Goal: Task Accomplishment & Management: Manage account settings

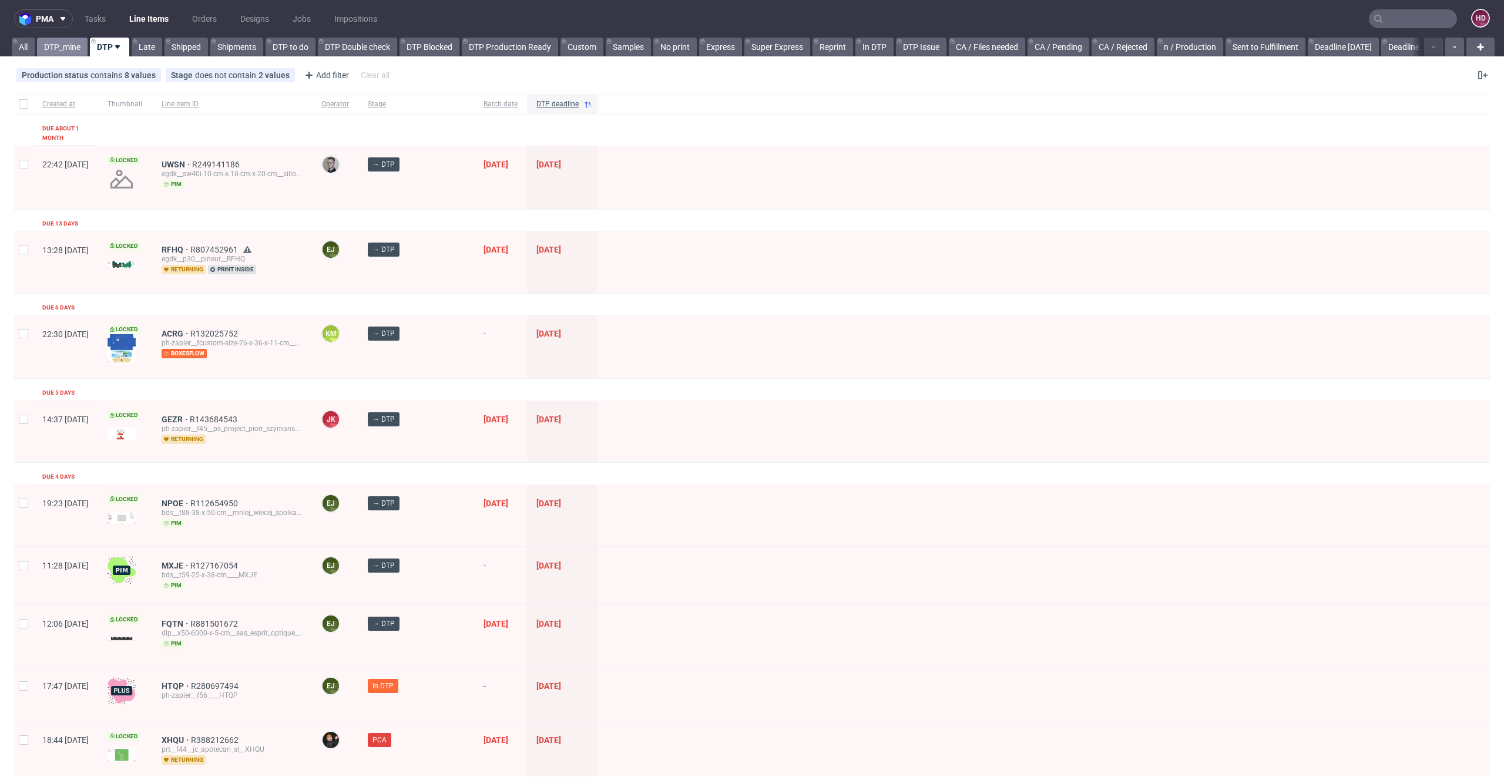
click at [52, 51] on link "DTP_mine" at bounding box center [62, 47] width 51 height 19
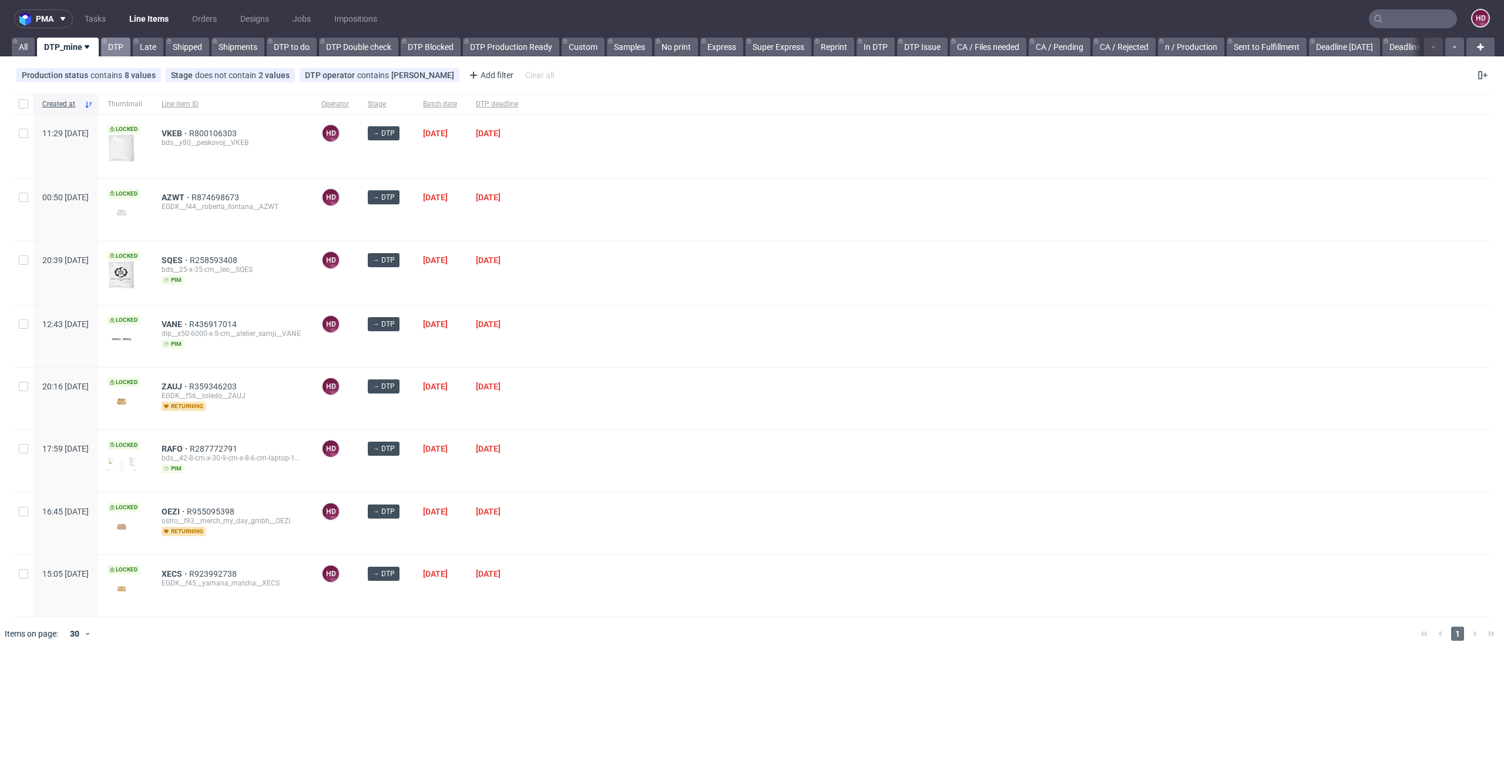
click at [114, 50] on link "DTP" at bounding box center [115, 47] width 29 height 19
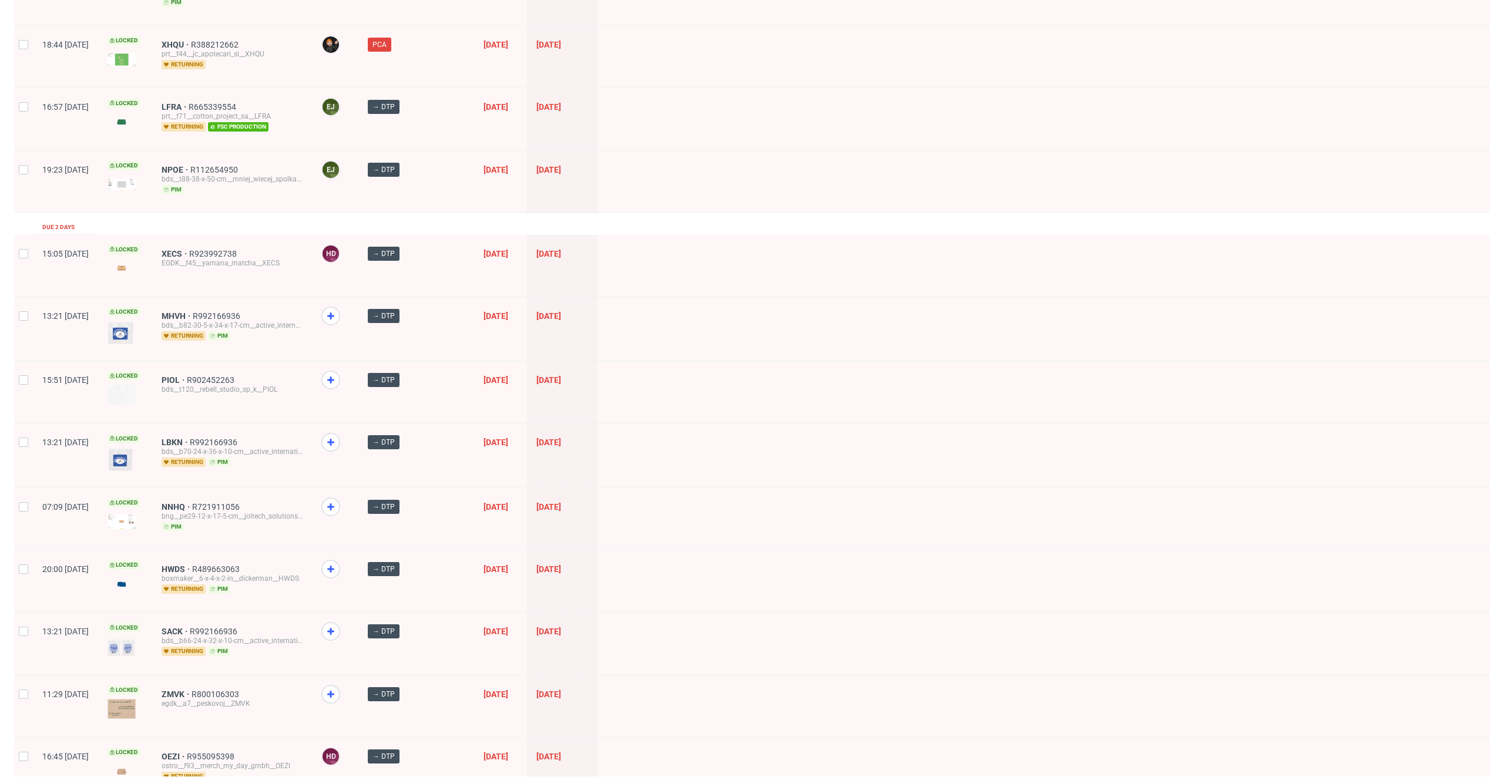
scroll to position [965, 0]
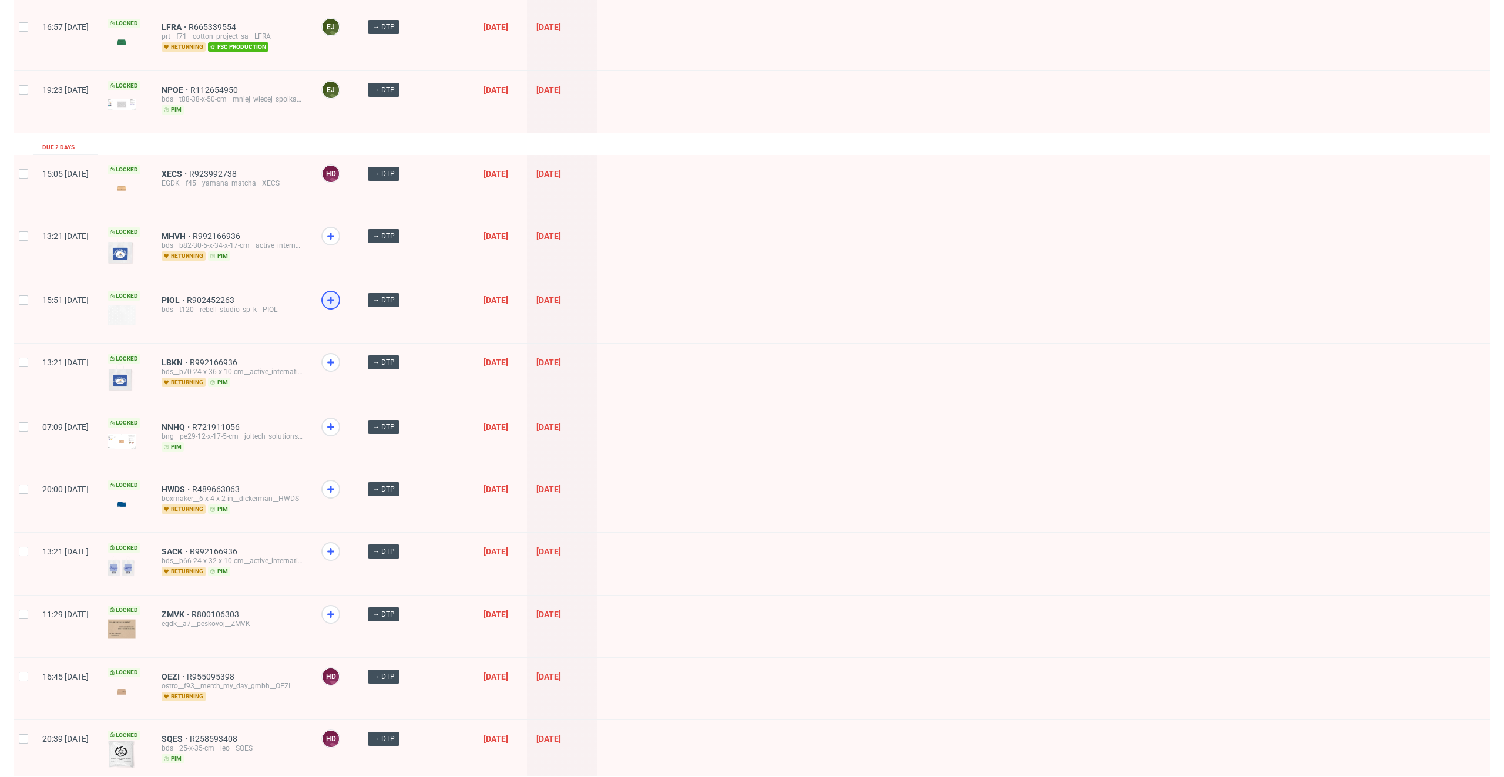
click at [334, 297] on use at bounding box center [330, 300] width 7 height 7
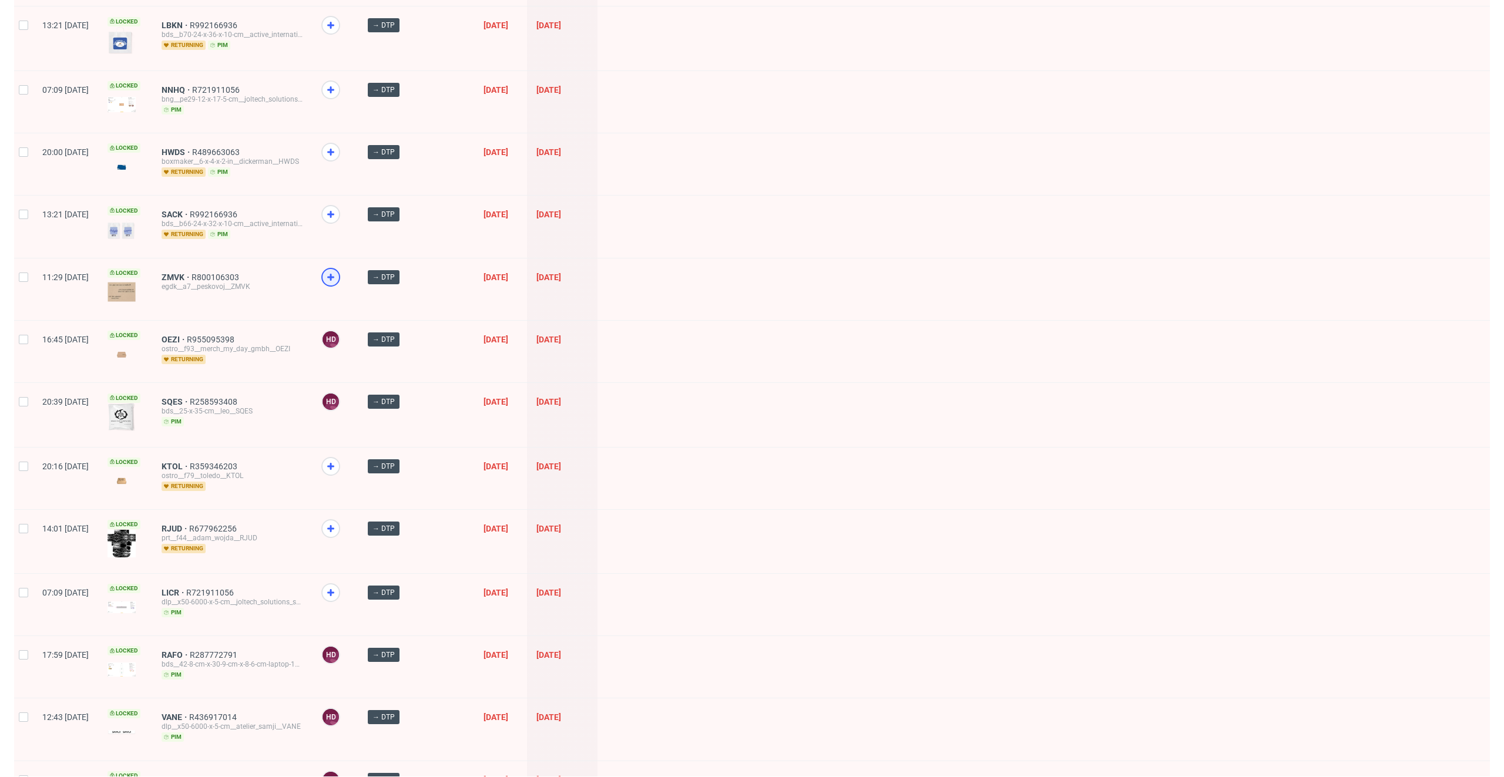
click at [338, 270] on icon at bounding box center [331, 277] width 14 height 14
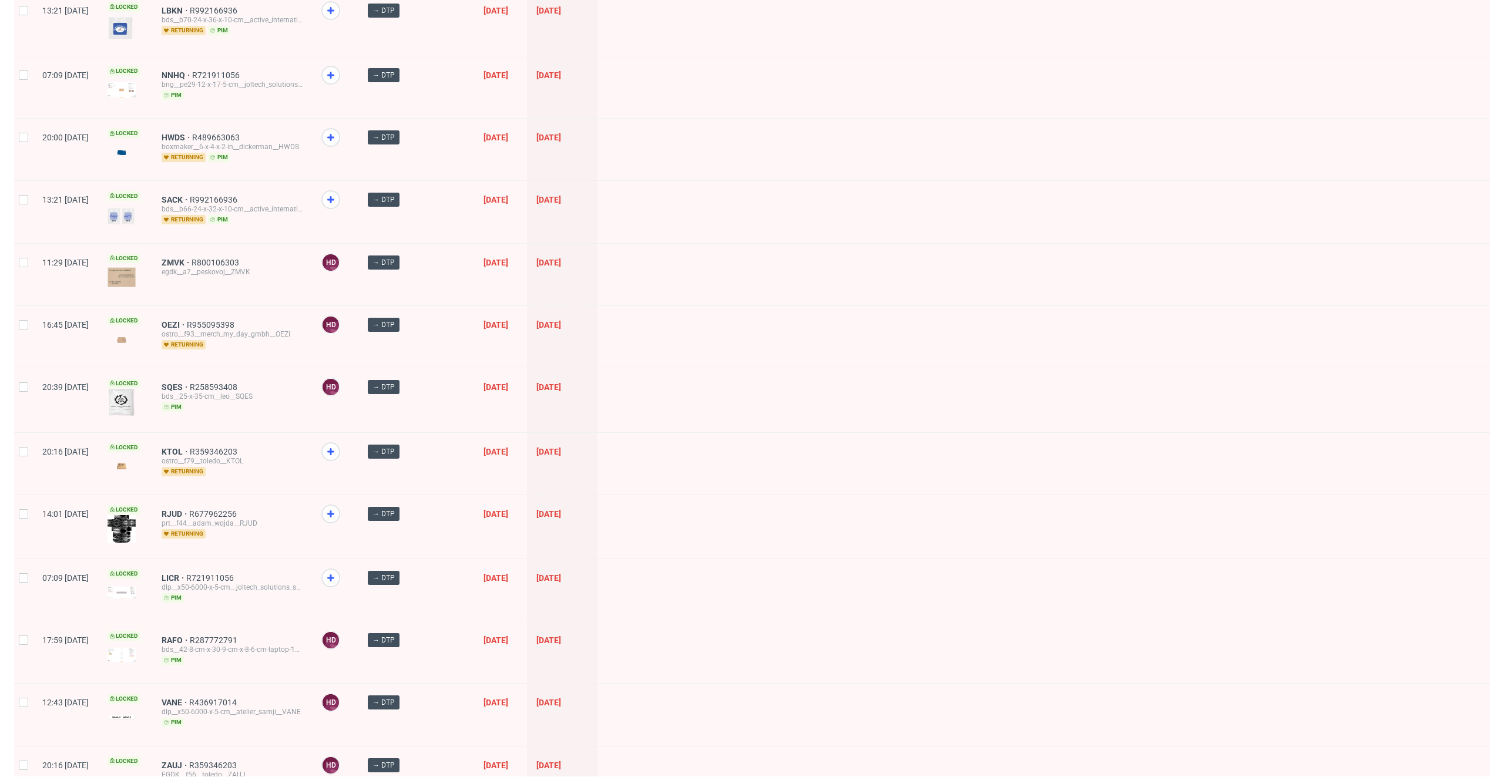
scroll to position [1328, 0]
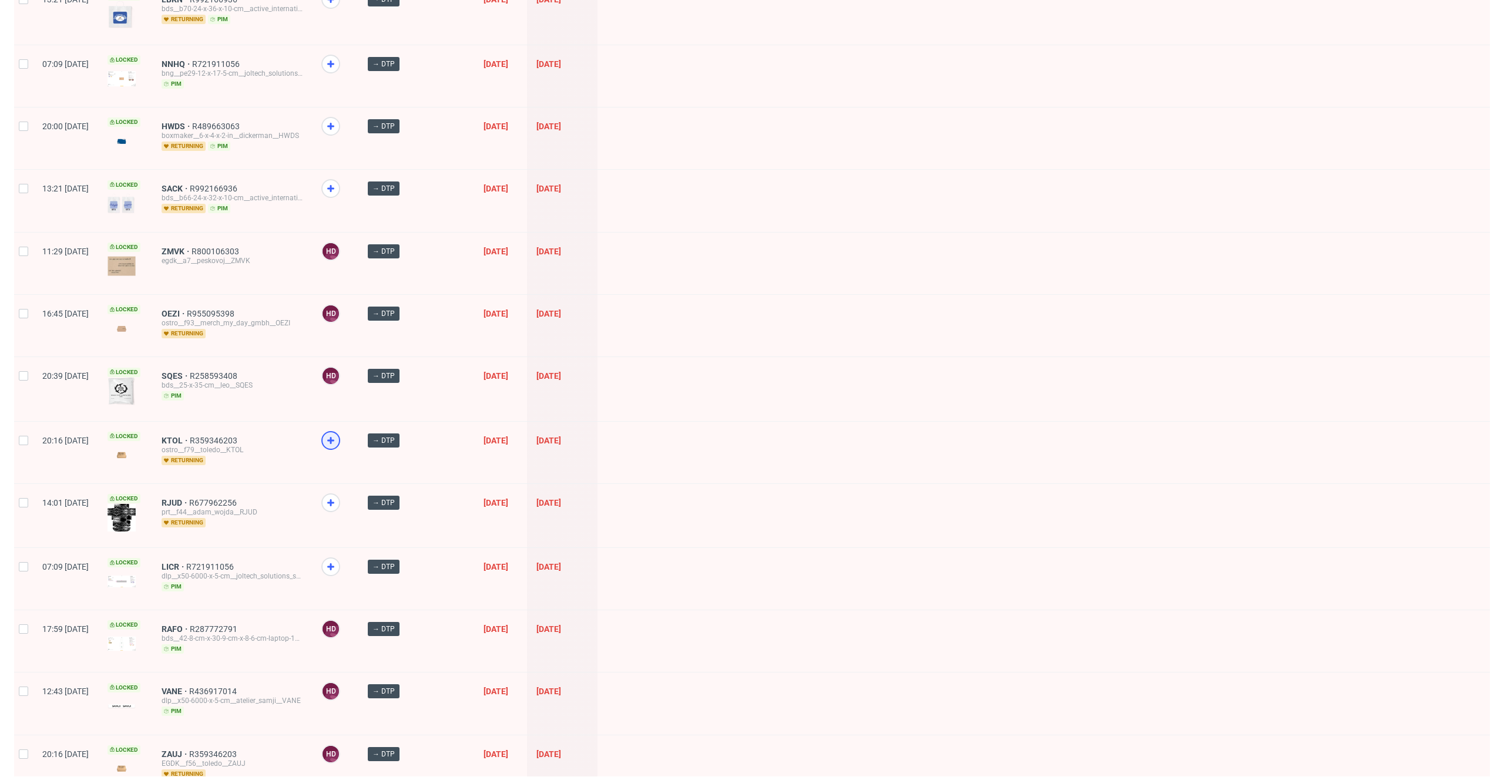
click at [334, 437] on use at bounding box center [330, 440] width 7 height 7
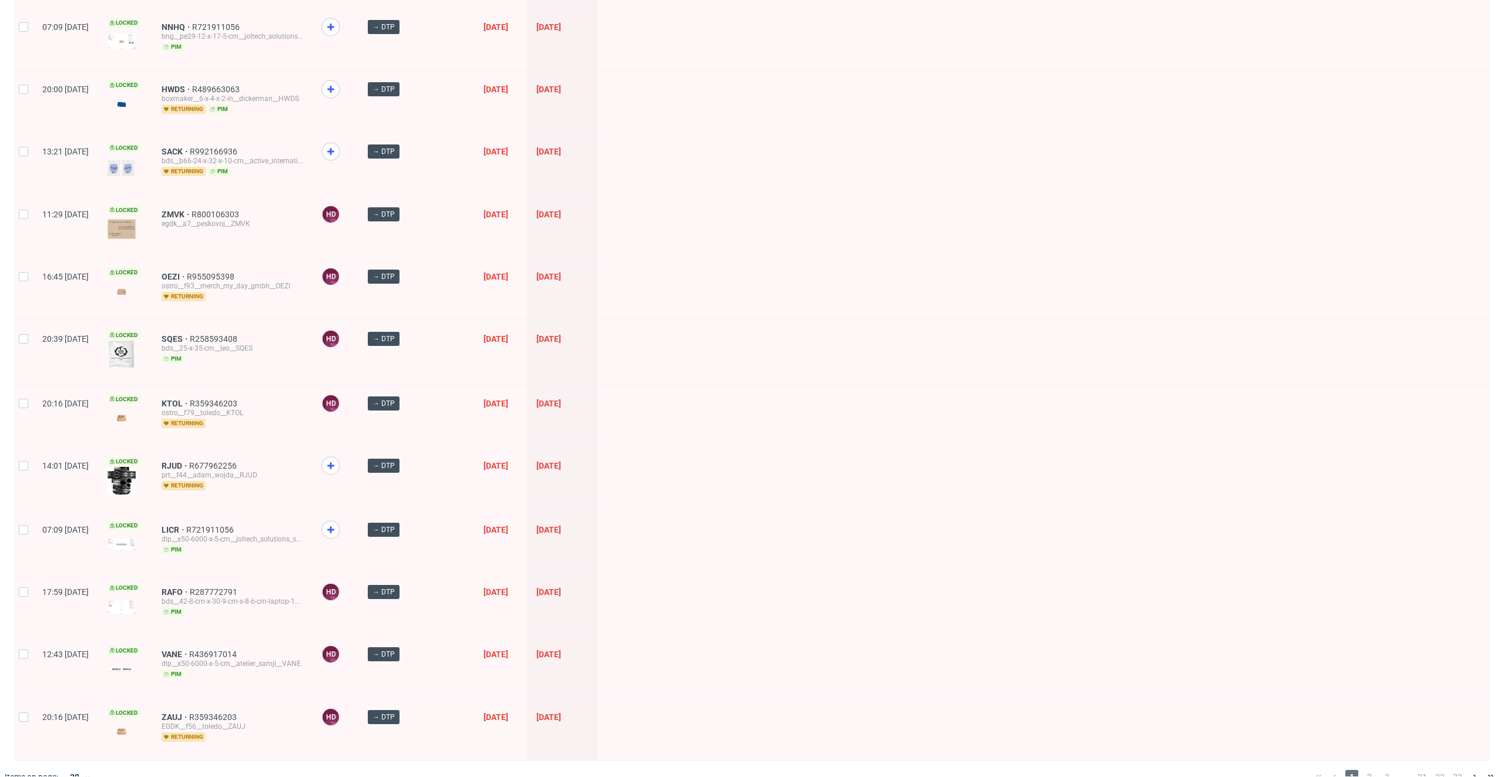
scroll to position [1367, 0]
click at [1353, 690] on span "2" at bounding box center [1369, 775] width 13 height 14
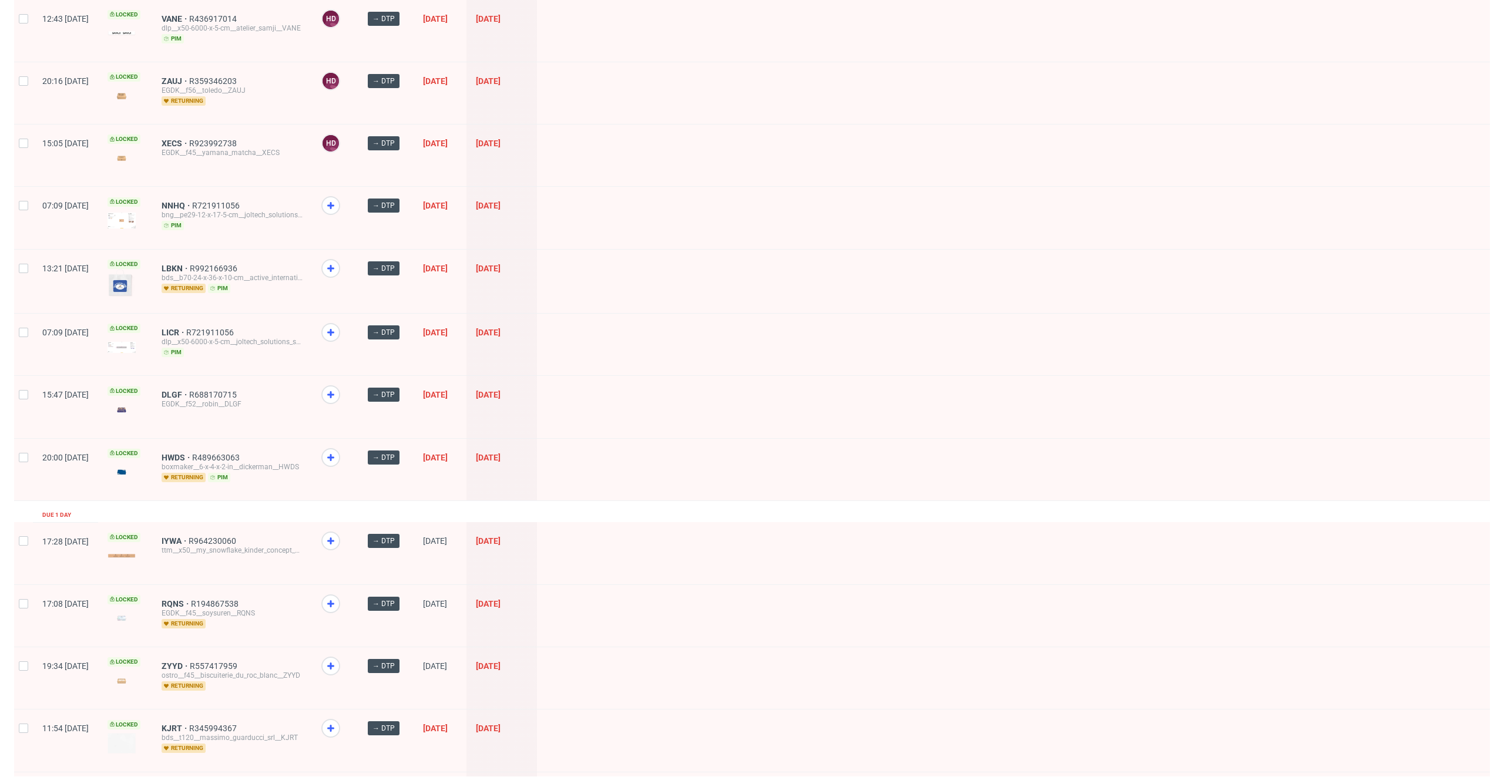
scroll to position [300, 0]
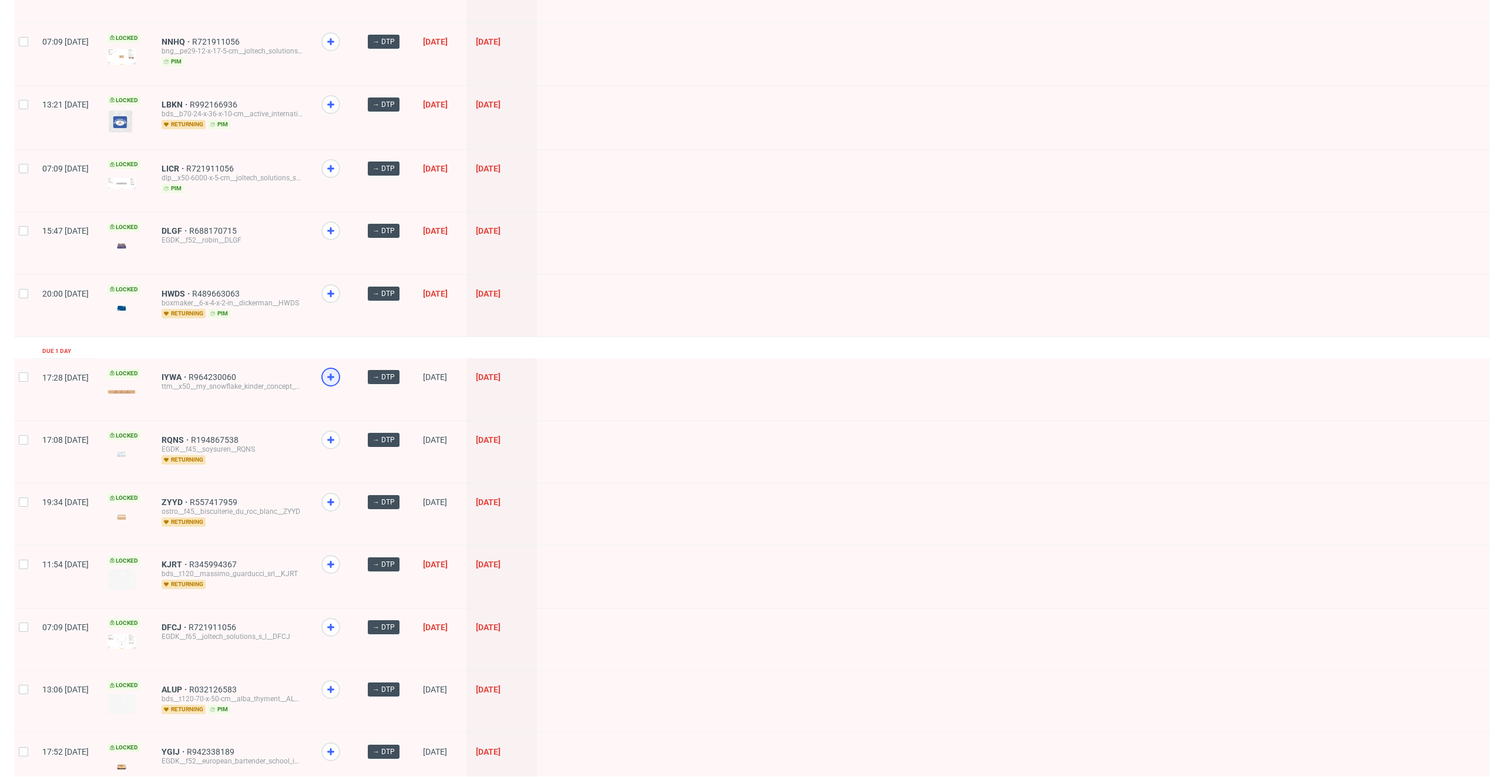
click at [334, 377] on use at bounding box center [330, 377] width 7 height 7
click at [338, 437] on icon at bounding box center [331, 440] width 14 height 14
click at [338, 496] on icon at bounding box center [331, 502] width 14 height 14
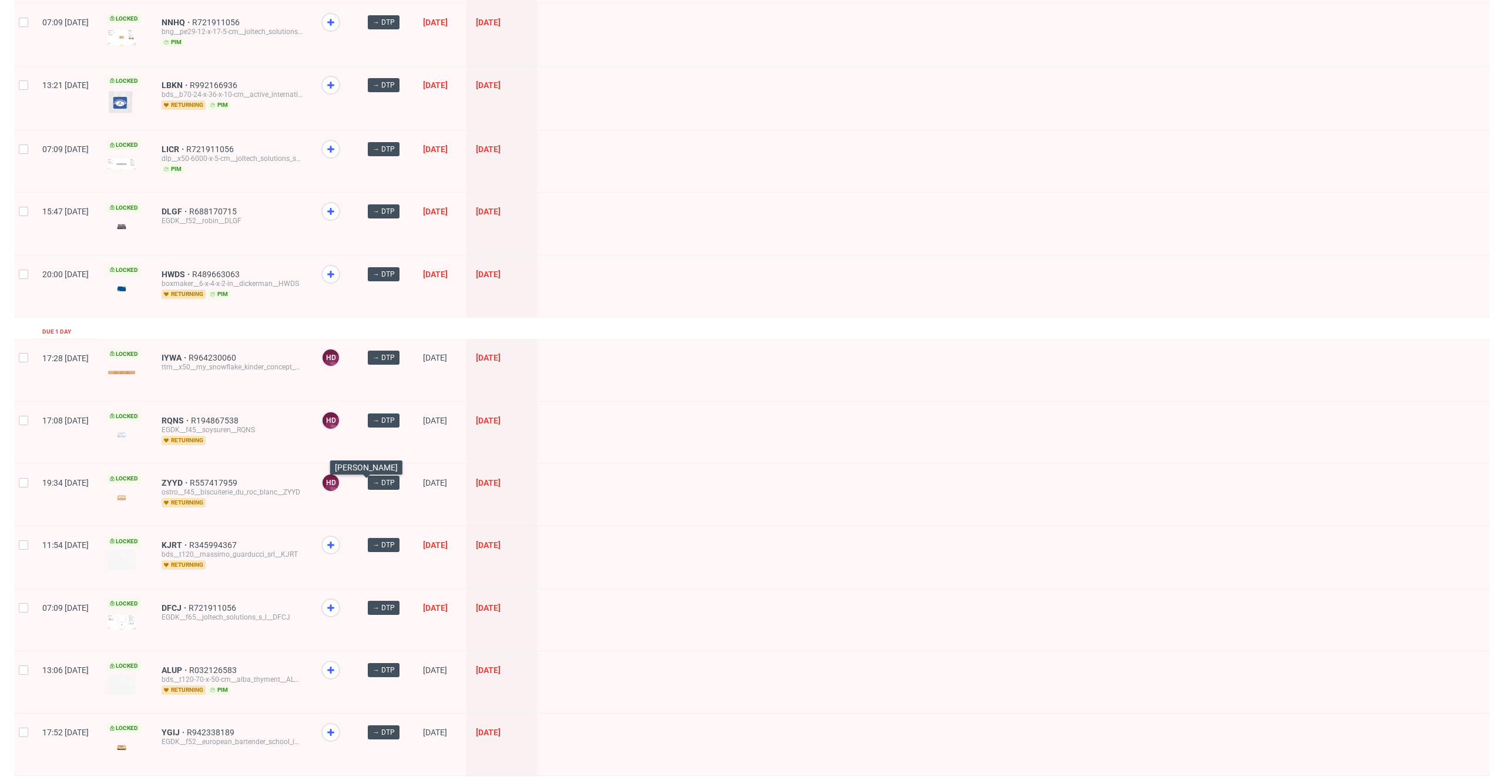
scroll to position [385, 0]
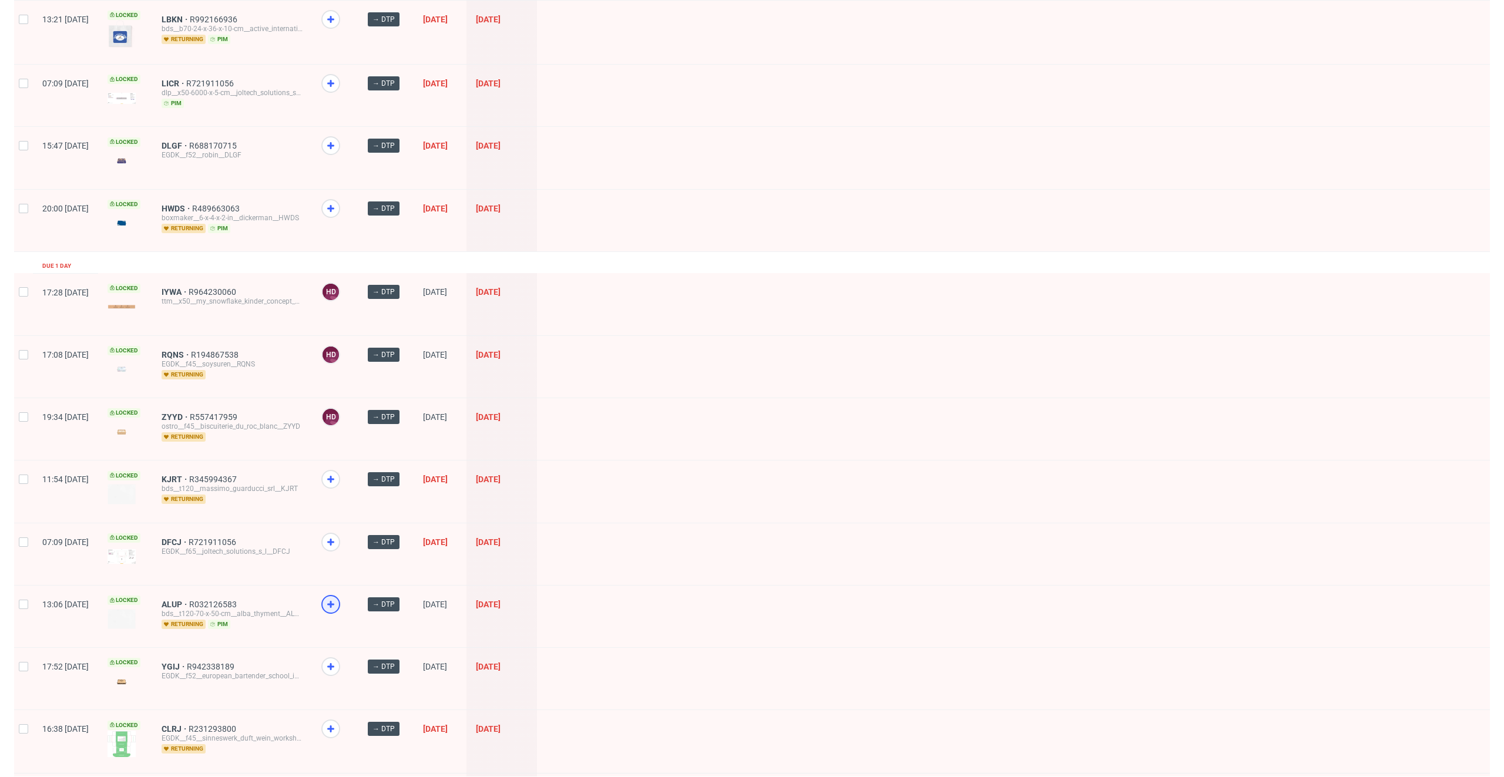
click at [338, 601] on icon at bounding box center [331, 604] width 14 height 14
click at [338, 475] on icon at bounding box center [331, 479] width 14 height 14
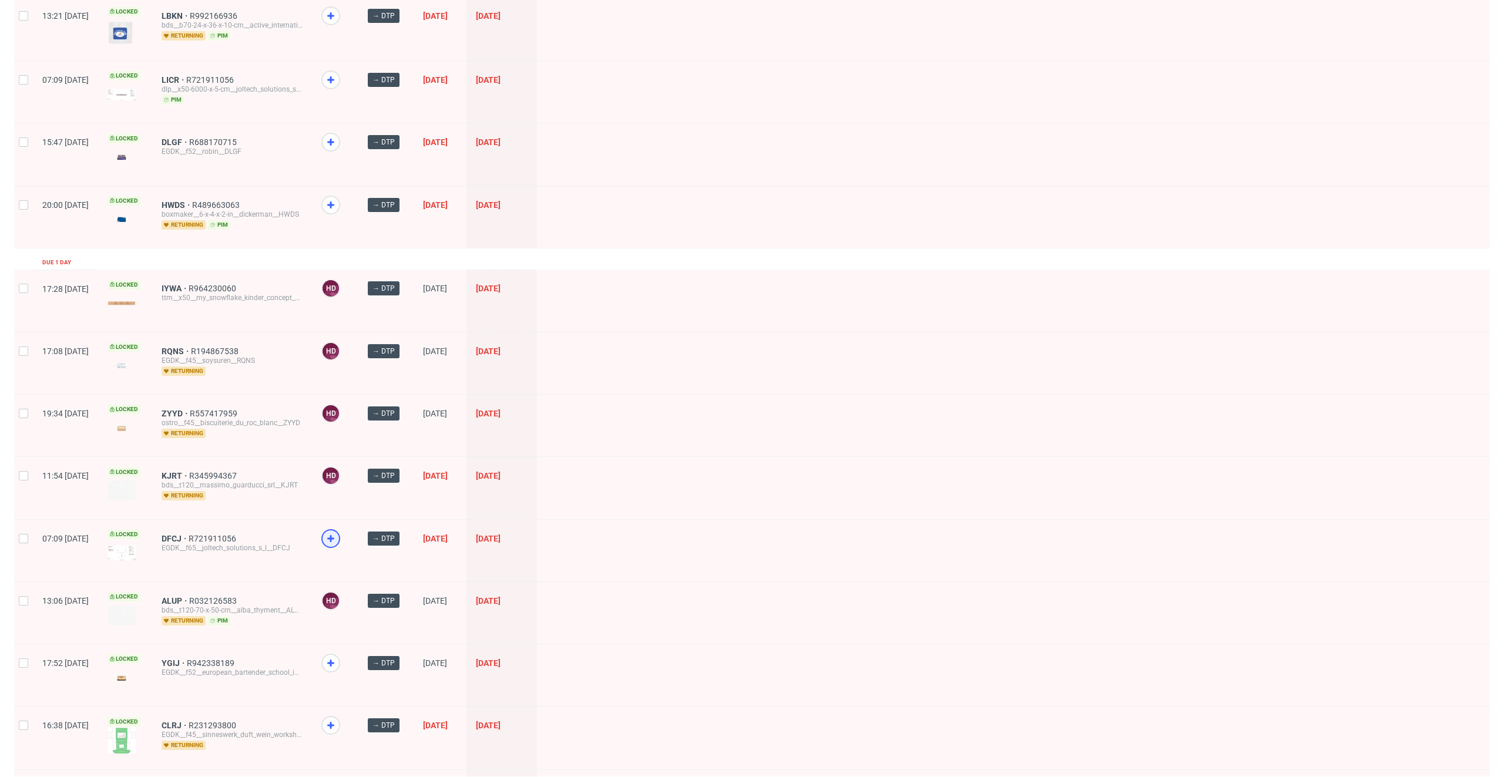
click at [338, 532] on icon at bounding box center [331, 539] width 14 height 14
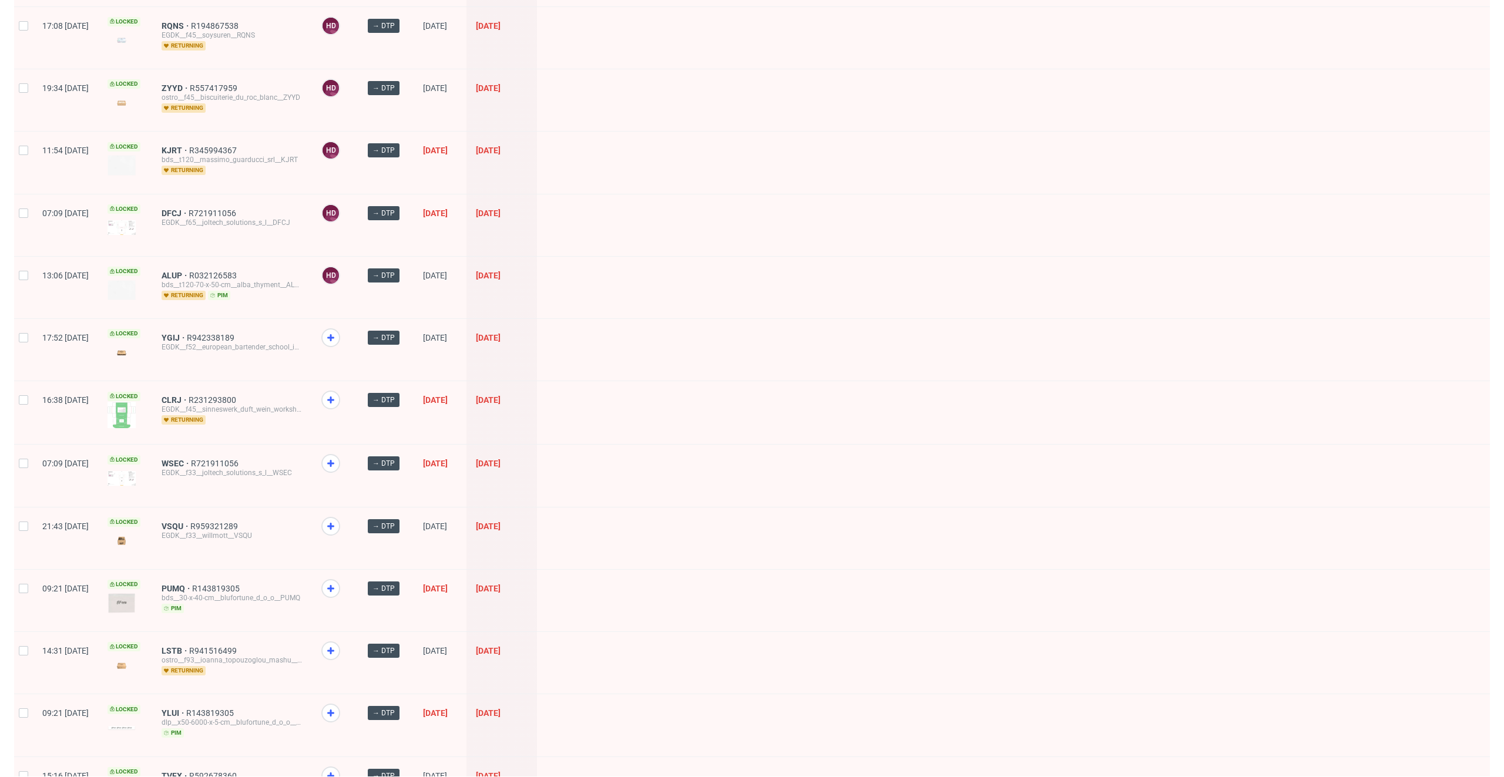
scroll to position [764, 0]
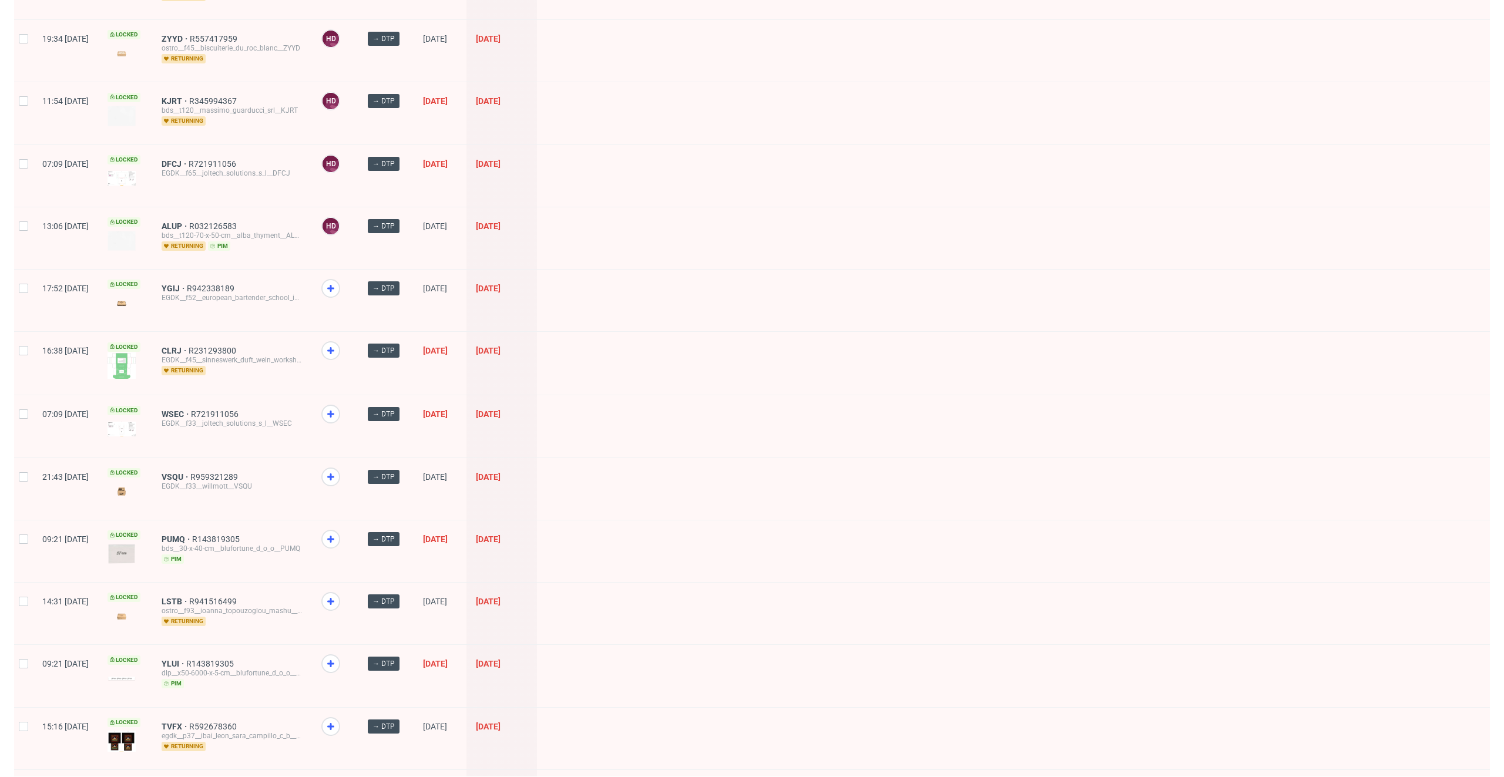
click at [338, 532] on icon at bounding box center [331, 539] width 14 height 14
click at [340, 405] on div at bounding box center [330, 414] width 19 height 19
click at [338, 663] on icon at bounding box center [331, 664] width 14 height 14
click at [338, 595] on icon at bounding box center [331, 602] width 14 height 14
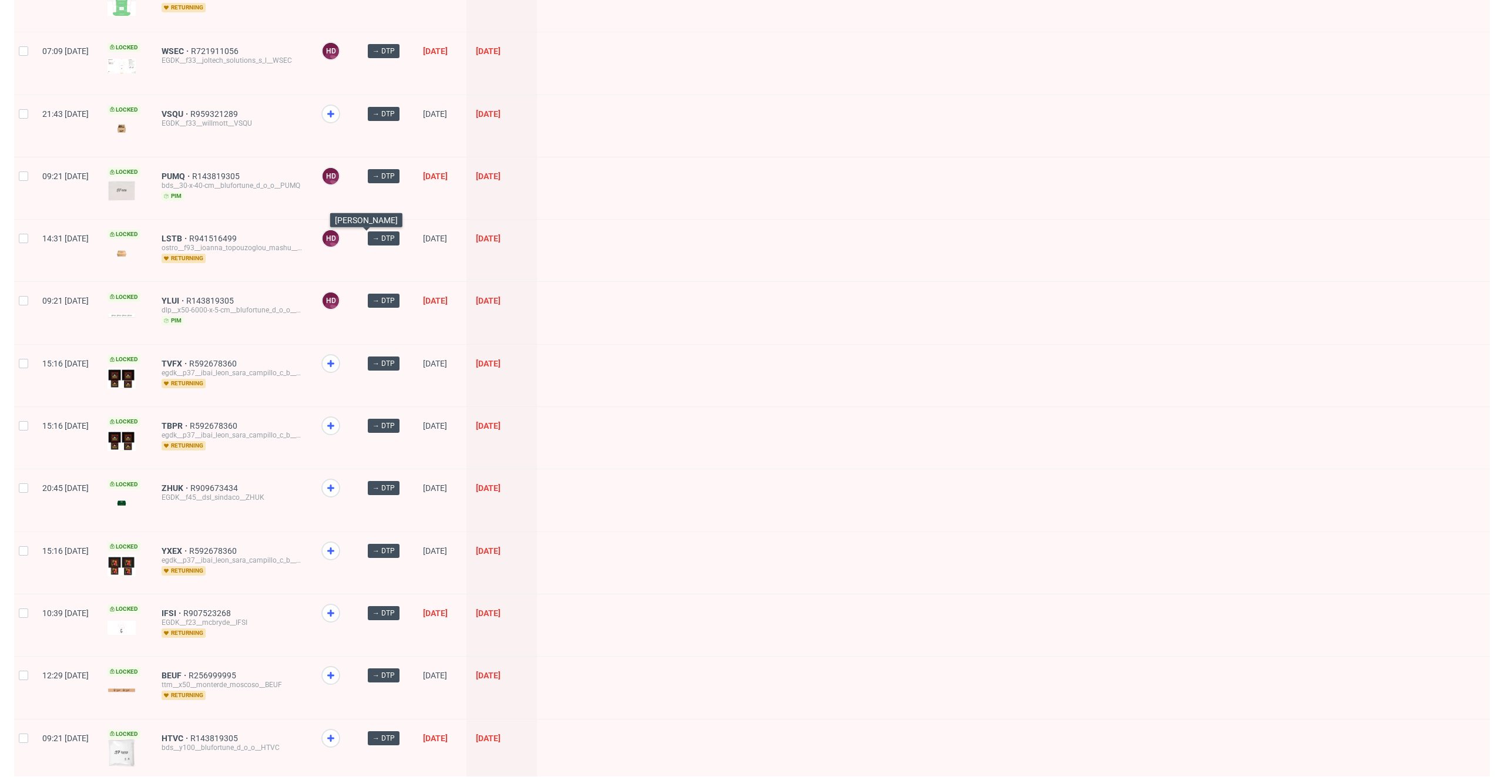
scroll to position [1284, 0]
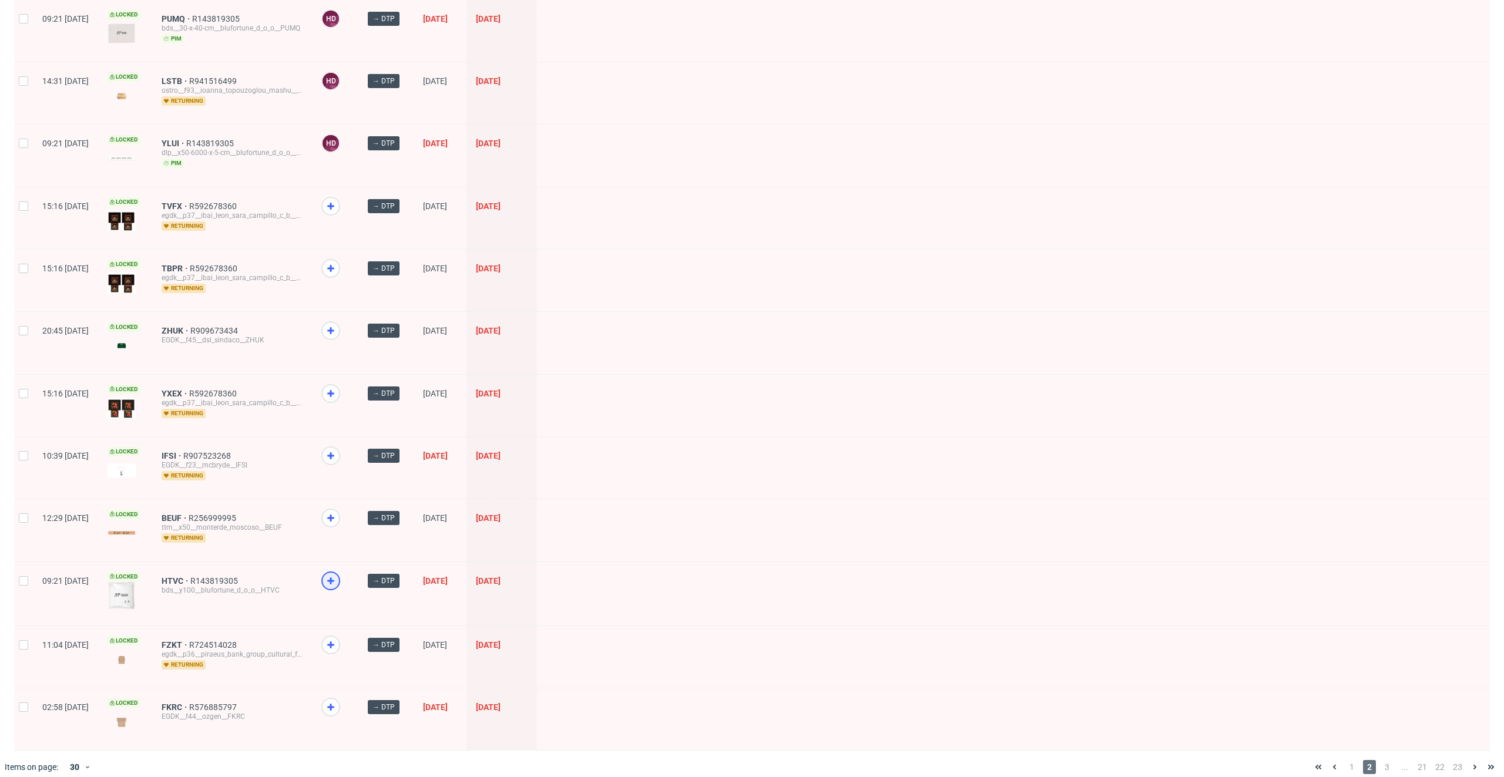
click at [338, 574] on icon at bounding box center [331, 581] width 14 height 14
click at [338, 511] on icon at bounding box center [331, 518] width 14 height 14
click at [183, 451] on span "IFSI" at bounding box center [173, 455] width 22 height 9
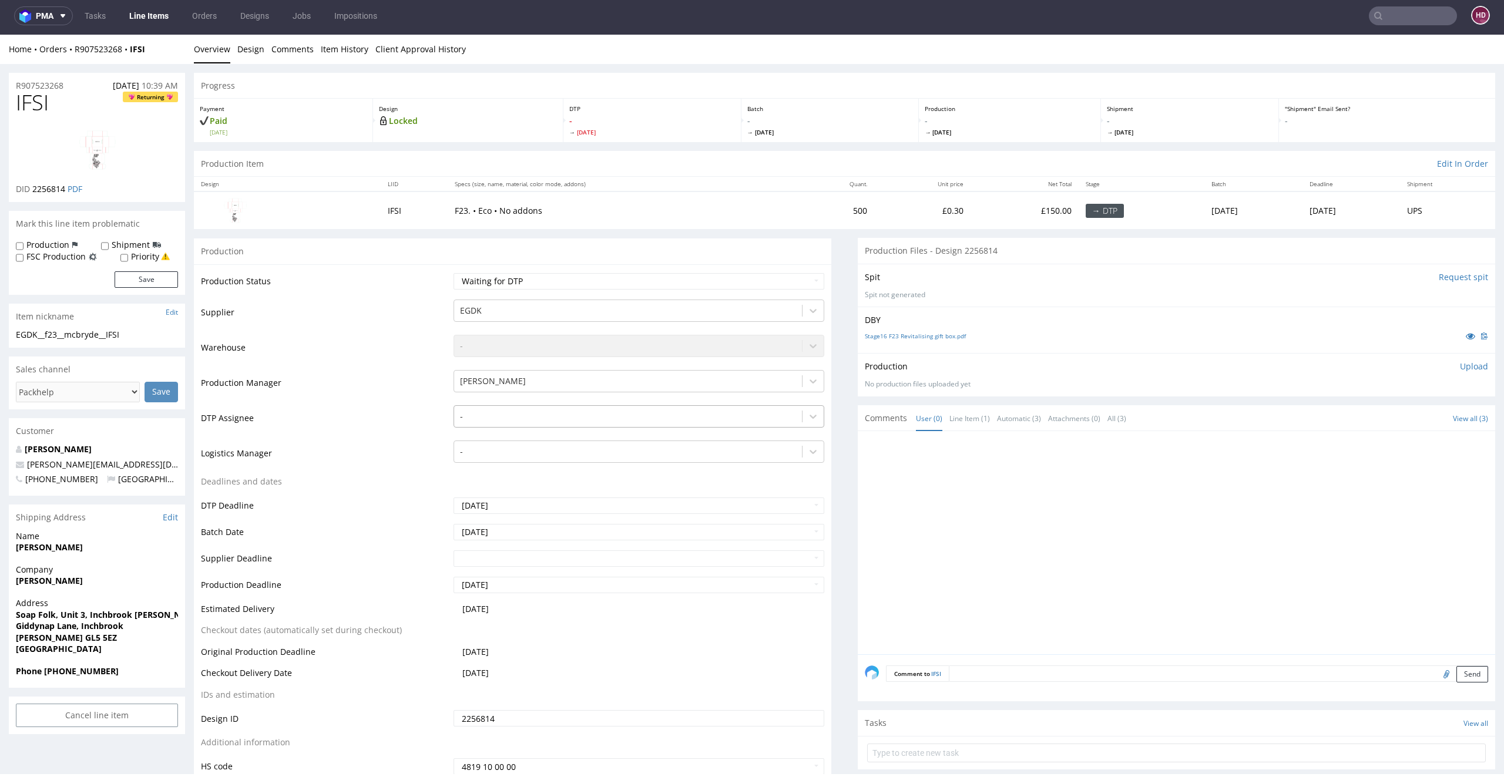
click at [495, 410] on div at bounding box center [628, 416] width 337 height 14
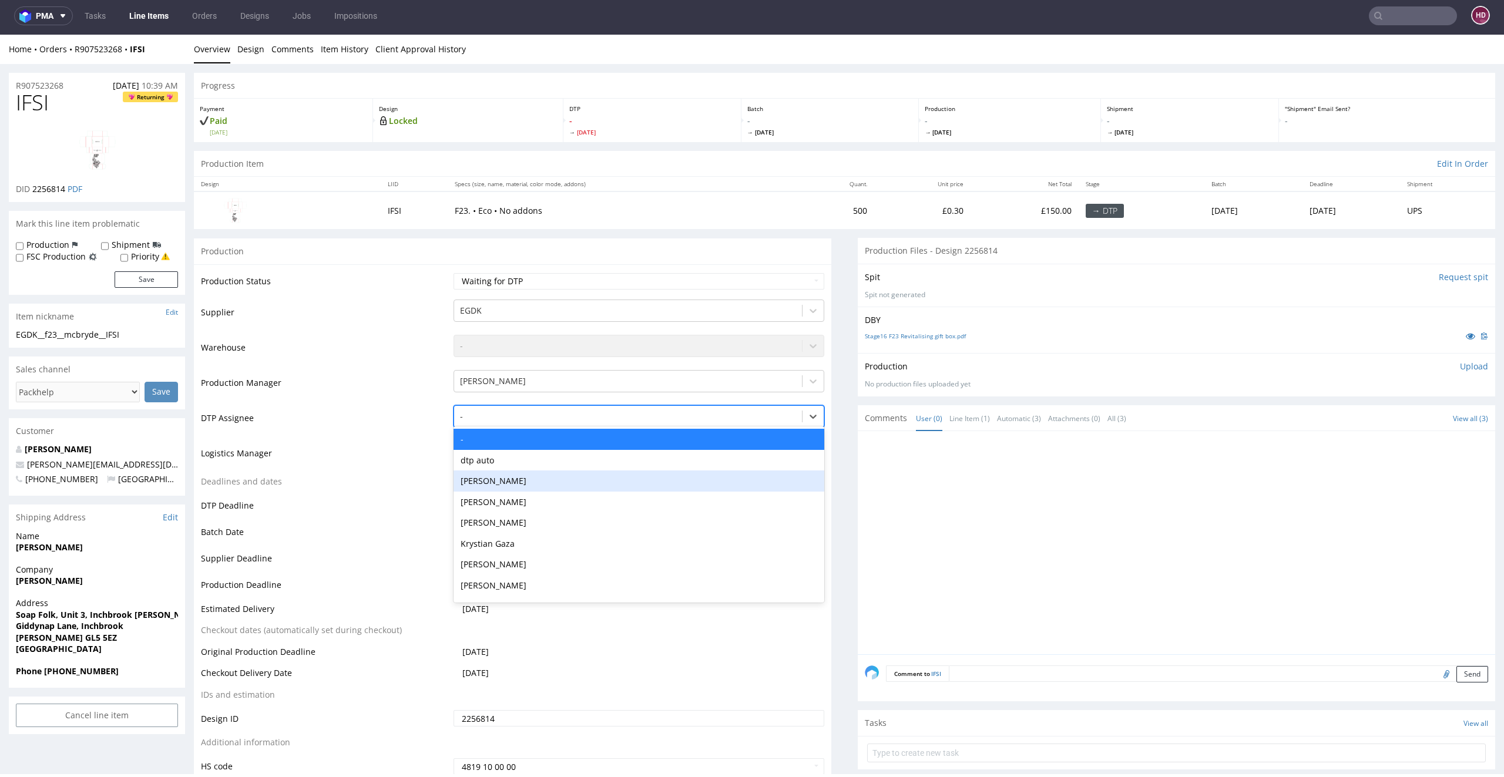
click at [483, 481] on div "[PERSON_NAME]" at bounding box center [639, 481] width 371 height 21
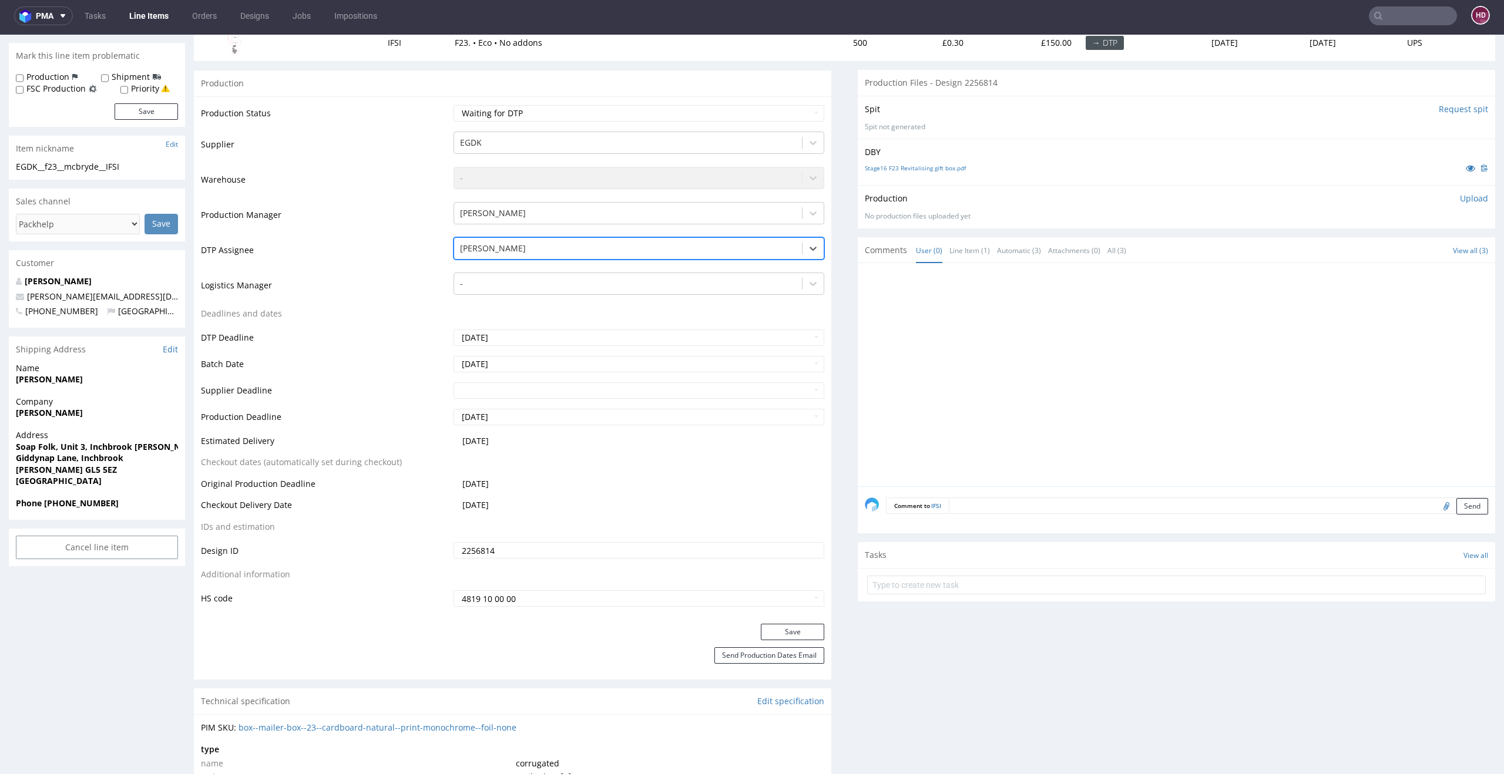
scroll to position [275, 0]
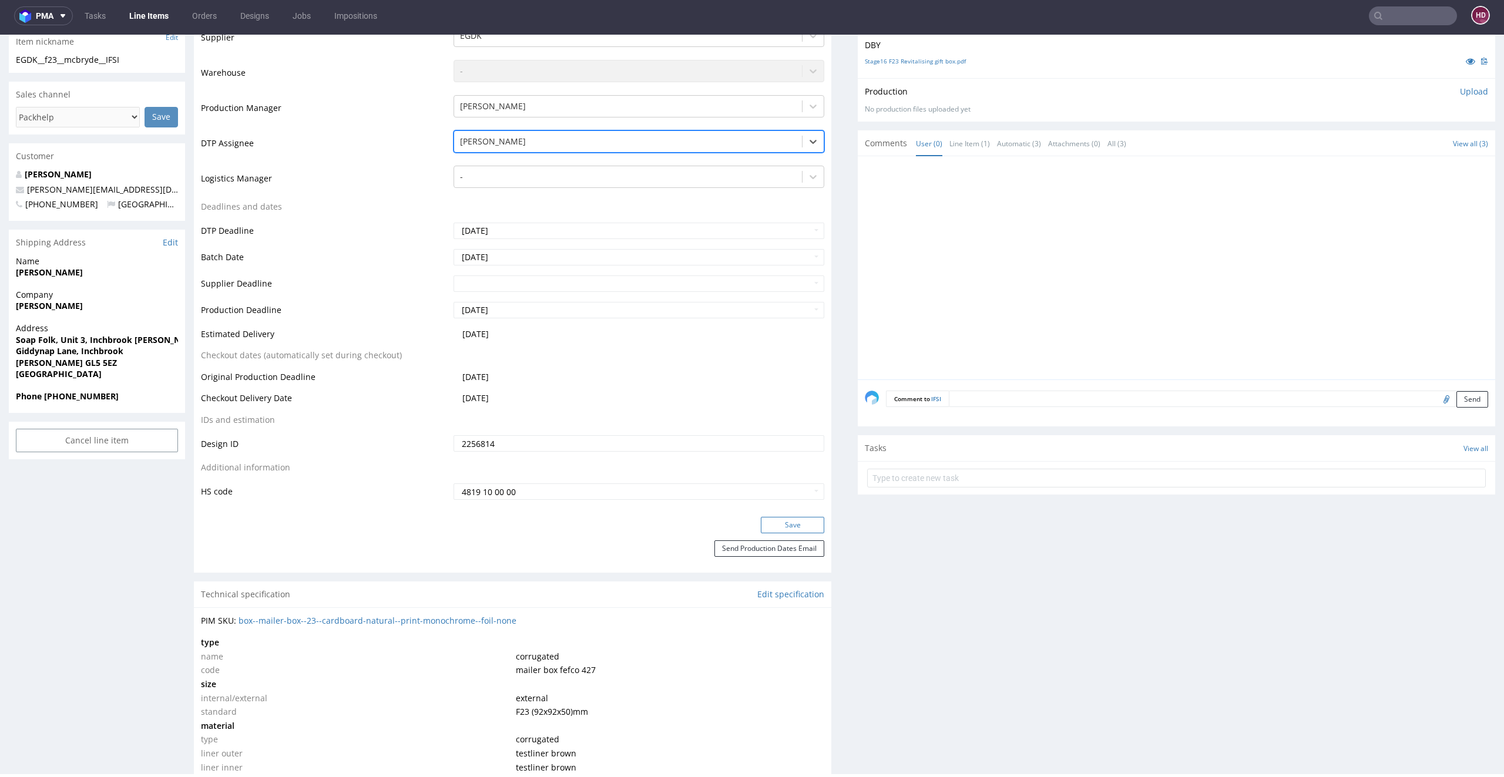
click at [768, 522] on button "Save" at bounding box center [792, 525] width 63 height 16
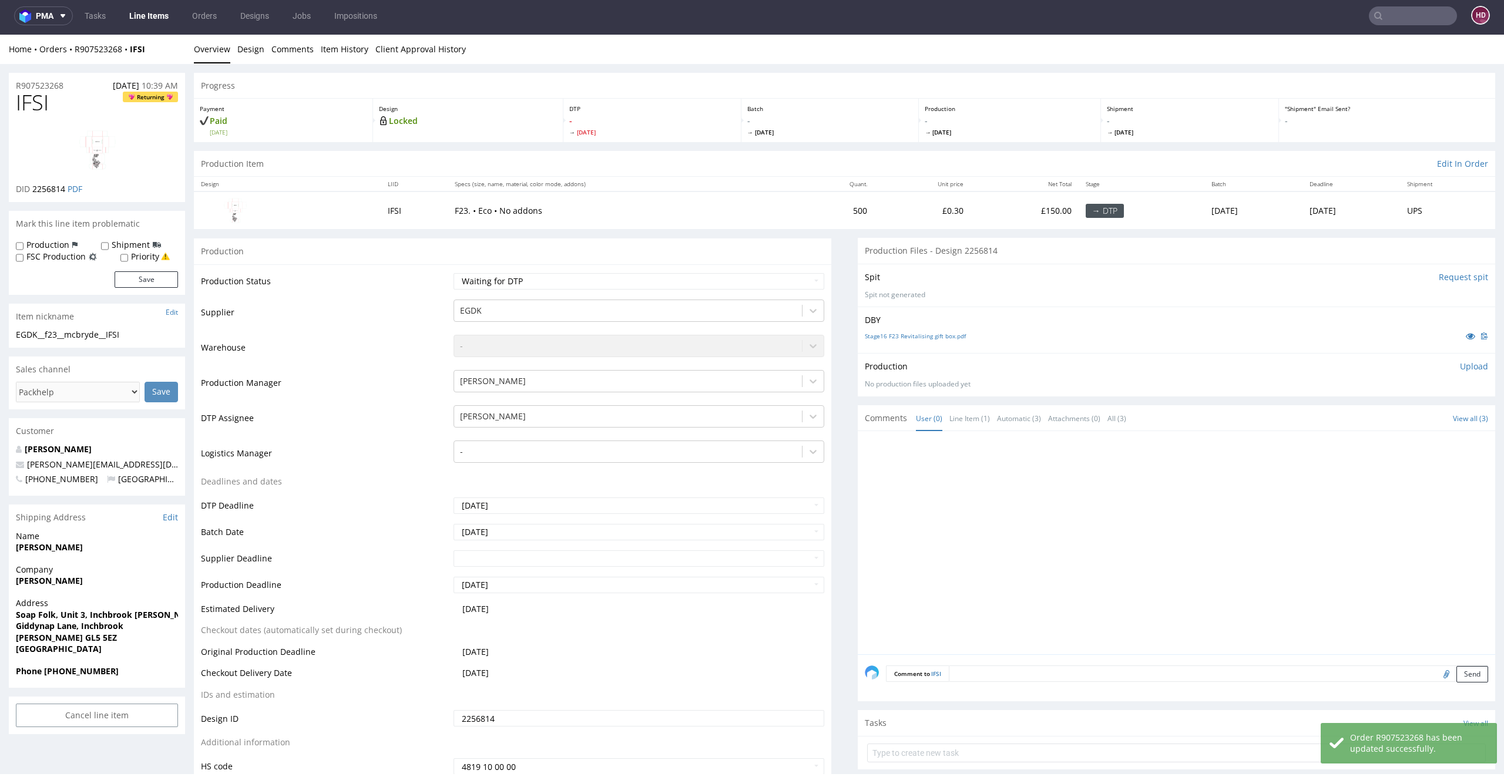
scroll to position [0, 0]
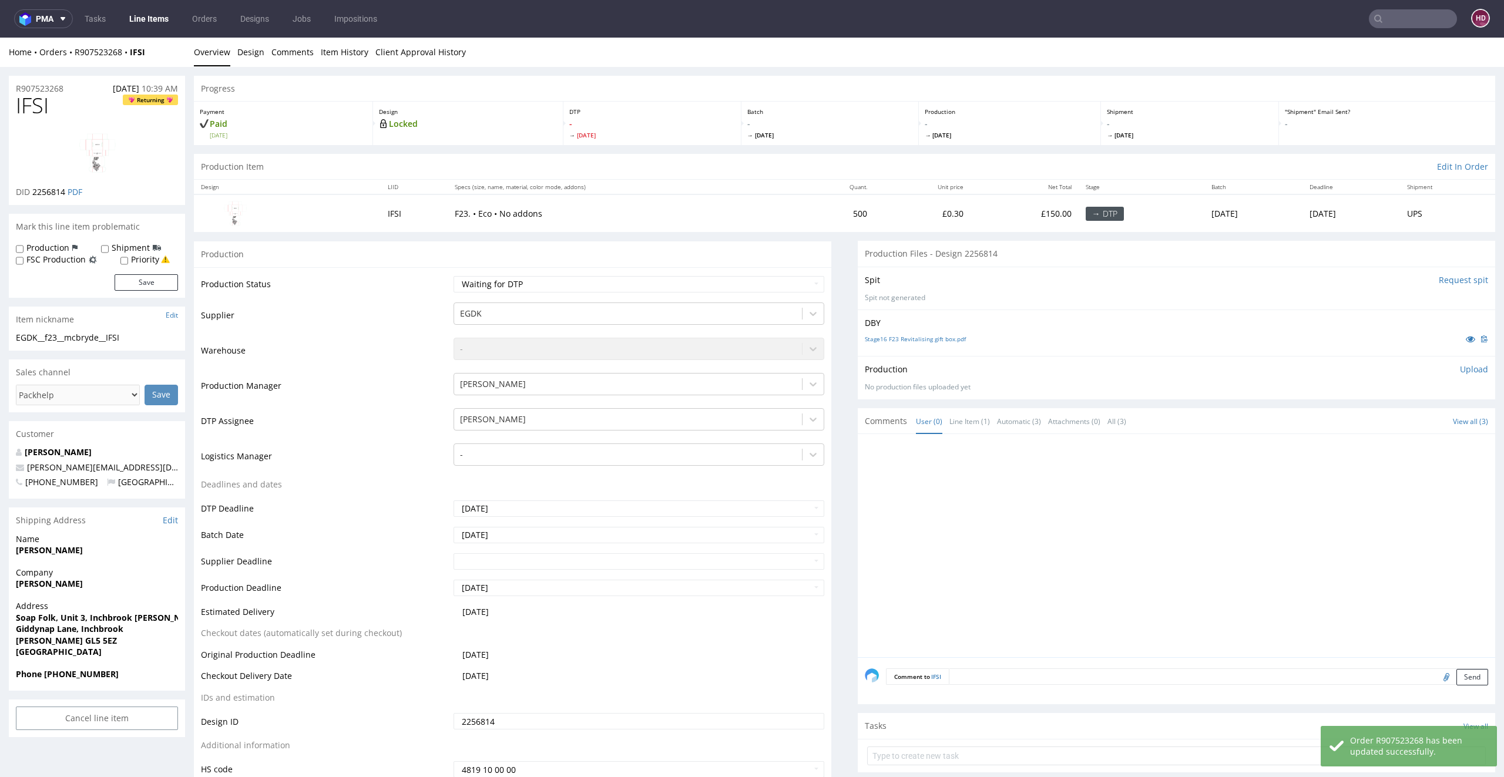
click at [137, 15] on link "Line Items" at bounding box center [148, 18] width 53 height 19
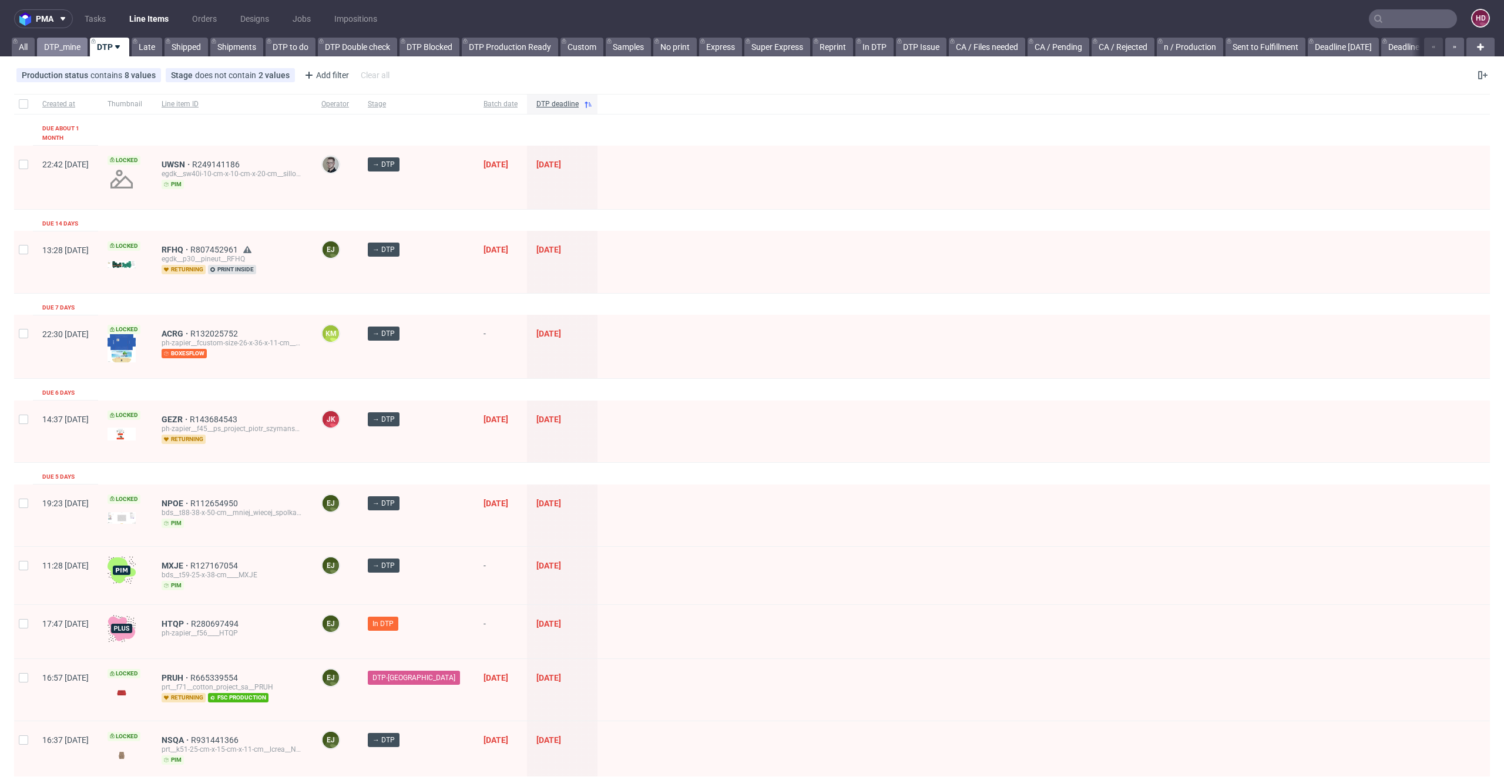
click at [78, 45] on link "DTP_mine" at bounding box center [62, 47] width 51 height 19
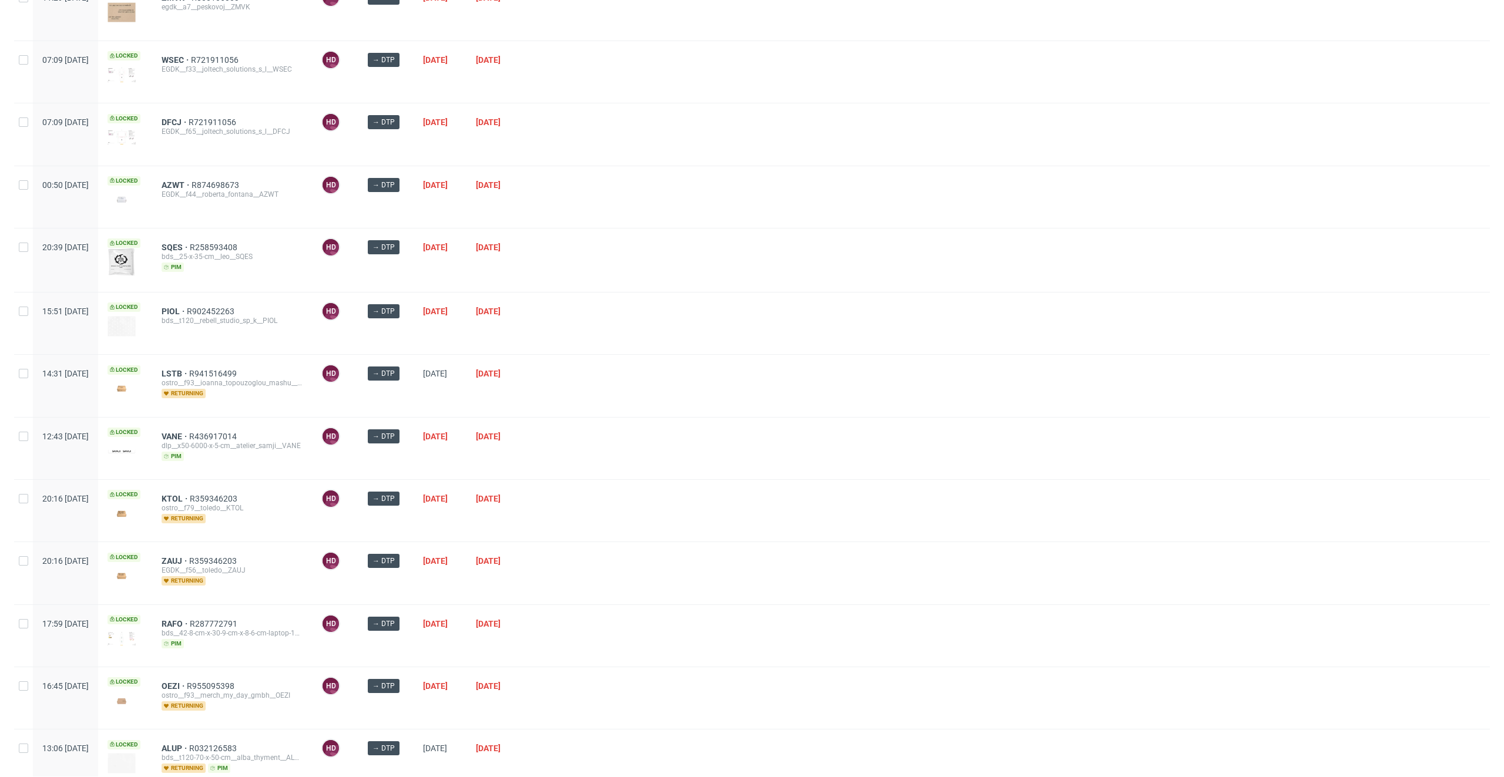
scroll to position [808, 0]
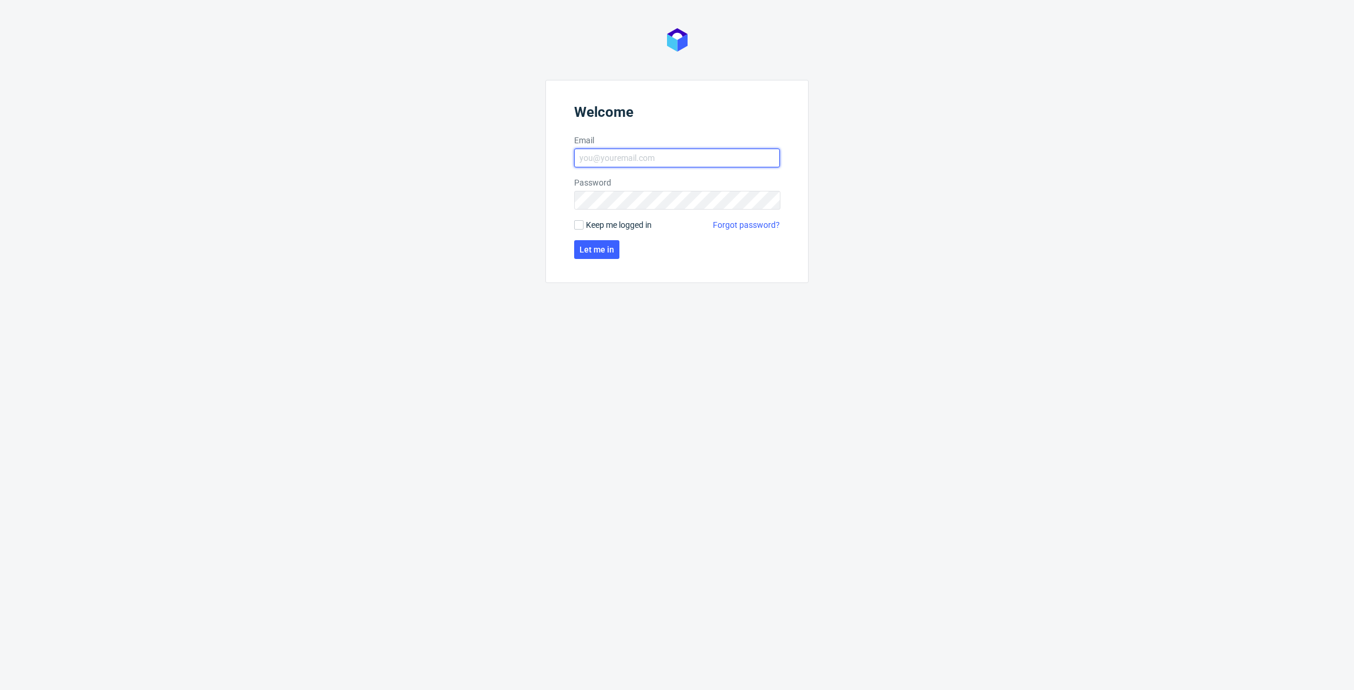
click at [612, 157] on input "Email" at bounding box center [677, 158] width 206 height 19
type input "dominika.hapka@packhelp.com"
click button "Let me in" at bounding box center [596, 249] width 45 height 19
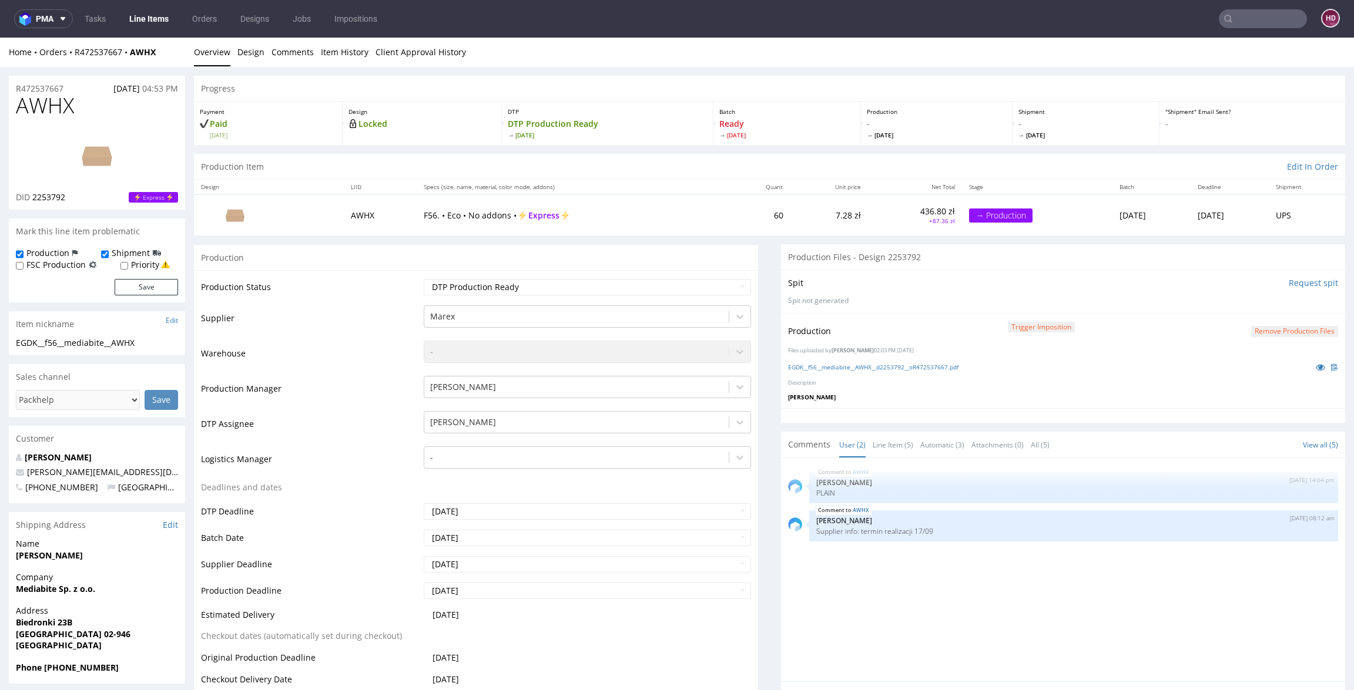
scroll to position [3, 0]
click at [881, 369] on link "EGDK__f56__mediabite__AWHX__d2253792__oR472537667.pdf" at bounding box center [873, 367] width 170 height 8
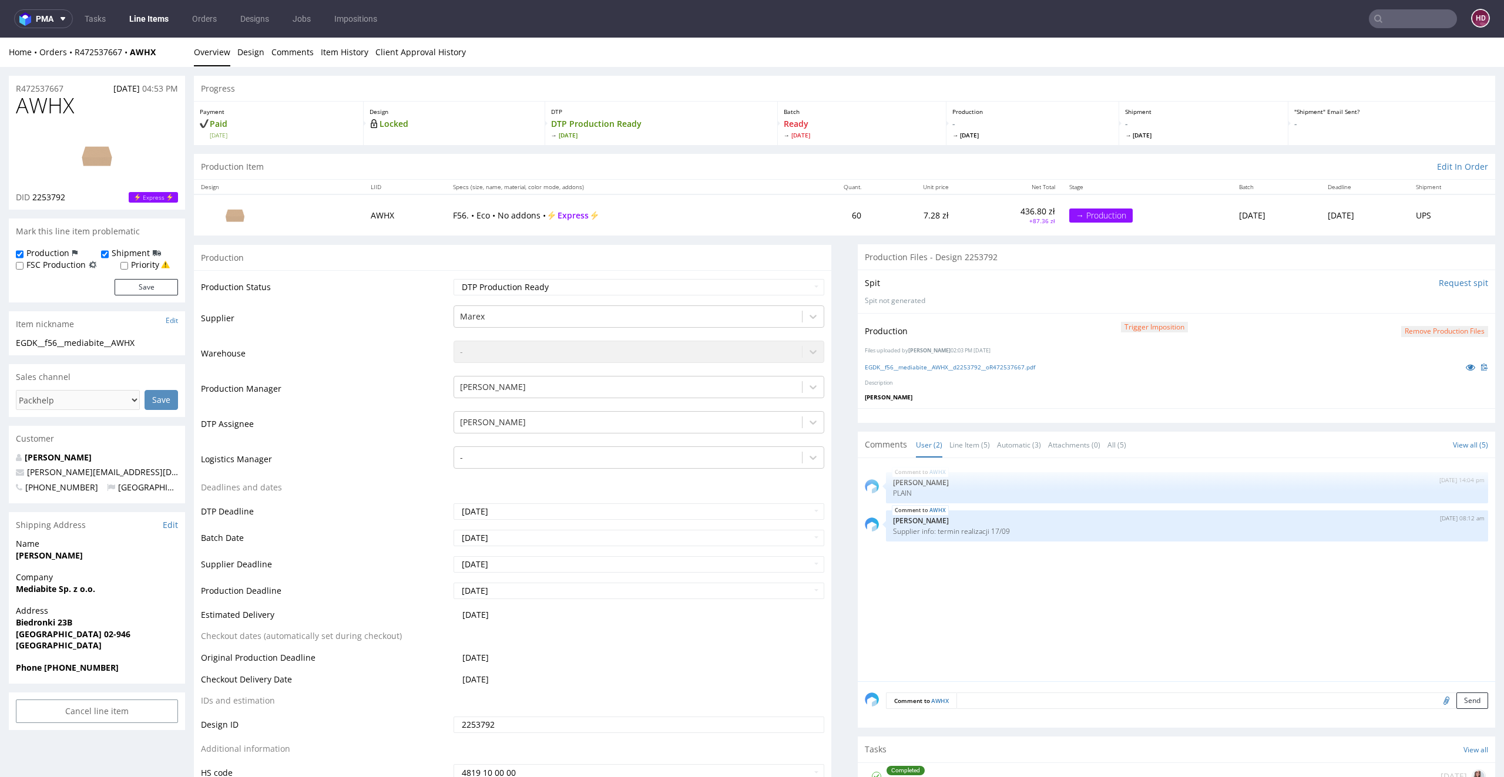
click at [146, 340] on div "EGDK__f56__mediabite__AWHX" at bounding box center [97, 343] width 162 height 12
drag, startPoint x: 146, startPoint y: 342, endPoint x: 7, endPoint y: 337, distance: 139.3
copy section "EGDK__f56__mediabite__AWHX"
drag, startPoint x: 71, startPoint y: 83, endPoint x: 0, endPoint y: 93, distance: 71.3
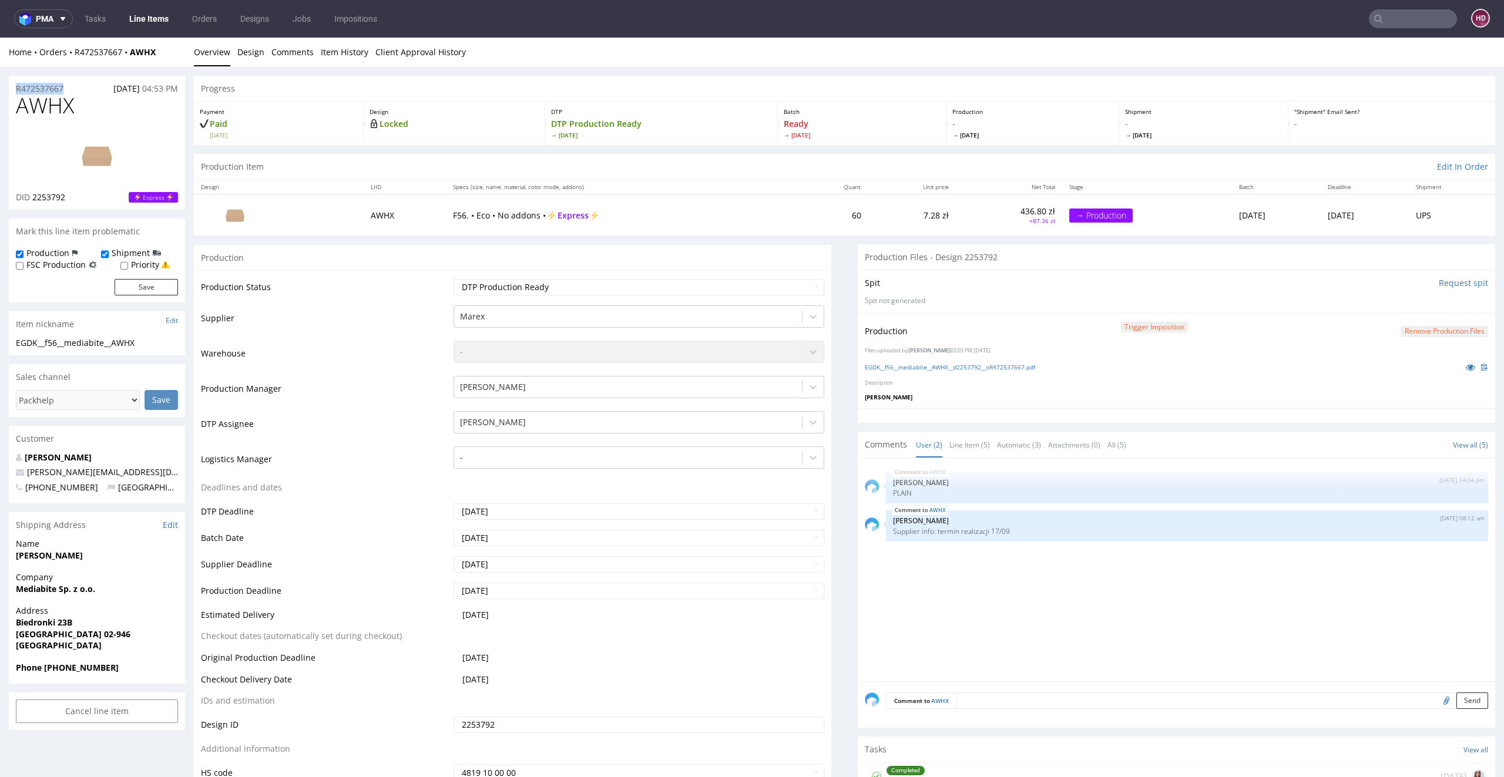
copy p "R472537667"
drag, startPoint x: 81, startPoint y: 193, endPoint x: 33, endPoint y: 198, distance: 47.8
click at [33, 198] on div "DID 2253792 Express" at bounding box center [97, 198] width 162 height 12
copy span "2253792"
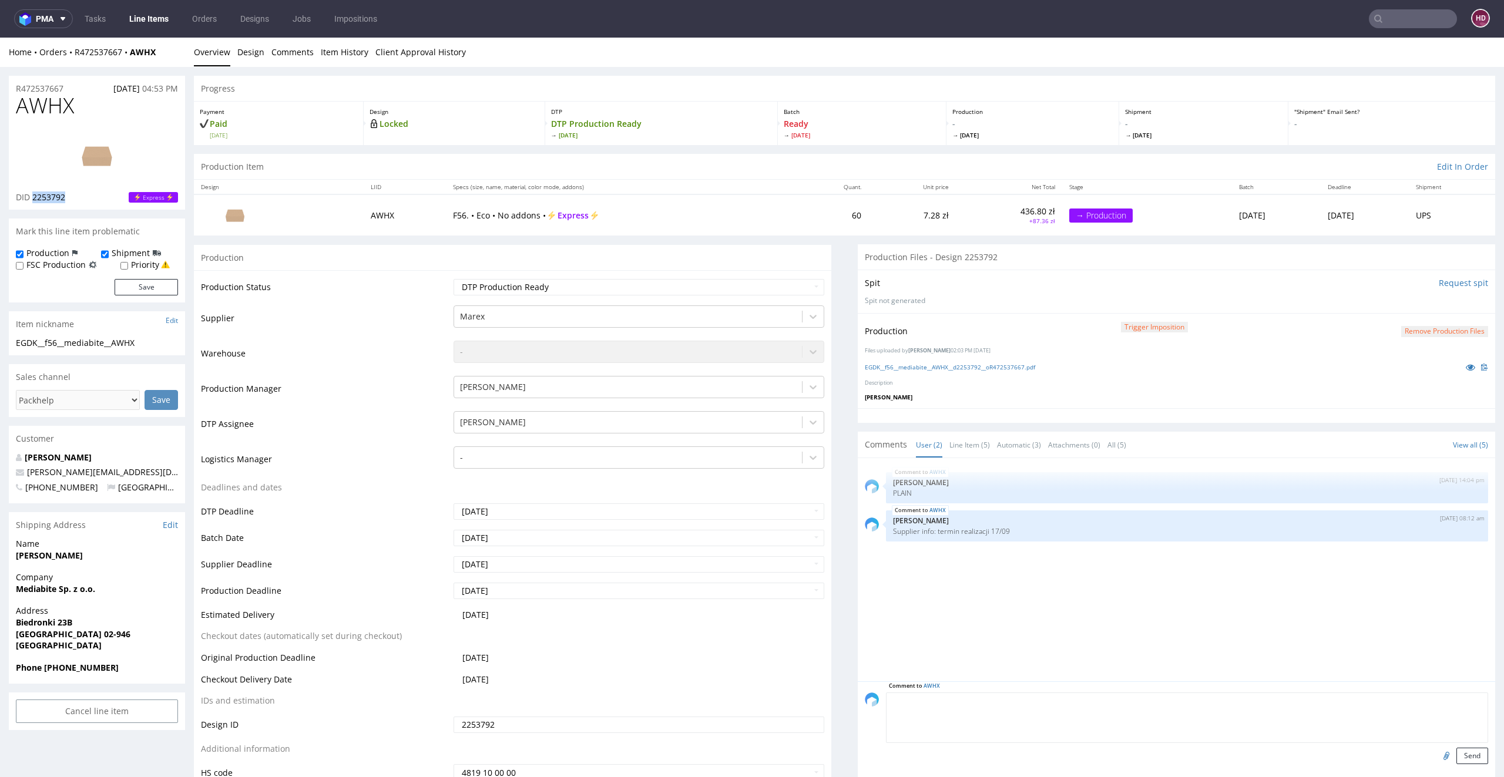
click at [1055, 690] on textarea at bounding box center [1187, 718] width 602 height 51
click at [997, 690] on textarea "siatka ze zrywką w komentarzu F56" at bounding box center [1187, 718] width 602 height 51
type textarea "siatka ze zrywką w komentarzu (F56)"
click at [1353, 690] on input "file" at bounding box center [1444, 755] width 16 height 15
type input "C:\fakepath\ EGDK__f56__mediabite__AWHX__d2253792__oR472537667.pdf"
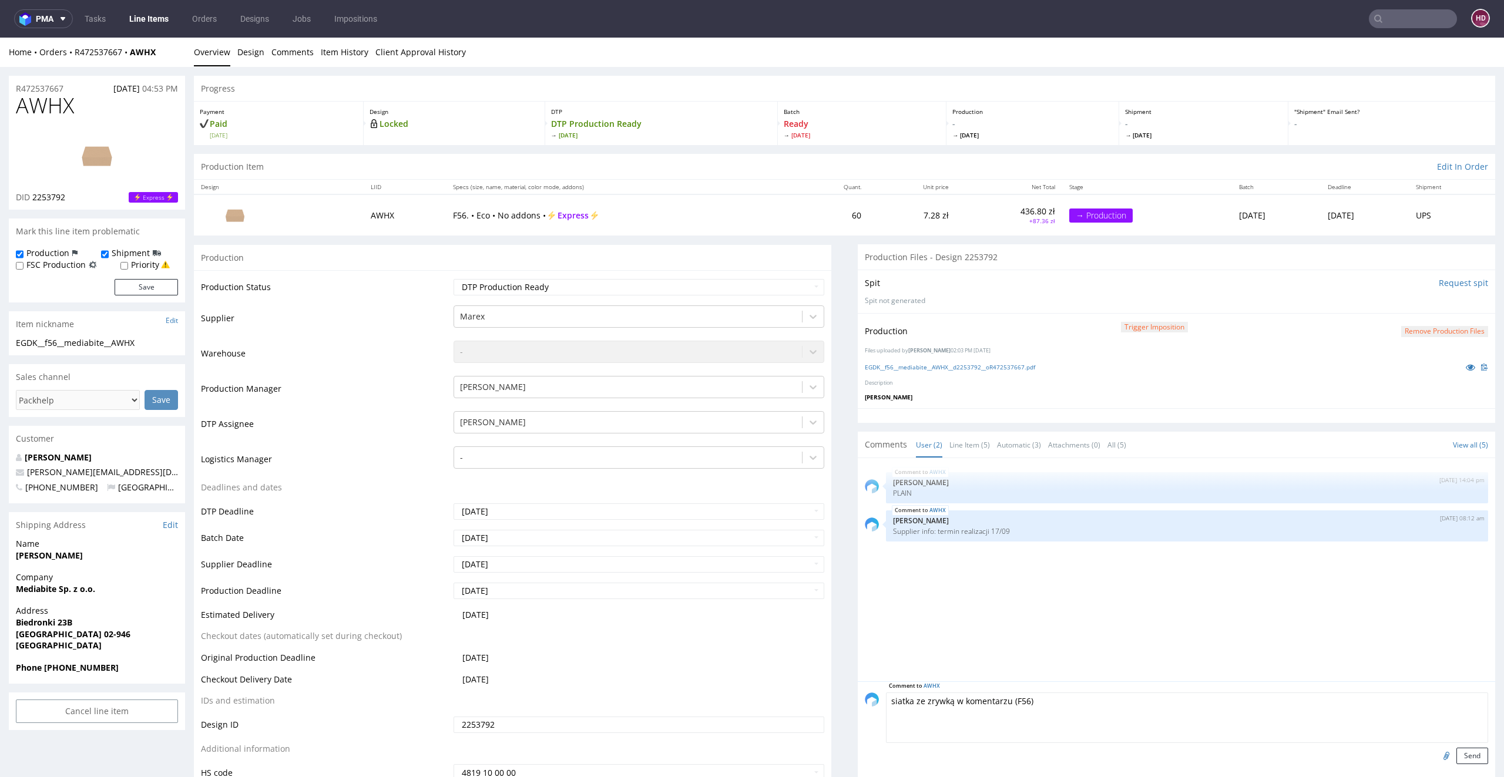
click at [995, 690] on textarea "siatka ze zrywką w komentarzu (F56)" at bounding box center [1187, 718] width 602 height 51
drag, startPoint x: 997, startPoint y: 701, endPoint x: 951, endPoint y: 701, distance: 46.4
click at [951, 690] on textarea "siatka ze zrywką w komentarzu (F56)" at bounding box center [1187, 718] width 602 height 51
drag, startPoint x: 973, startPoint y: 700, endPoint x: 987, endPoint y: 720, distance: 24.9
click at [973, 690] on textarea "siatka ze zrywką w załącnziku (F56)" at bounding box center [1187, 718] width 602 height 51
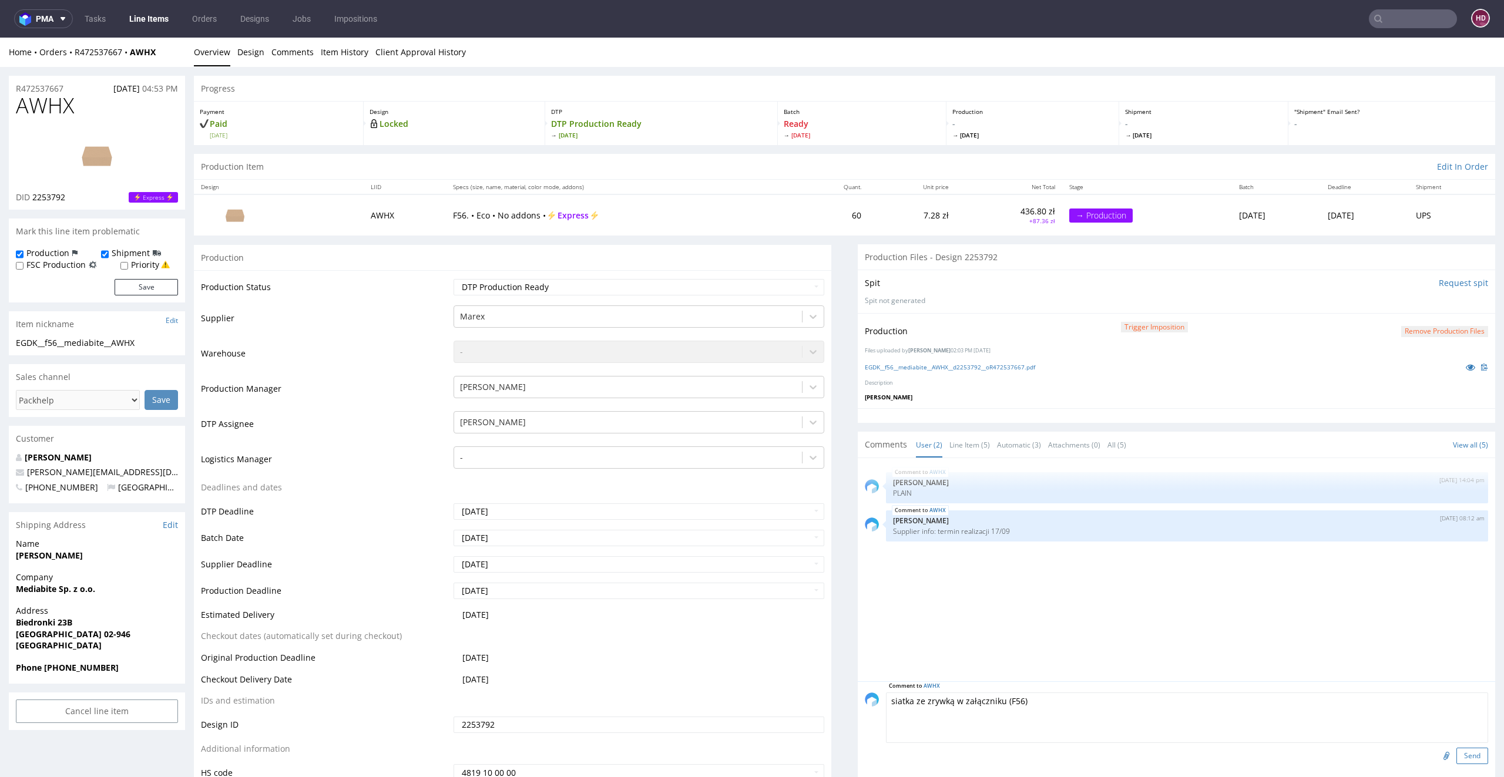
type textarea "siatka ze zrywką w załączniku (F56)"
click at [1353, 690] on button "Send" at bounding box center [1472, 756] width 32 height 16
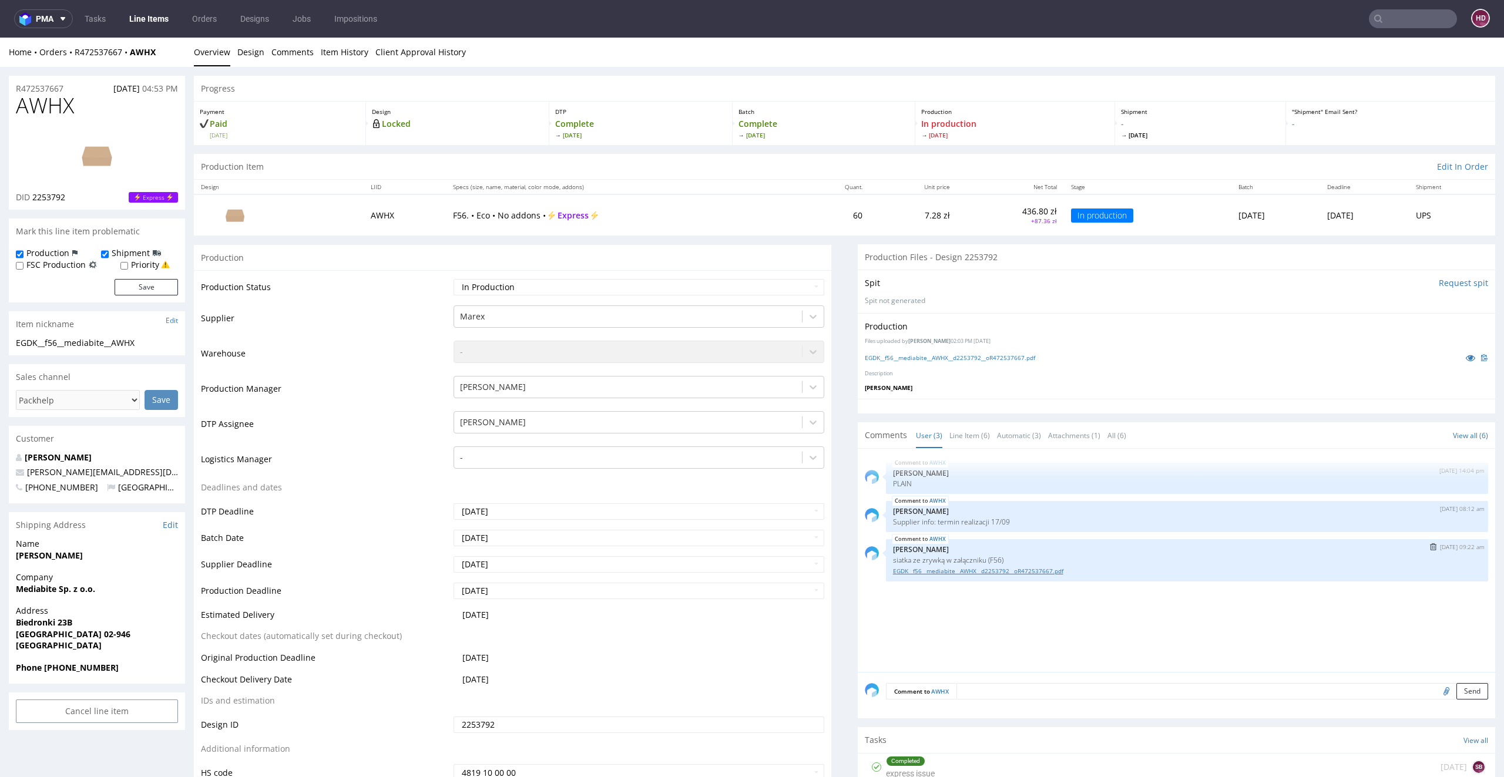
click at [1005, 569] on link "EGDK__f56__mediabite__AWHX__d2253792__oR472537667.pdf" at bounding box center [1187, 571] width 588 height 9
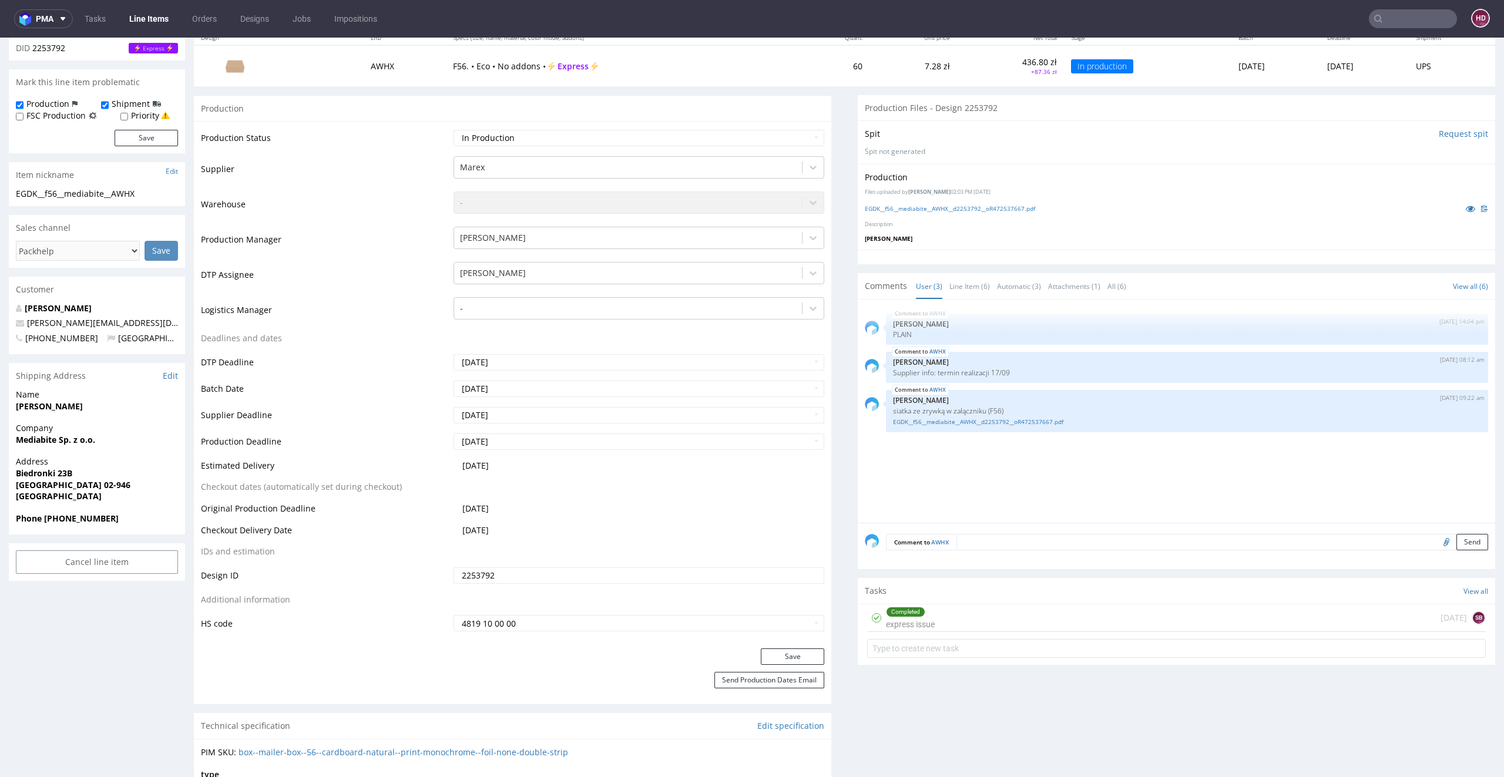
scroll to position [173, 0]
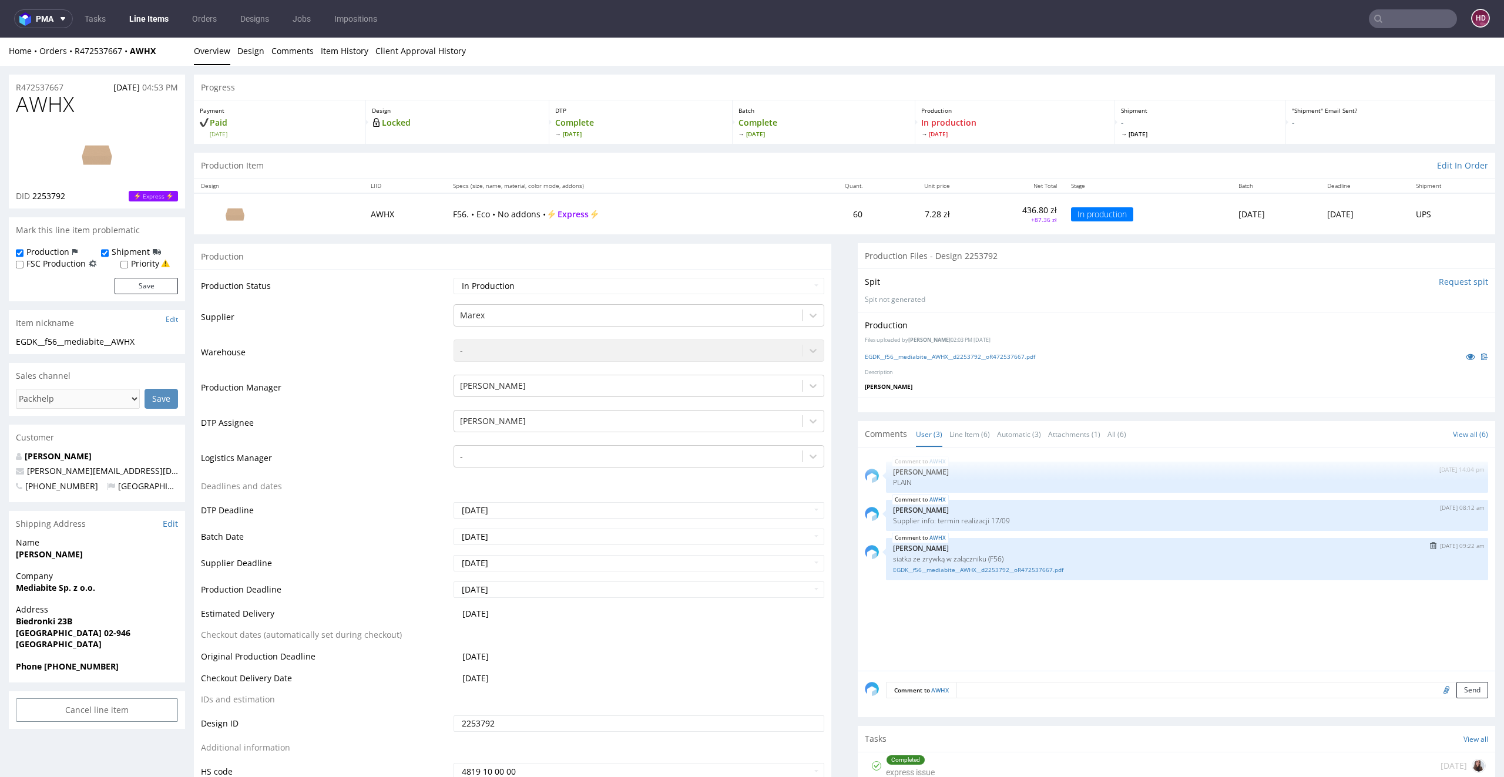
scroll to position [3, 0]
click at [1019, 564] on link "EGDK__f56__mediabite__AWHX__d2253792__oR472537667.pdf" at bounding box center [1187, 568] width 588 height 9
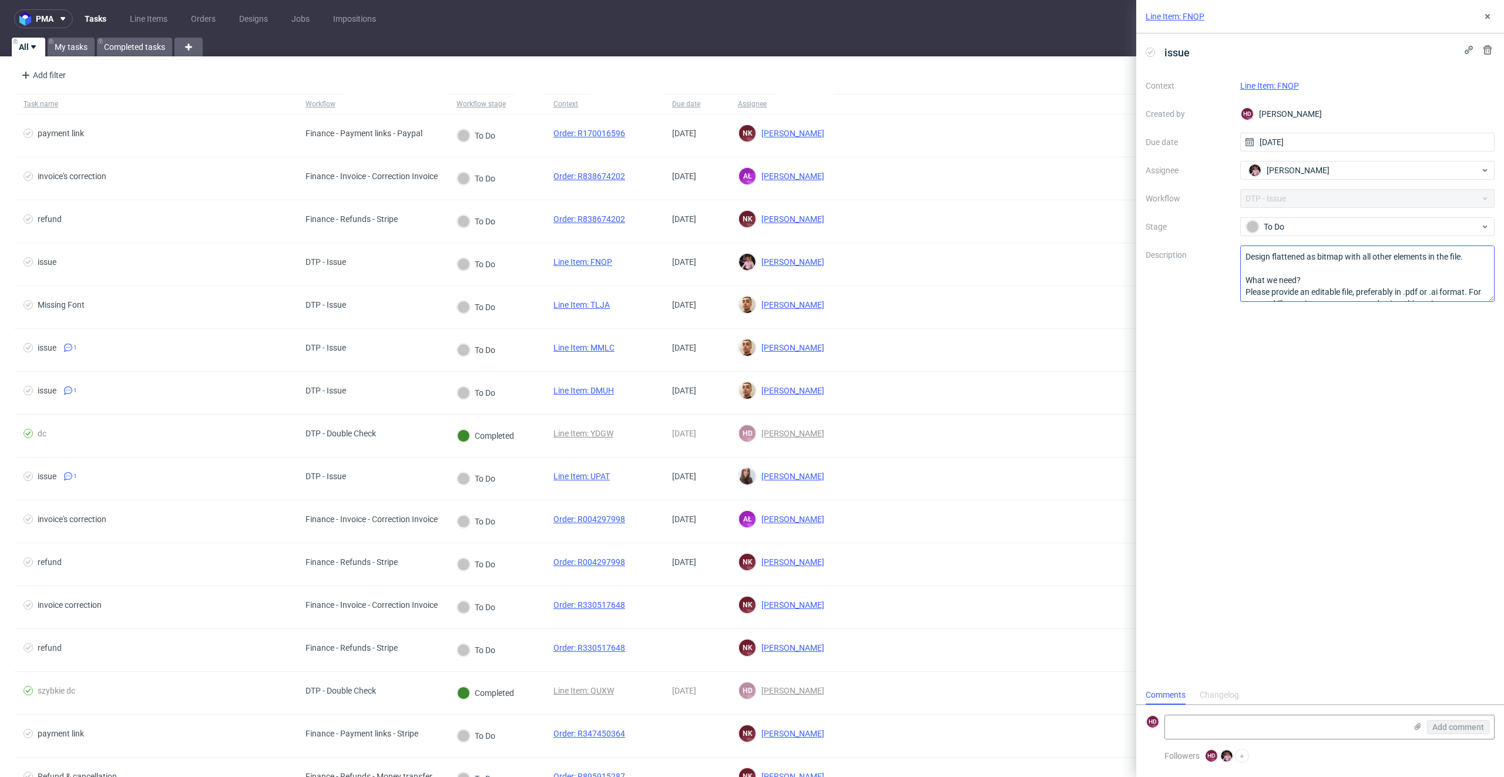
scroll to position [3, 0]
click at [1286, 82] on link "Line Item: FNQP" at bounding box center [1269, 85] width 59 height 9
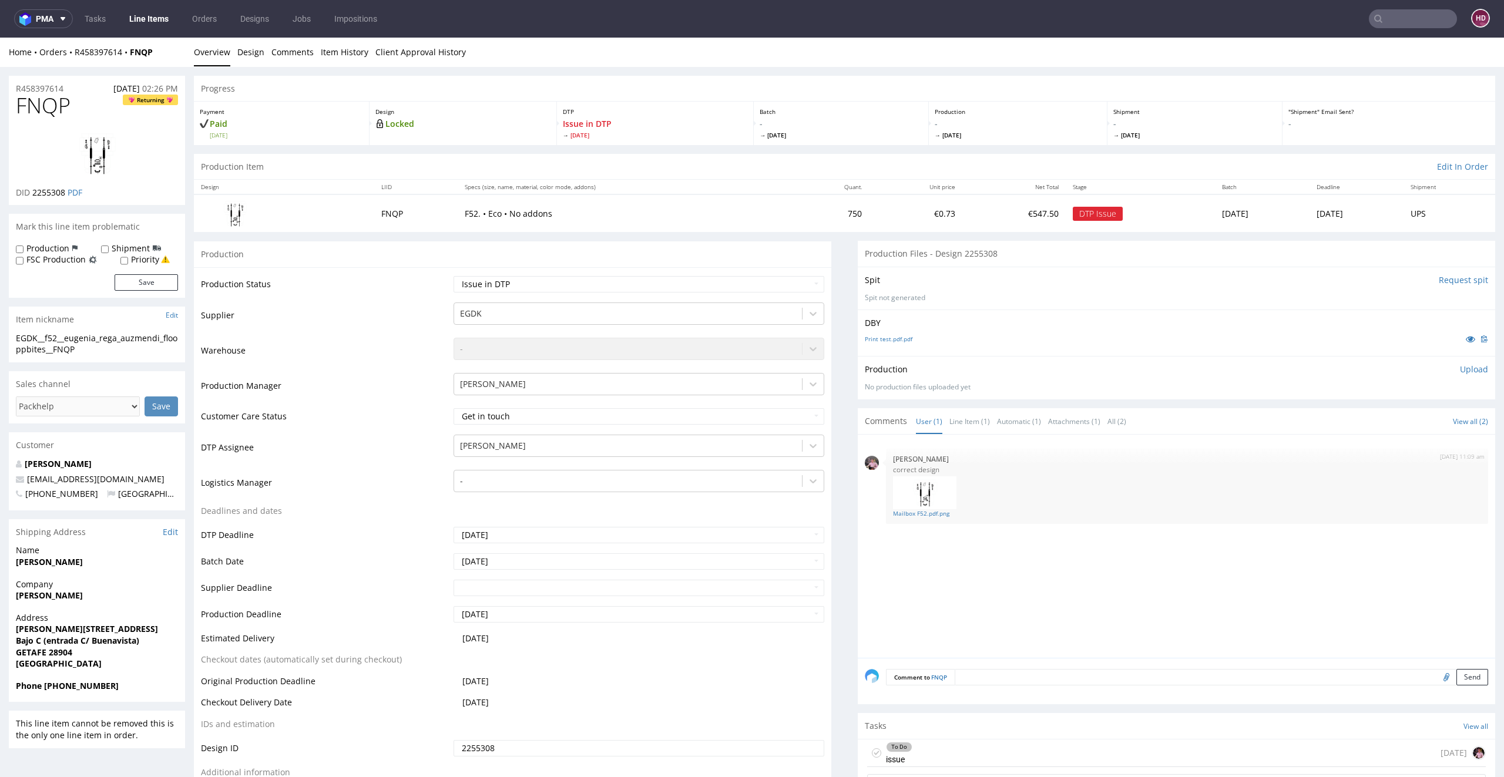
click at [138, 23] on link "Line Items" at bounding box center [148, 18] width 53 height 19
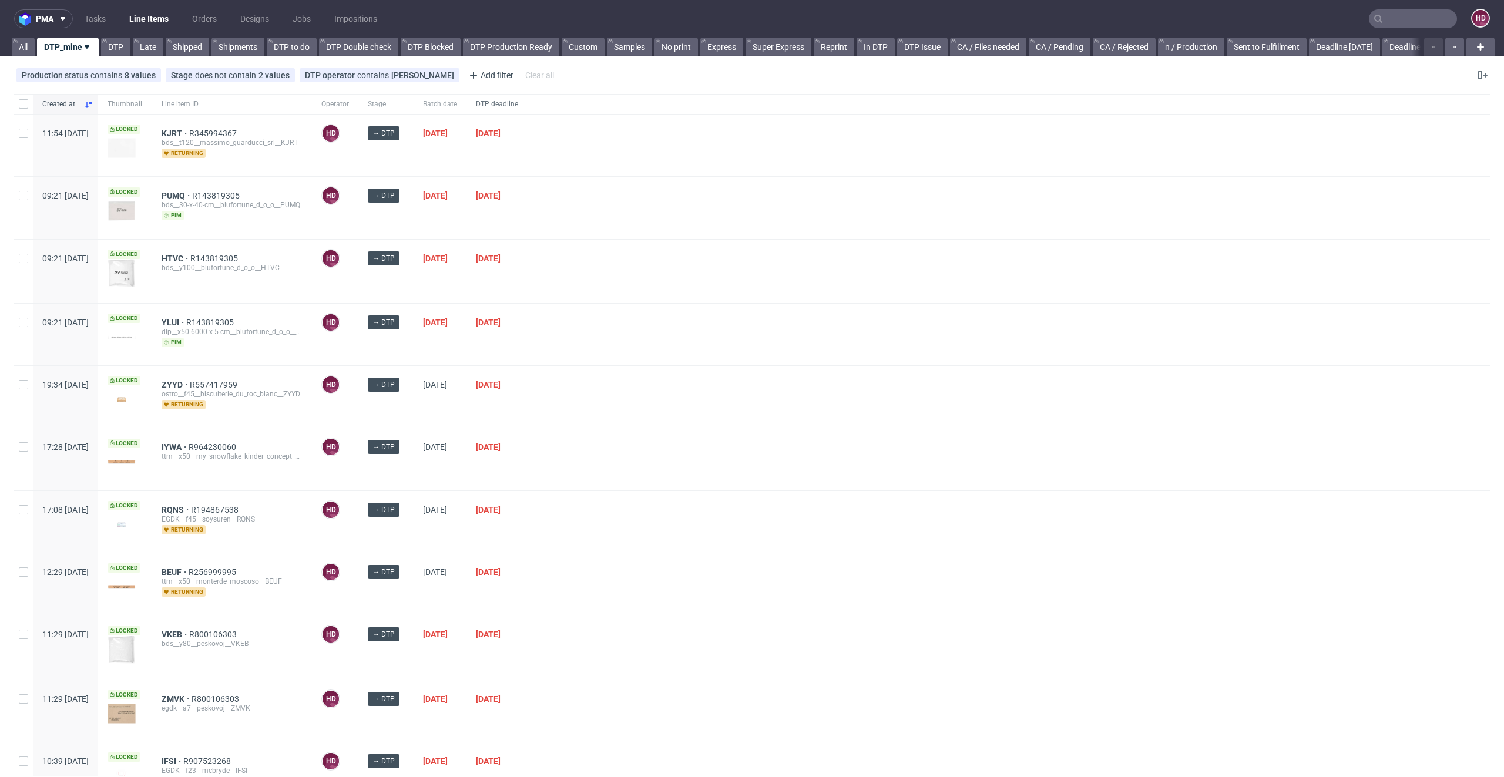
click at [518, 103] on span "DTP deadline" at bounding box center [497, 104] width 42 height 10
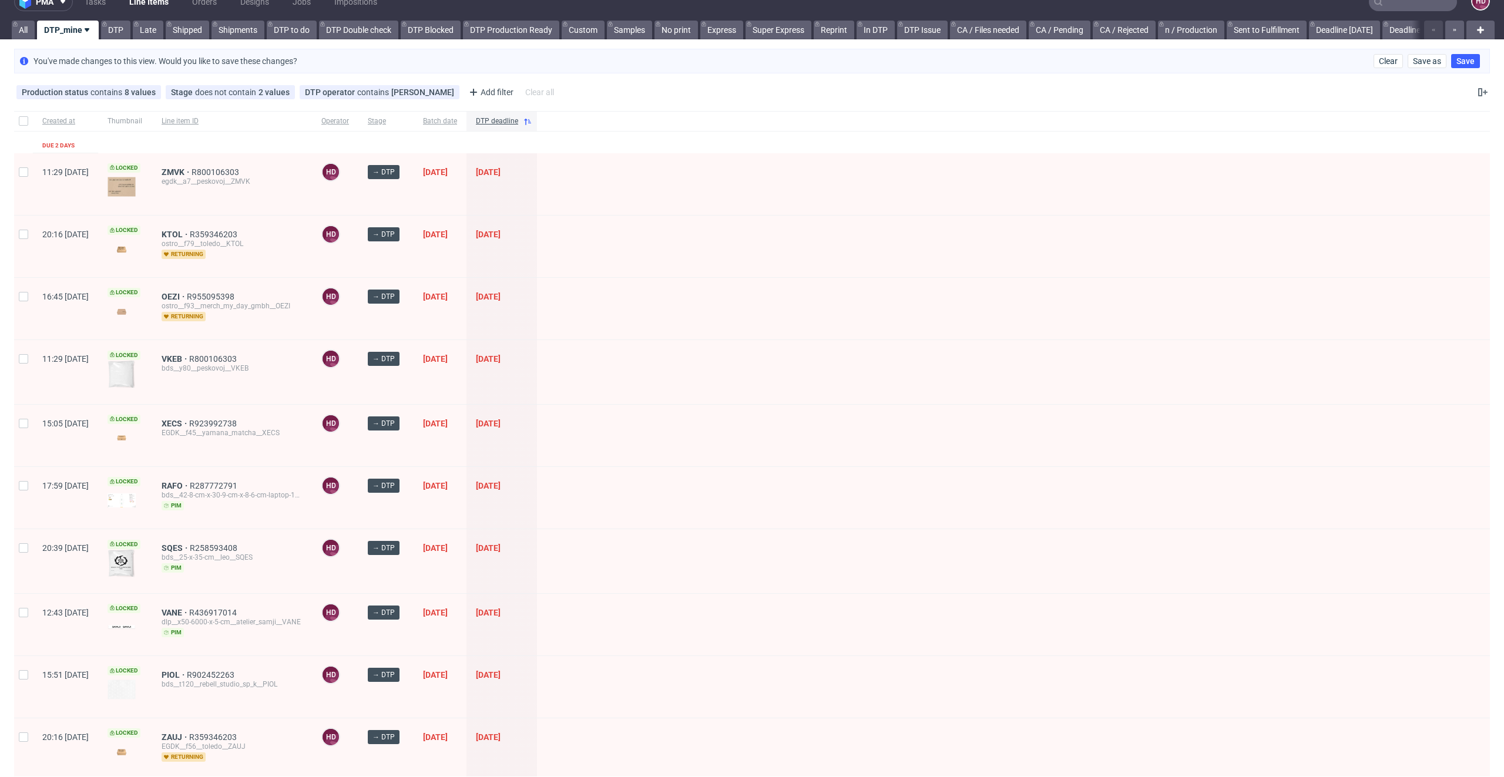
scroll to position [28, 0]
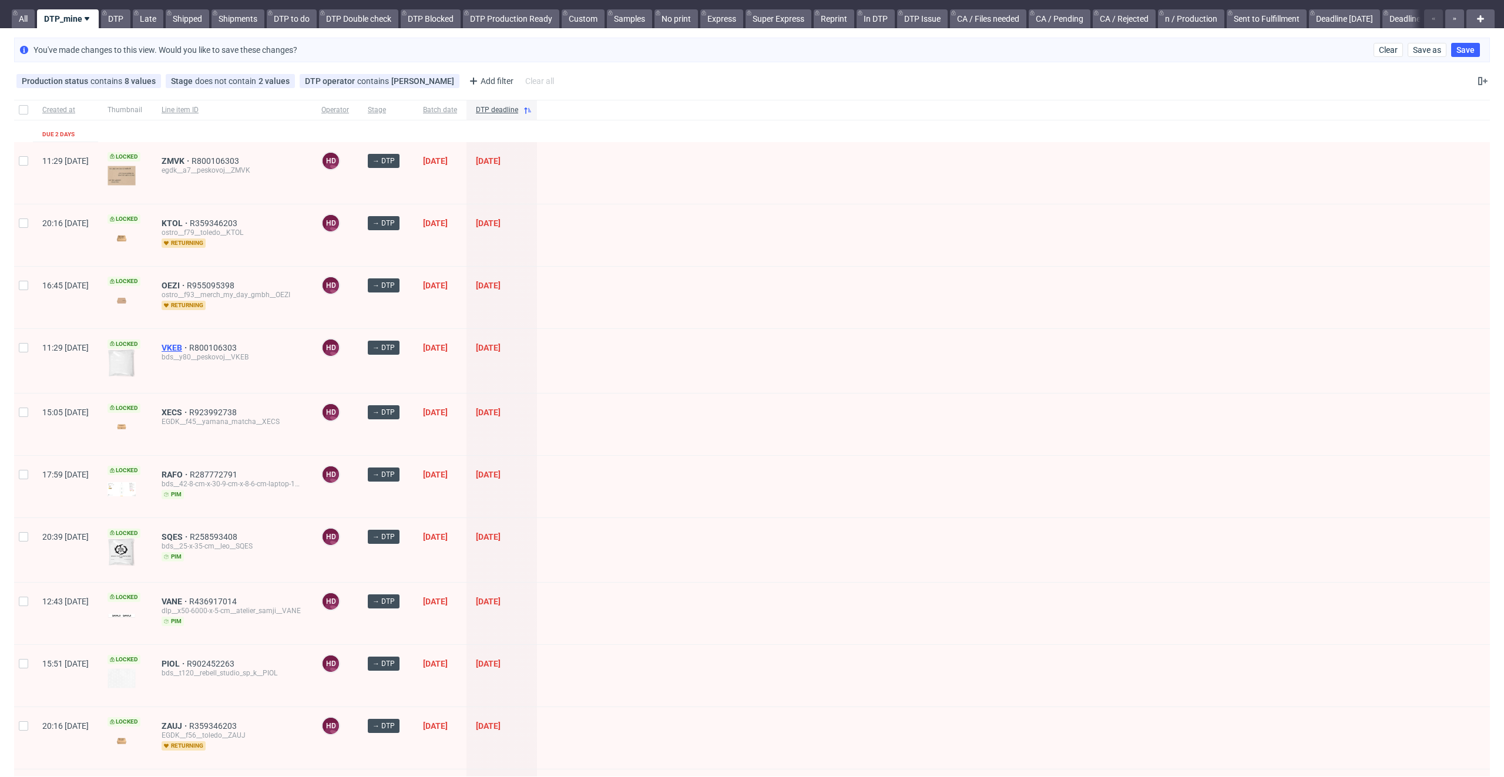
click at [189, 345] on span "VKEB" at bounding box center [176, 347] width 28 height 9
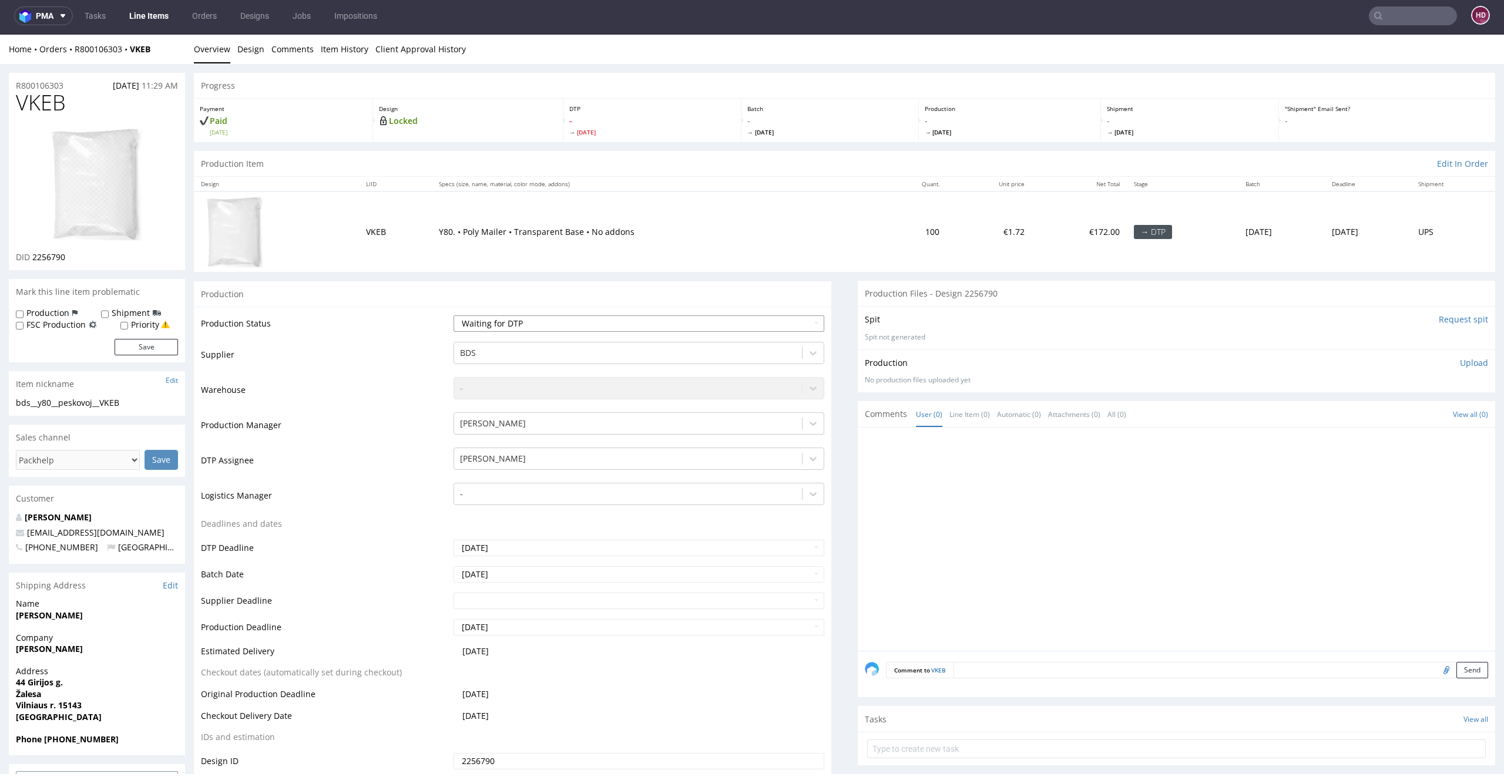
click at [521, 320] on select "Waiting for Artwork Waiting for Diecut Waiting for Mockup Waiting for DTP Waiti…" at bounding box center [639, 323] width 371 height 16
select select "dtp_in_process"
click at [454, 315] on select "Waiting for Artwork Waiting for Diecut Waiting for Mockup Waiting for DTP Waiti…" at bounding box center [639, 323] width 371 height 16
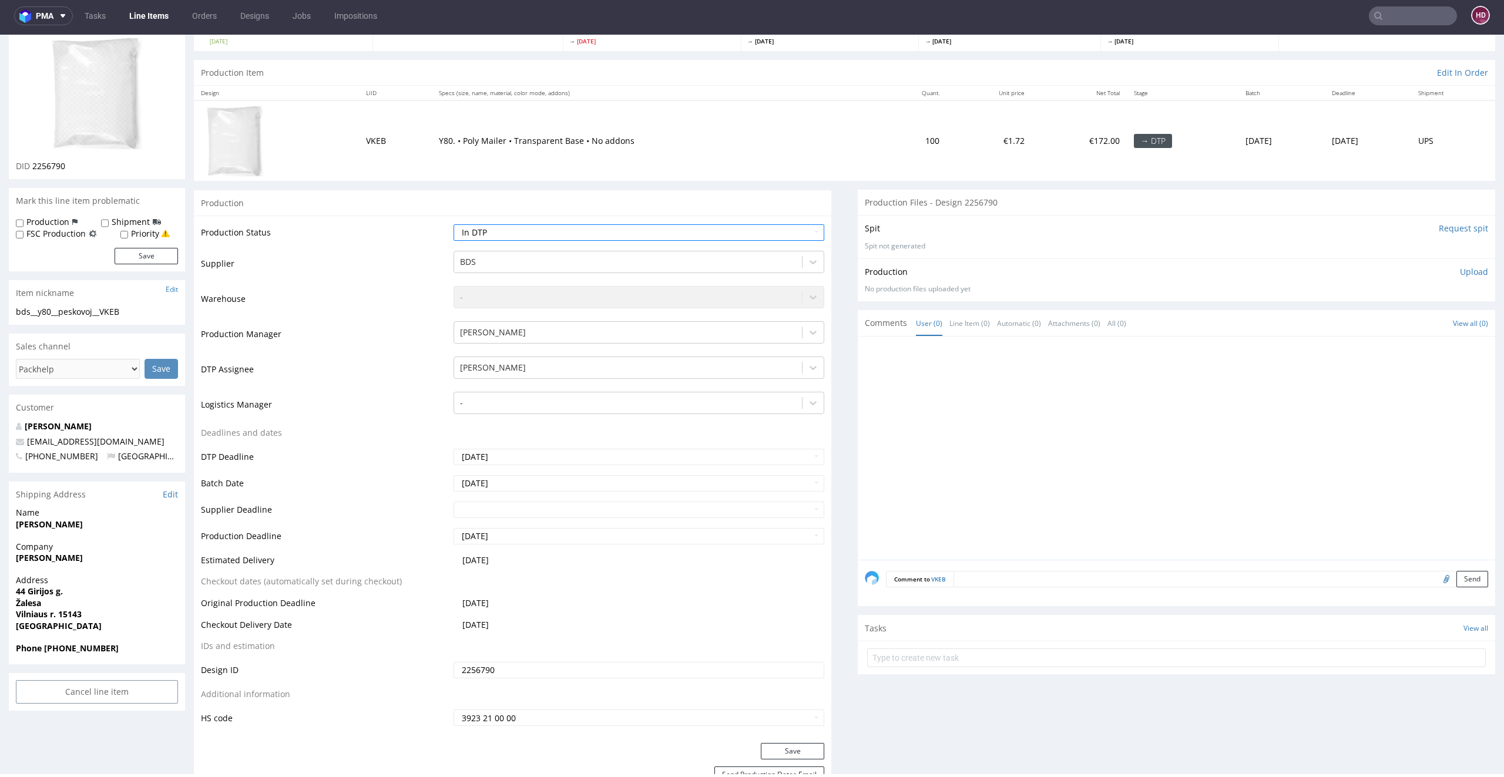
scroll to position [244, 0]
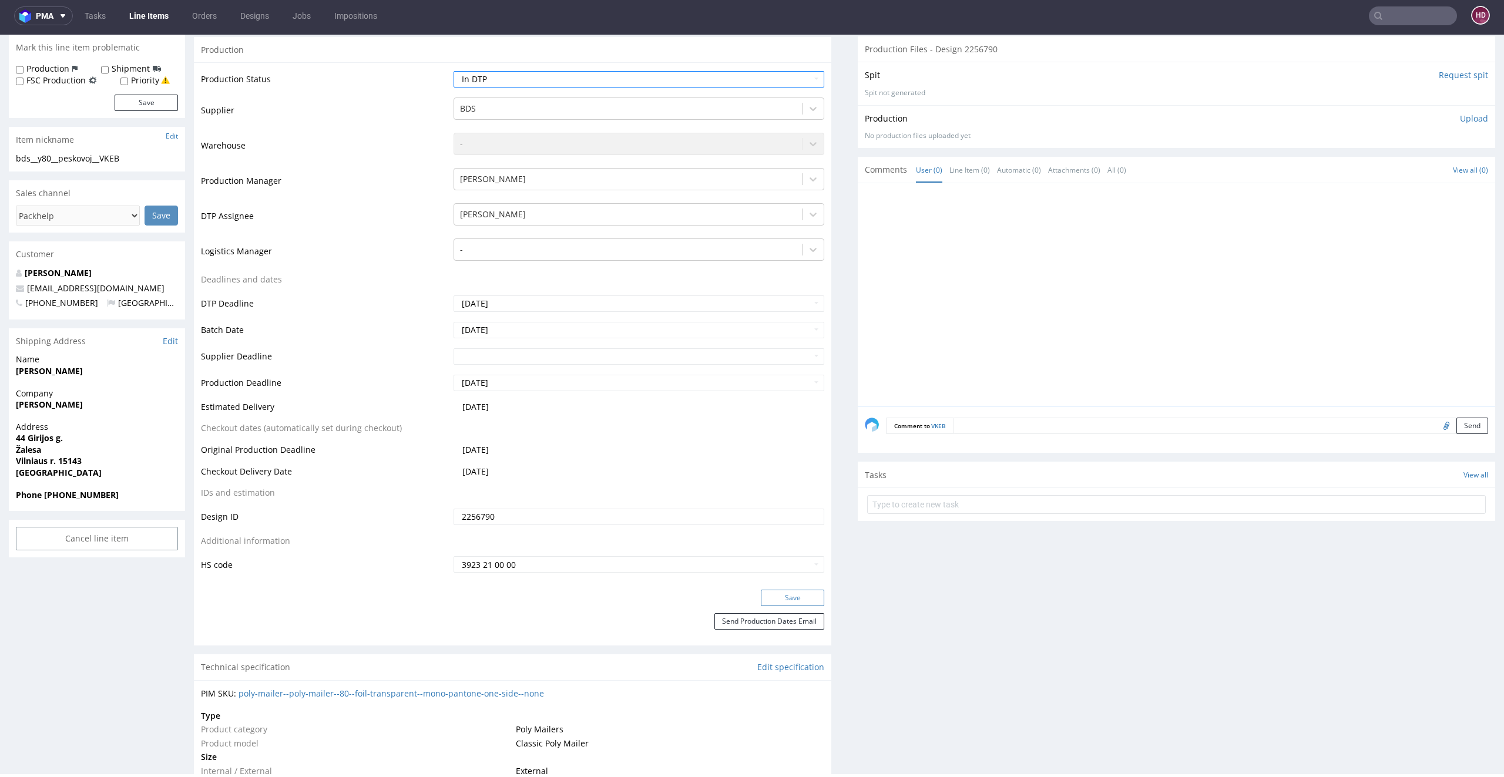
click at [763, 602] on button "Save" at bounding box center [792, 598] width 63 height 16
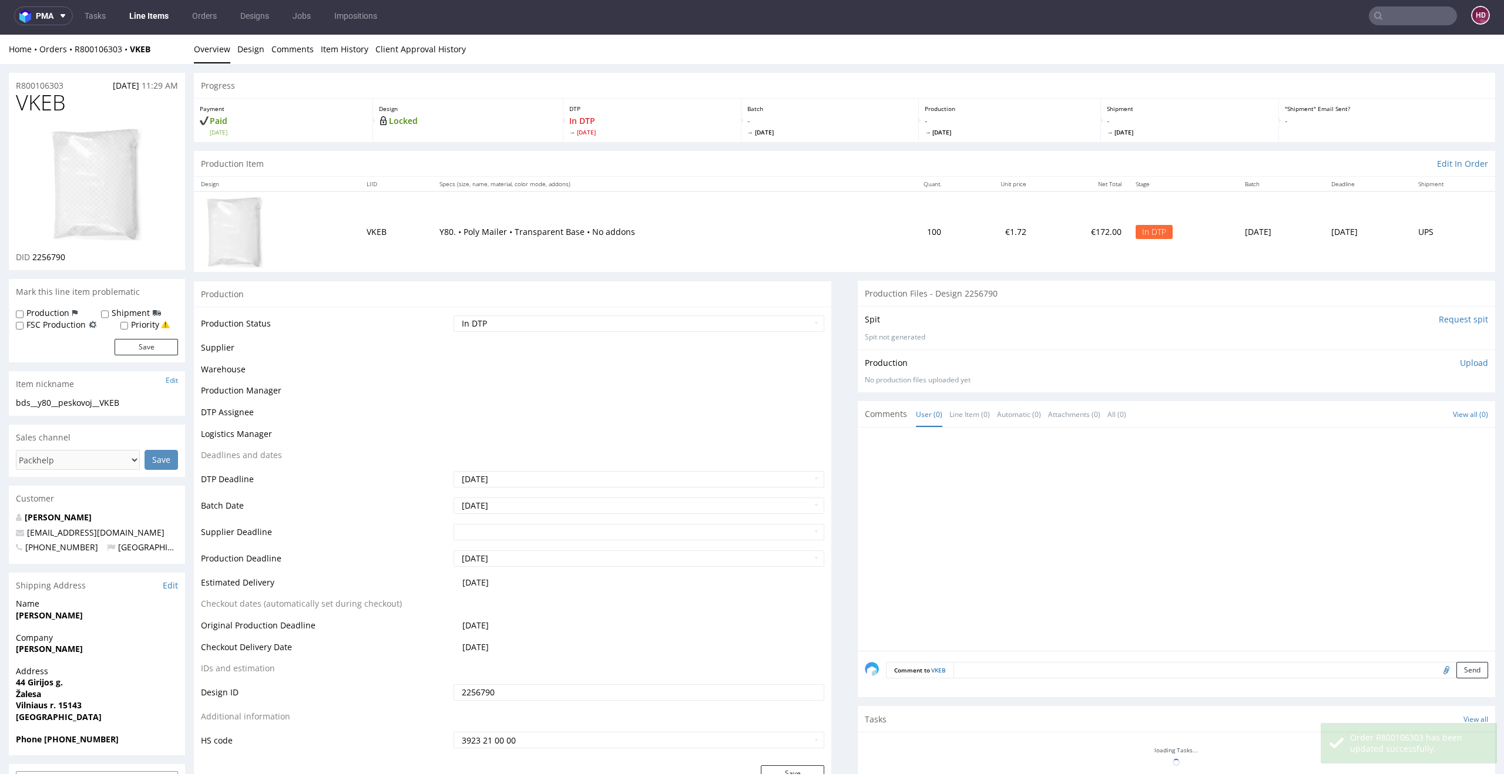
scroll to position [236, 0]
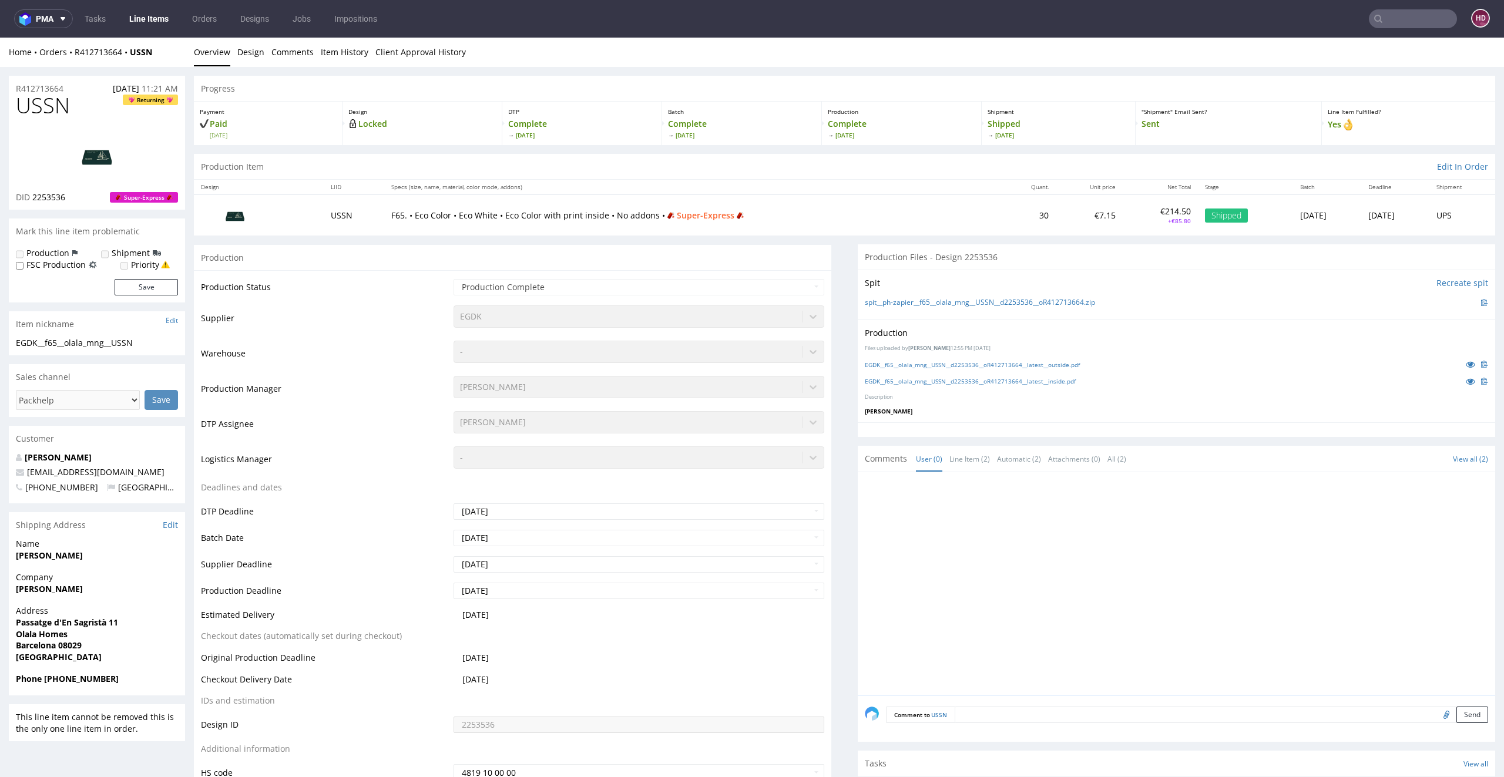
click at [210, 53] on link "Overview" at bounding box center [212, 52] width 36 height 29
click at [137, 18] on link "Line Items" at bounding box center [148, 18] width 53 height 19
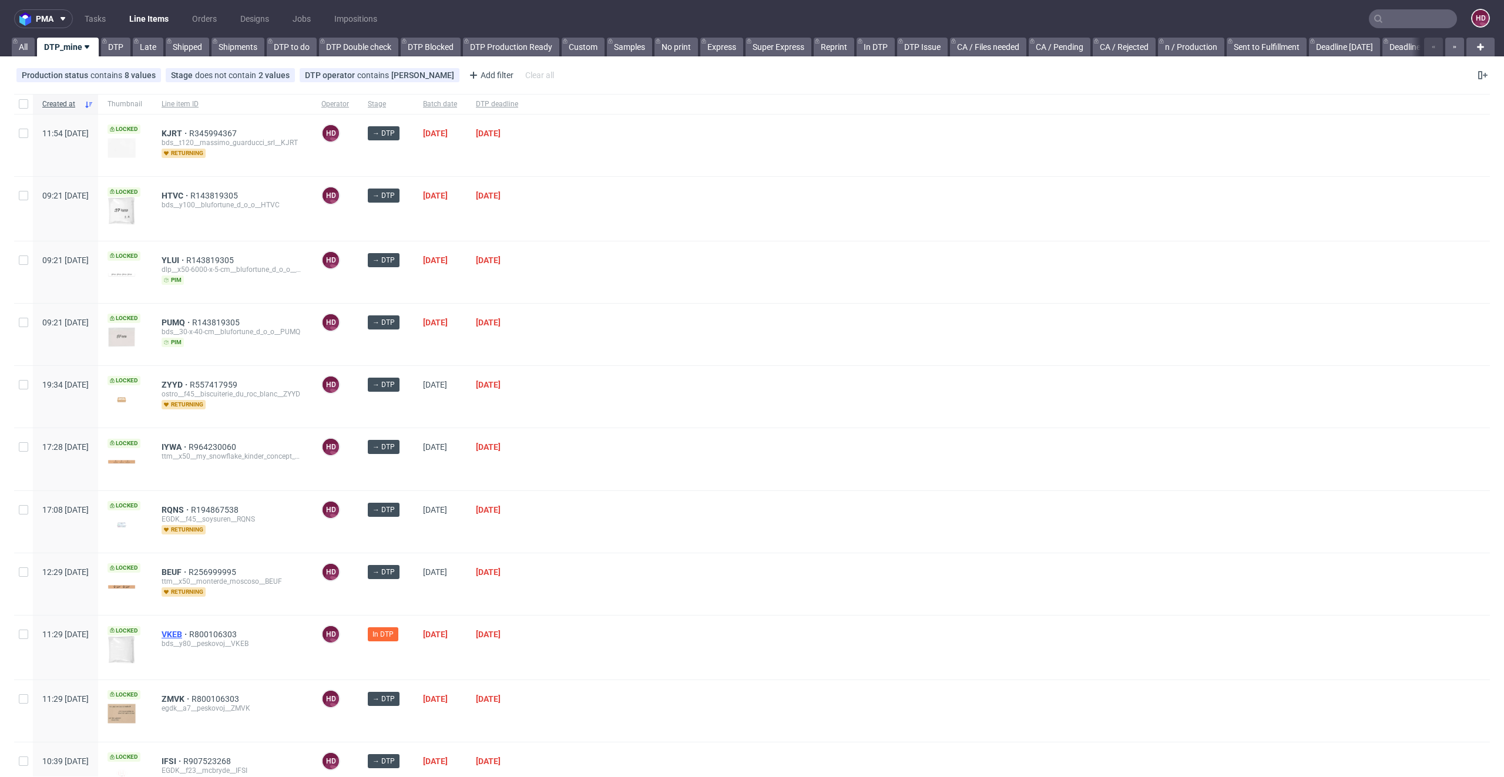
click at [189, 631] on span "VKEB" at bounding box center [176, 634] width 28 height 9
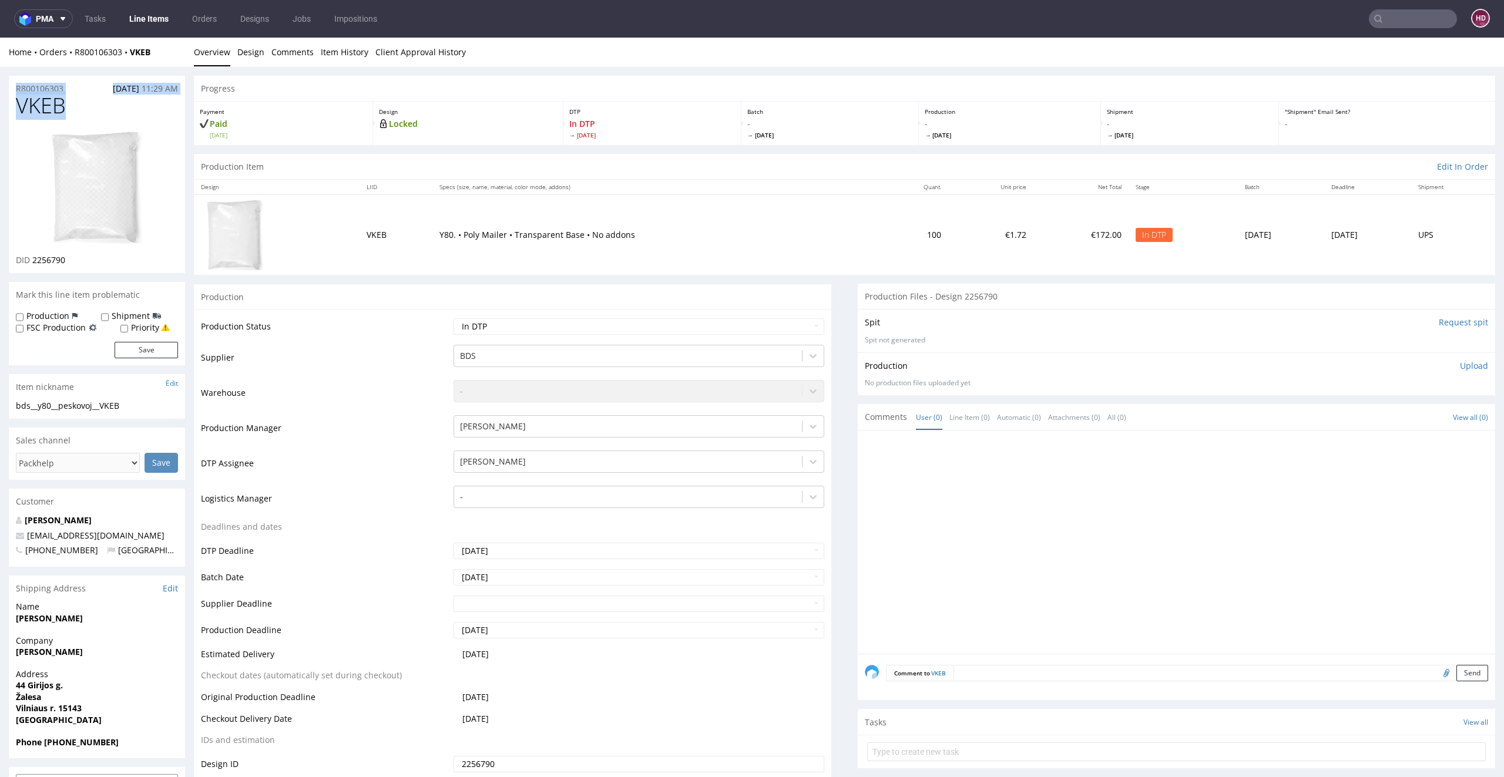
drag, startPoint x: 77, startPoint y: 102, endPoint x: 0, endPoint y: 88, distance: 78.4
click at [68, 108] on h1 "VKEB" at bounding box center [97, 106] width 162 height 24
drag, startPoint x: 67, startPoint y: 109, endPoint x: 20, endPoint y: 103, distance: 47.4
click at [20, 103] on h1 "VKEB" at bounding box center [97, 106] width 162 height 24
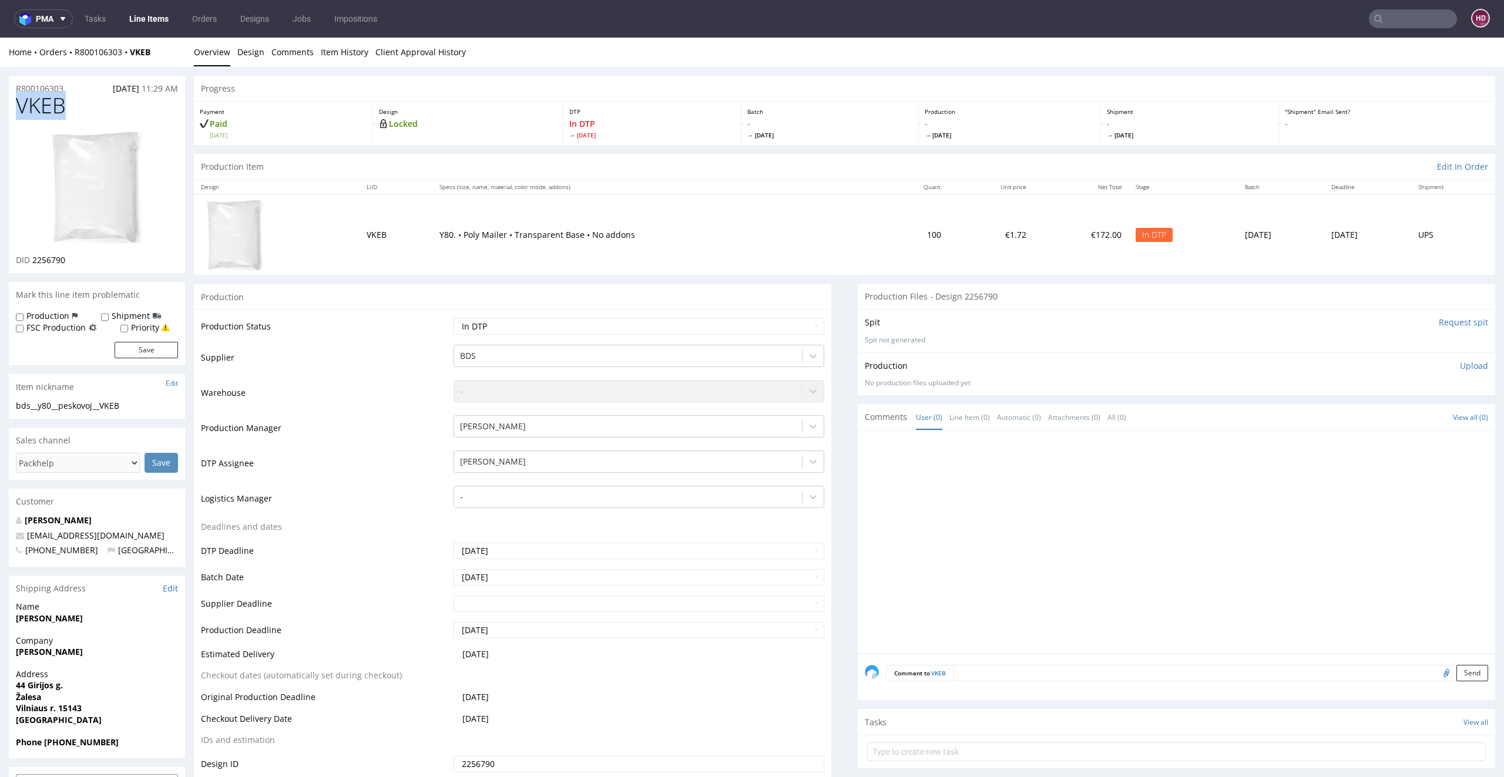
copy span "VKEB"
drag, startPoint x: 85, startPoint y: 260, endPoint x: 32, endPoint y: 256, distance: 52.4
click at [32, 256] on div "DID 2256790" at bounding box center [97, 260] width 162 height 12
copy span "2256790"
click at [251, 53] on link "Design" at bounding box center [250, 52] width 27 height 29
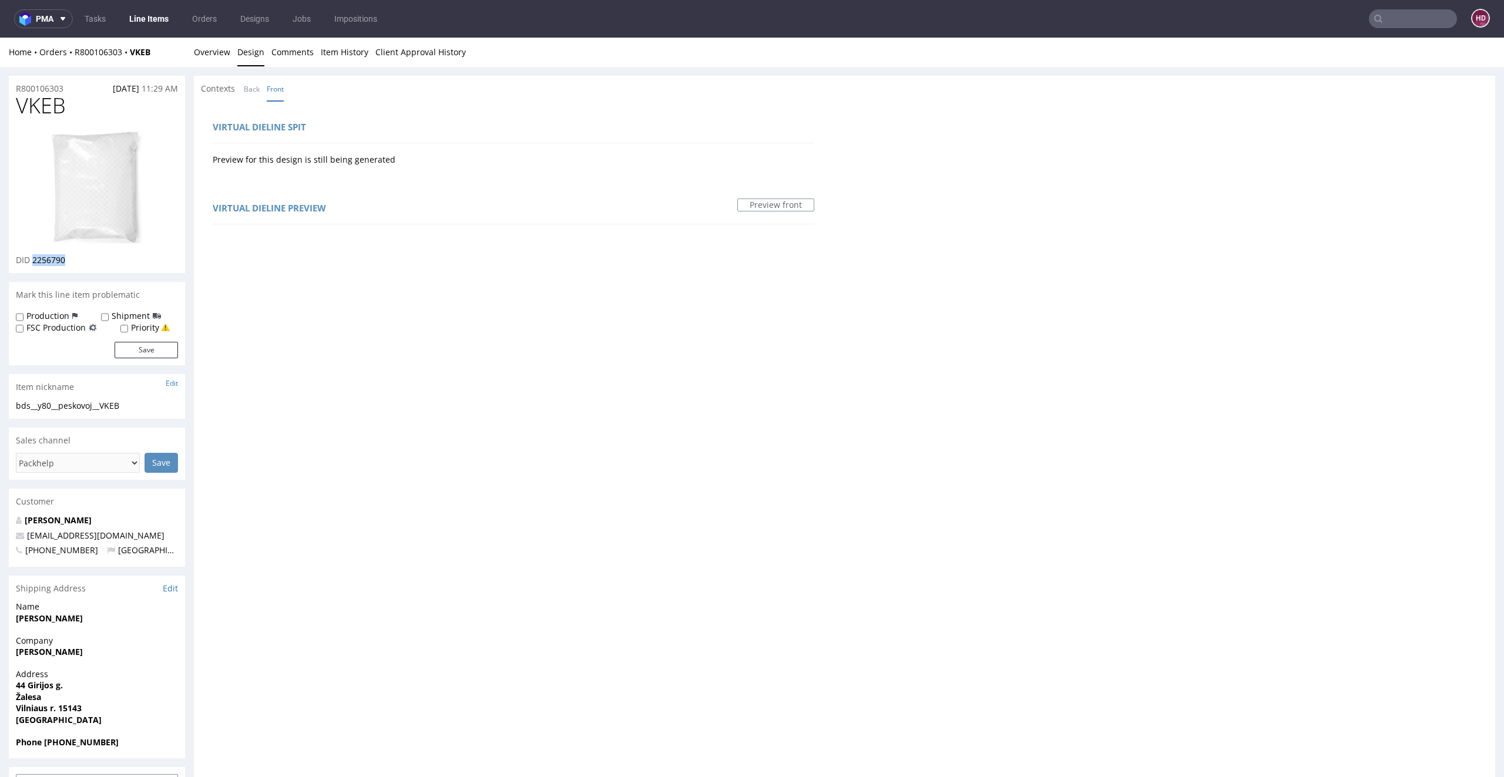
click at [121, 168] on img at bounding box center [97, 187] width 94 height 116
drag, startPoint x: 139, startPoint y: 407, endPoint x: 16, endPoint y: 404, distance: 122.8
click at [16, 404] on div "bds__y80__peskovoj__VKEB" at bounding box center [97, 406] width 162 height 12
copy div "bds__y80__peskovoj__VKEB"
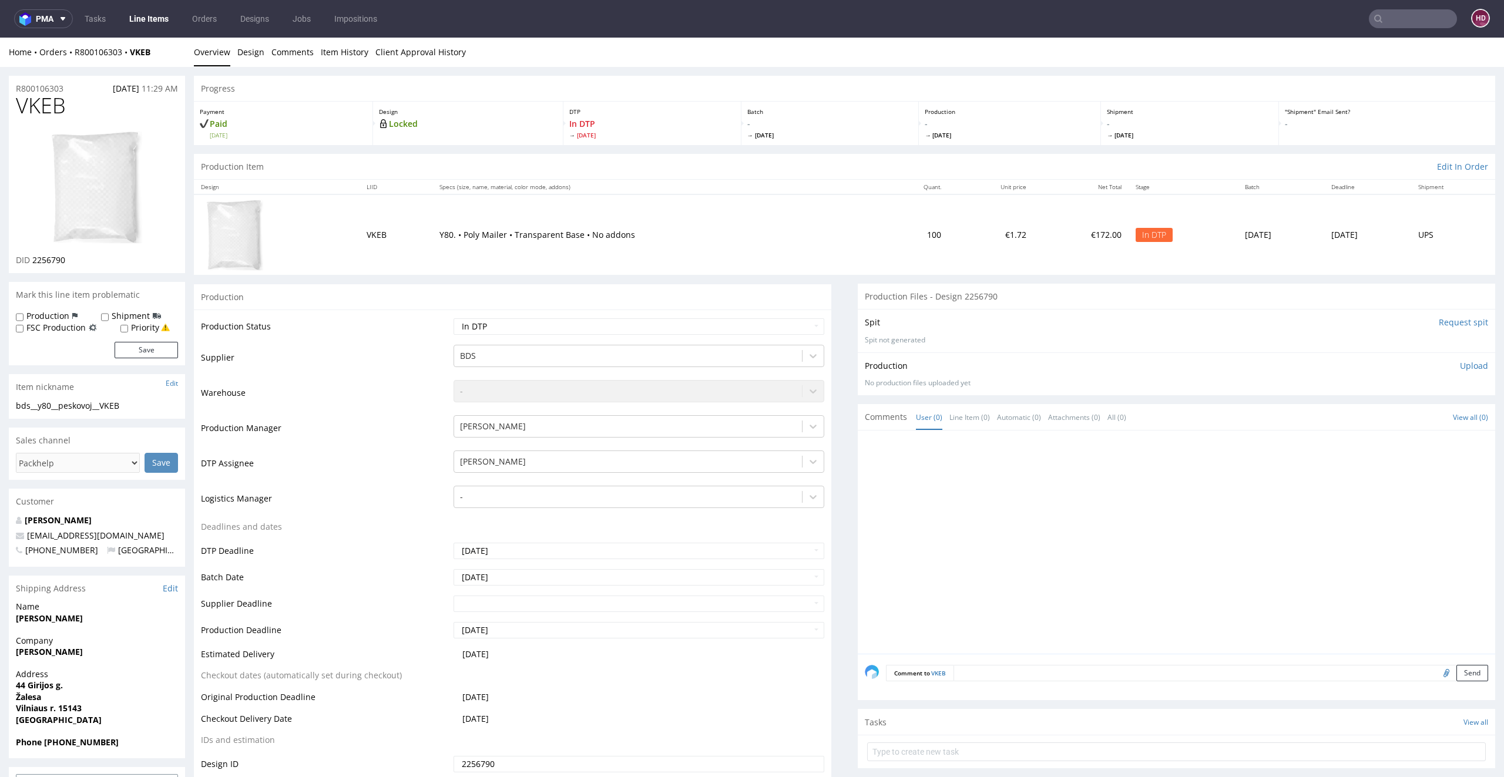
click at [79, 88] on div "R800106303 04.09.2025 11:29 AM" at bounding box center [97, 85] width 176 height 19
drag, startPoint x: 78, startPoint y: 89, endPoint x: 0, endPoint y: 91, distance: 78.2
copy p "R800106303"
drag, startPoint x: 79, startPoint y: 263, endPoint x: 33, endPoint y: 262, distance: 46.4
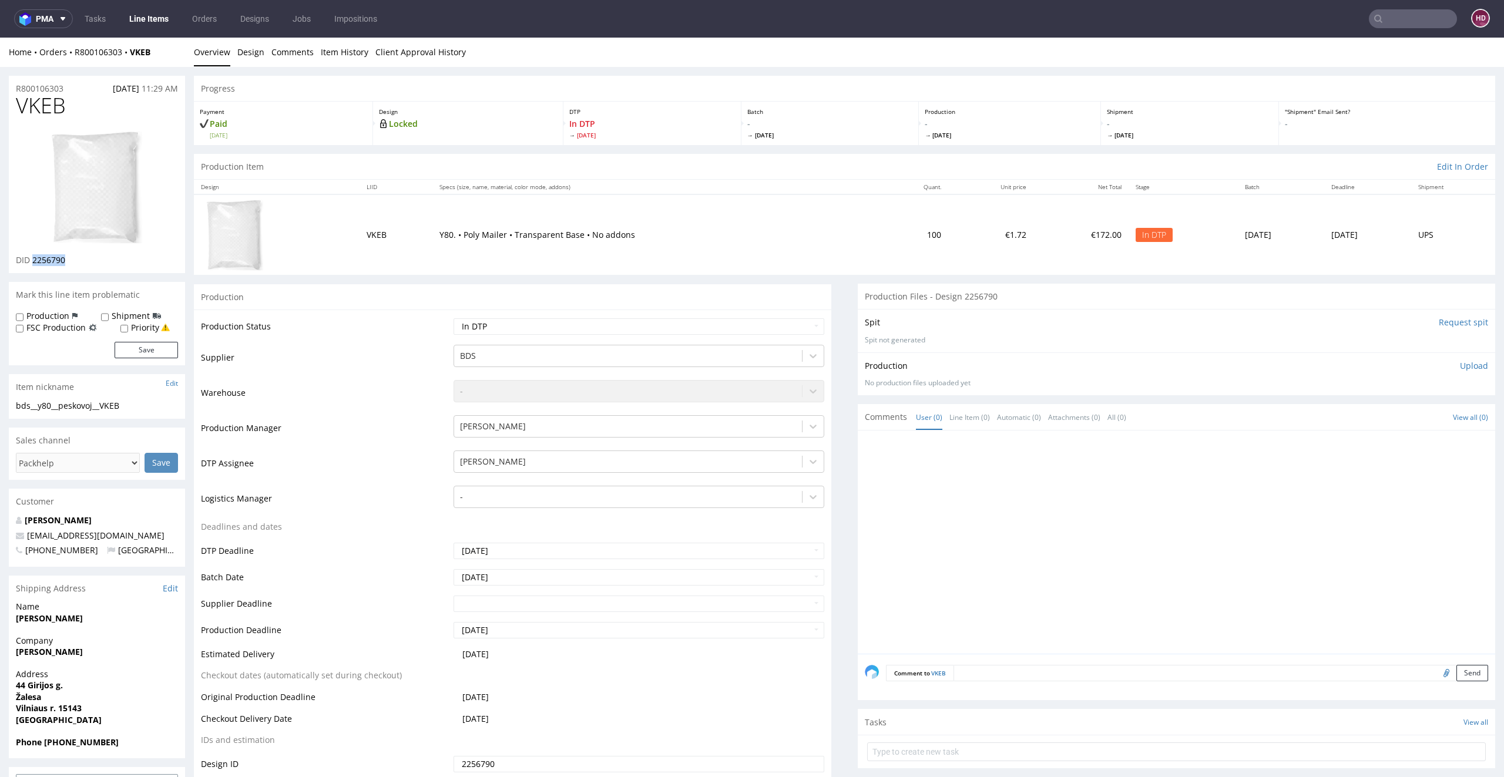
click at [33, 262] on div "DID 2256790" at bounding box center [97, 260] width 162 height 12
copy span "2256790"
click at [105, 108] on h1 "VKEB" at bounding box center [97, 106] width 162 height 24
drag, startPoint x: 93, startPoint y: 108, endPoint x: 0, endPoint y: 106, distance: 93.4
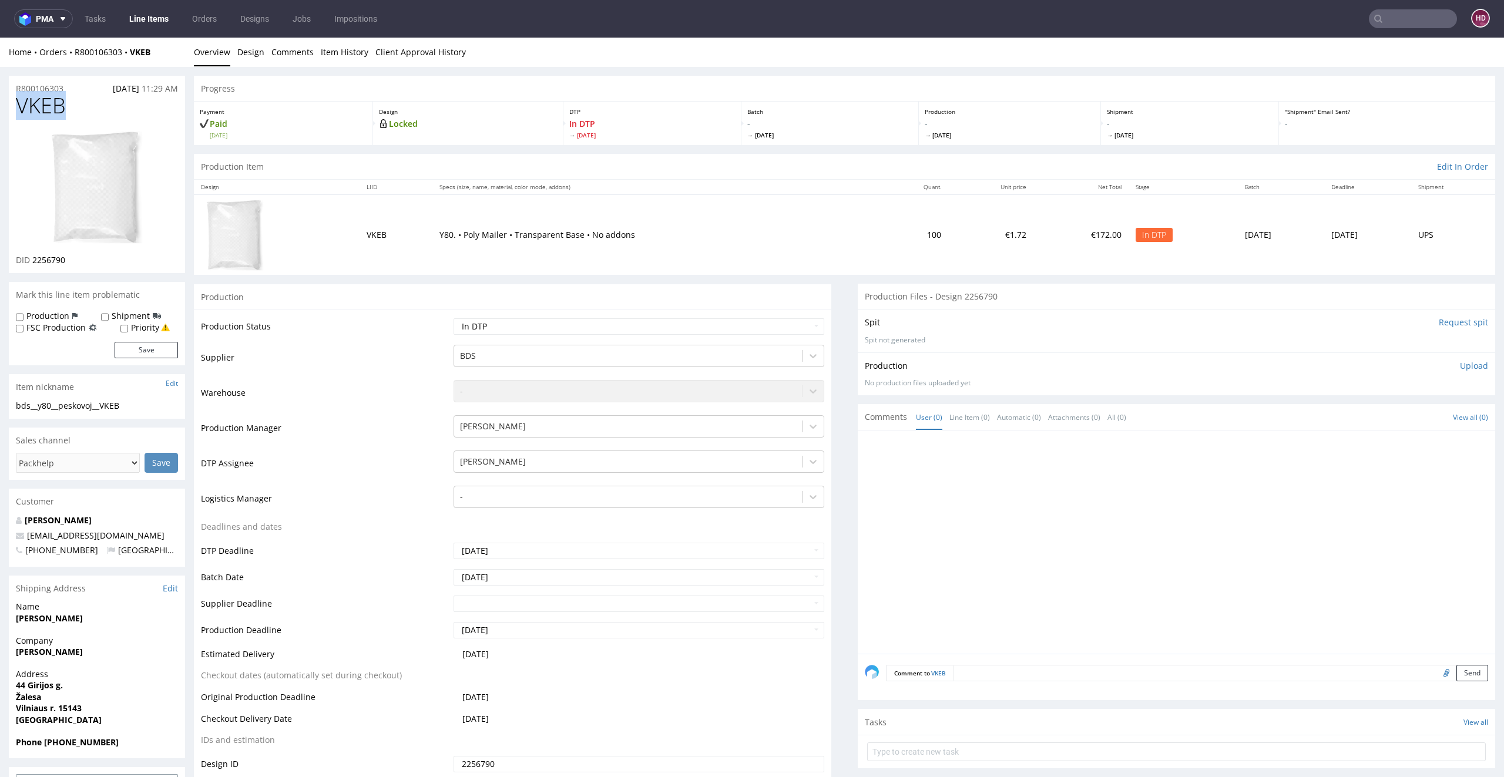
copy span "VKEB"
click at [1460, 364] on p "Upload" at bounding box center [1474, 366] width 28 height 12
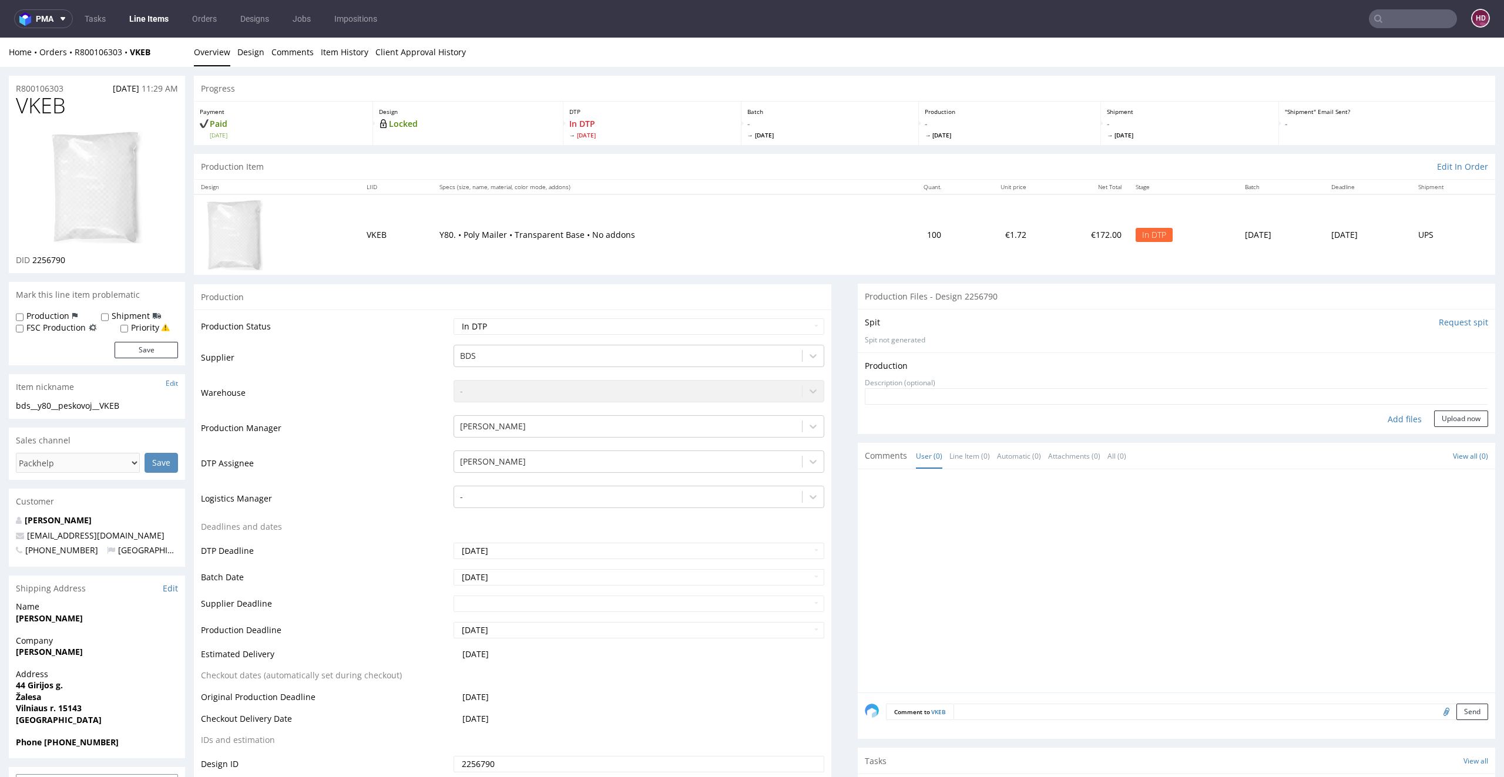
click at [1396, 417] on div "Add files" at bounding box center [1404, 420] width 59 height 18
type input "C:\fakepath\bds__y80__peskovoj__VKEB__d2256790__oR800106303.pdf"
click at [1434, 437] on button "Upload now" at bounding box center [1461, 437] width 54 height 16
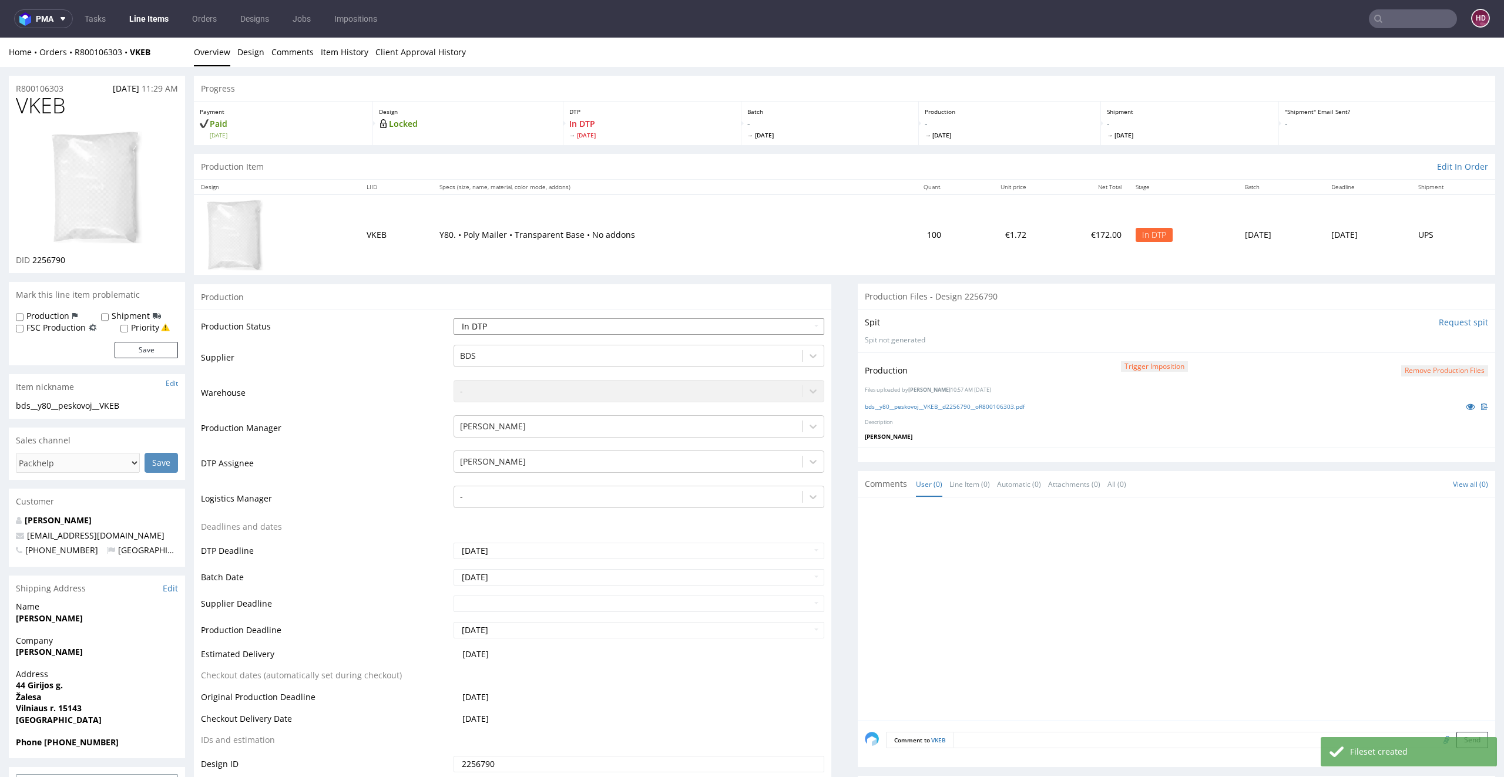
click at [563, 321] on select "Waiting for Artwork Waiting for Diecut Waiting for Mockup Waiting for DTP Waiti…" at bounding box center [639, 326] width 371 height 16
select select "dtp_production_ready"
click at [454, 318] on select "Waiting for Artwork Waiting for Diecut Waiting for Mockup Waiting for DTP Waiti…" at bounding box center [639, 326] width 371 height 16
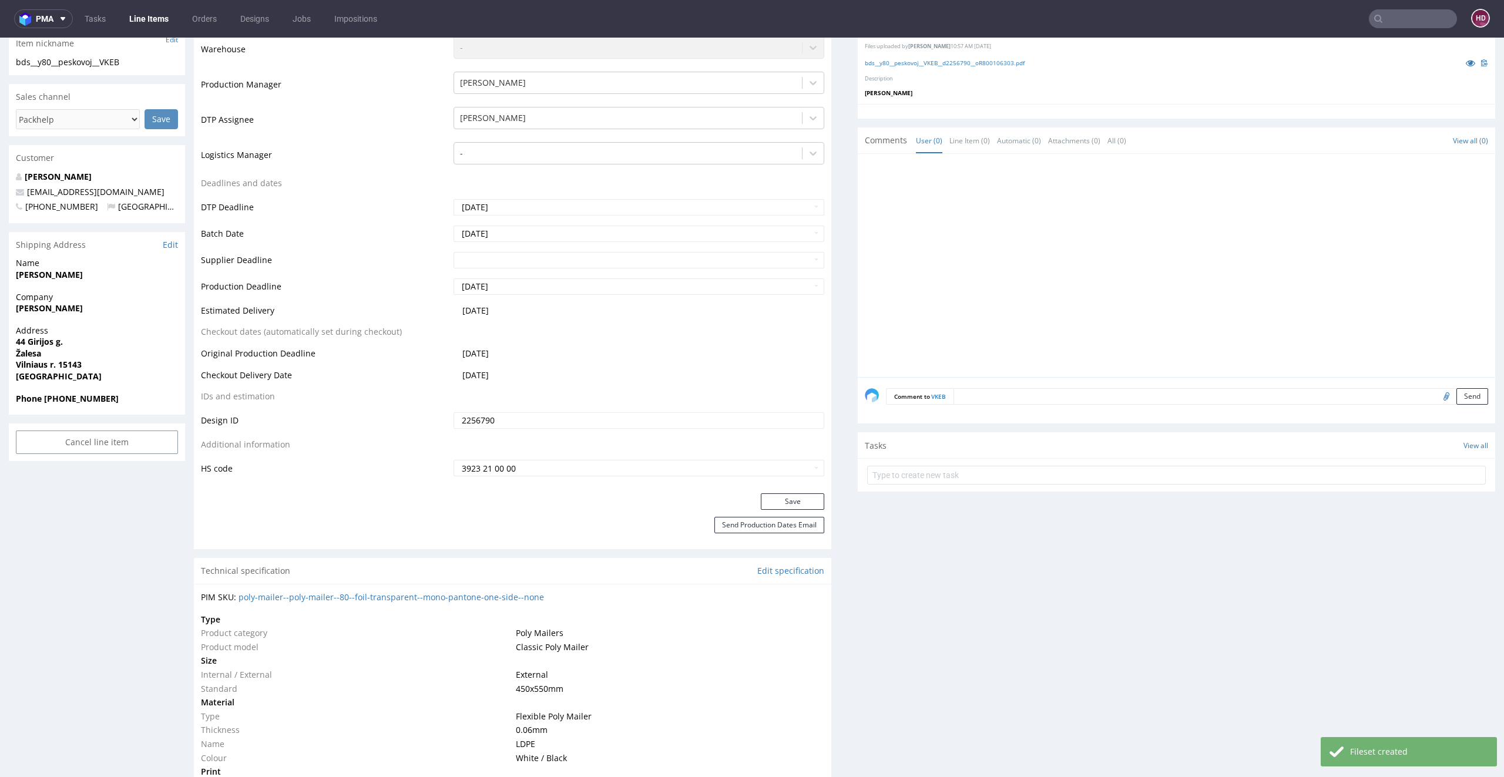
scroll to position [431, 0]
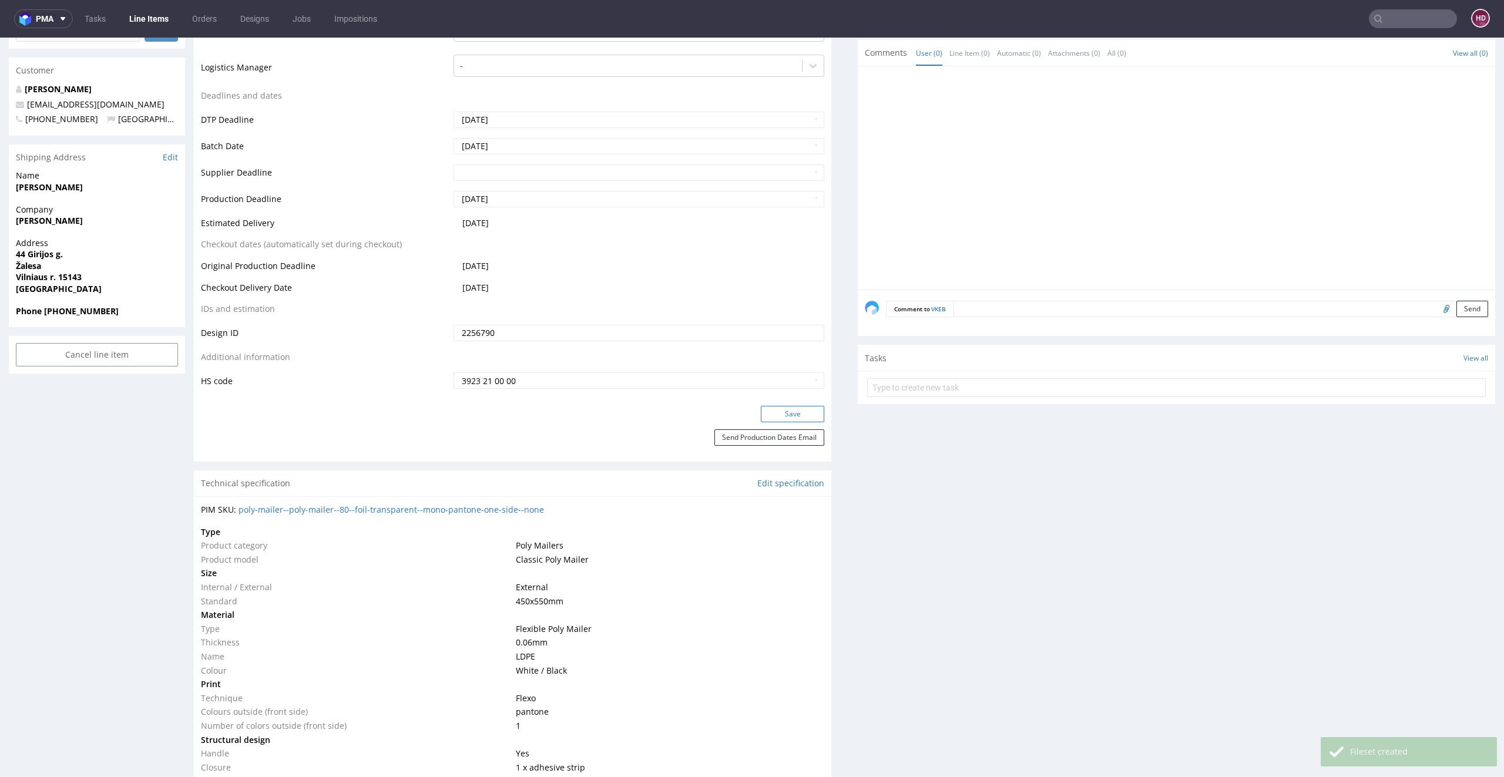
click at [781, 415] on button "Save" at bounding box center [792, 414] width 63 height 16
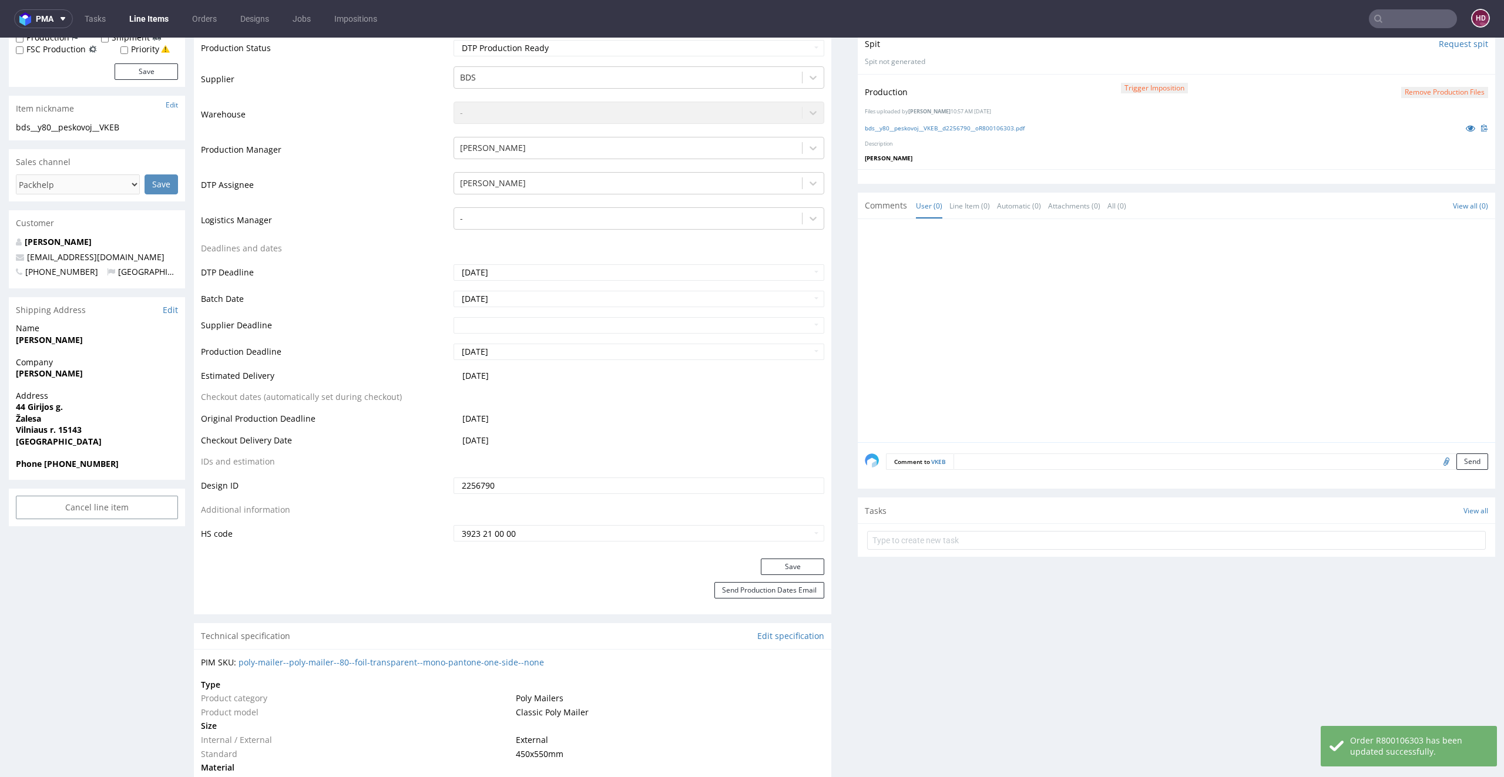
scroll to position [0, 0]
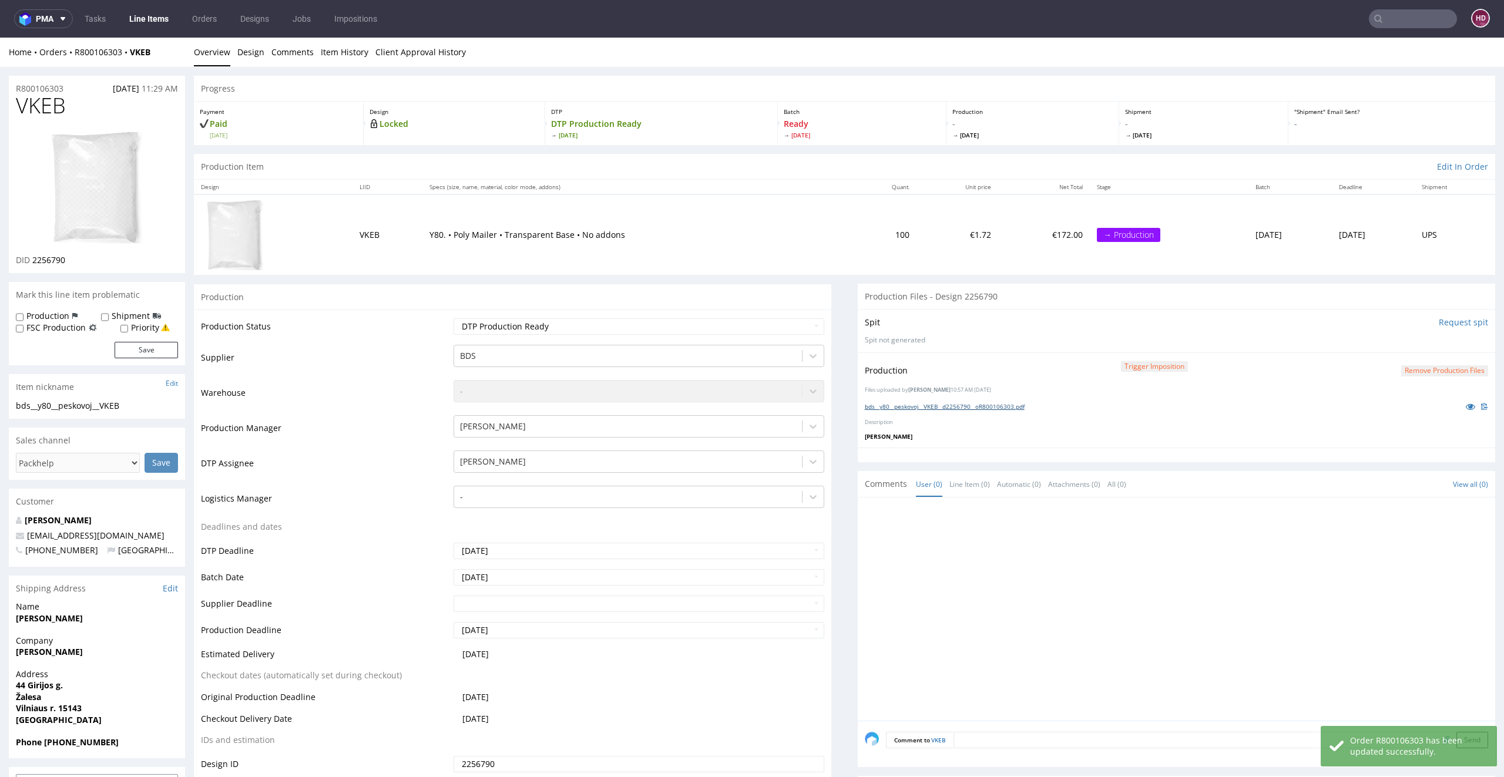
click at [914, 406] on link "bds__y80__peskovoj__VKEB__d2256790__oR800106303.pdf" at bounding box center [945, 406] width 160 height 8
click at [90, 196] on img at bounding box center [97, 187] width 94 height 116
click at [145, 21] on link "Line Items" at bounding box center [148, 18] width 53 height 19
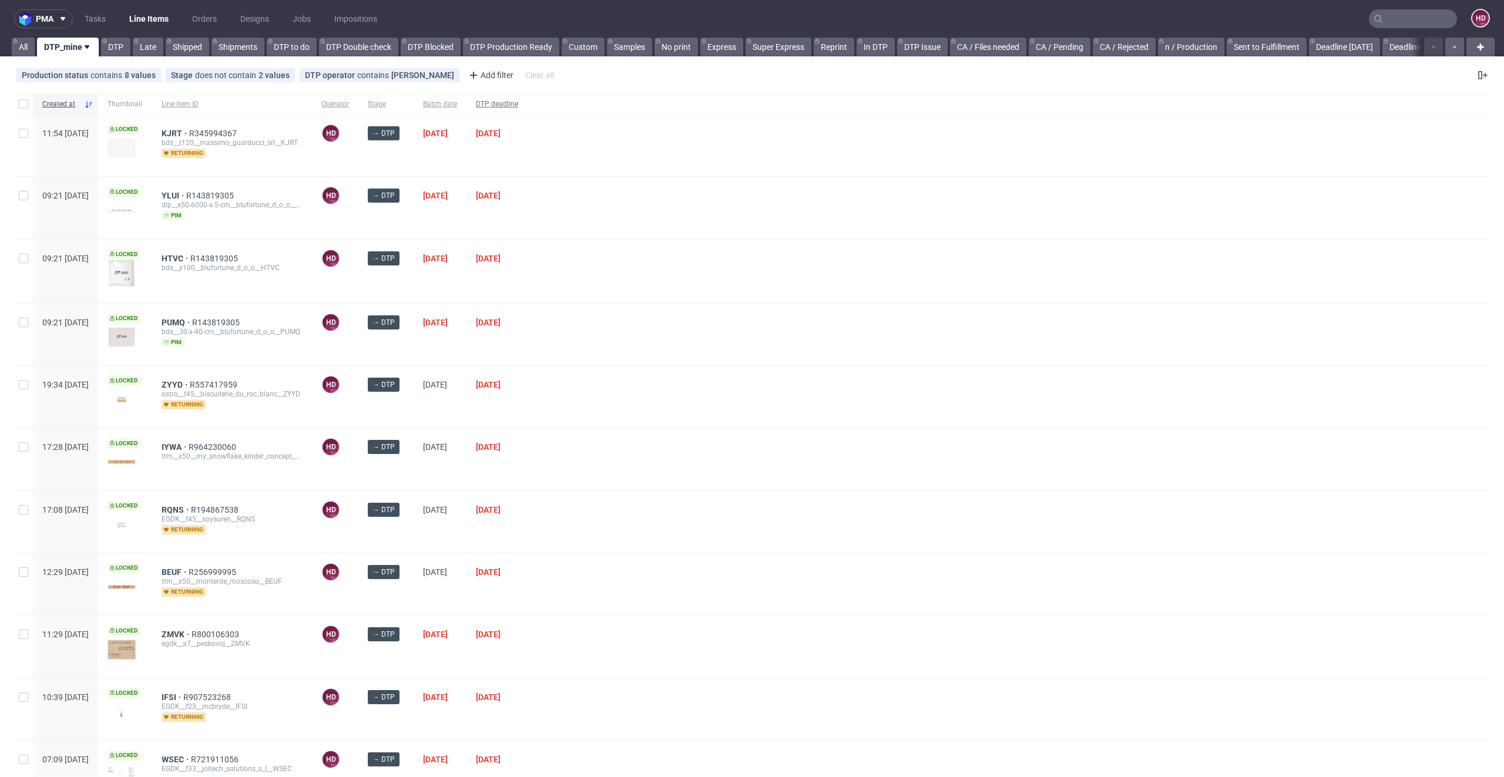
click at [518, 100] on span "DTP deadline" at bounding box center [497, 104] width 42 height 10
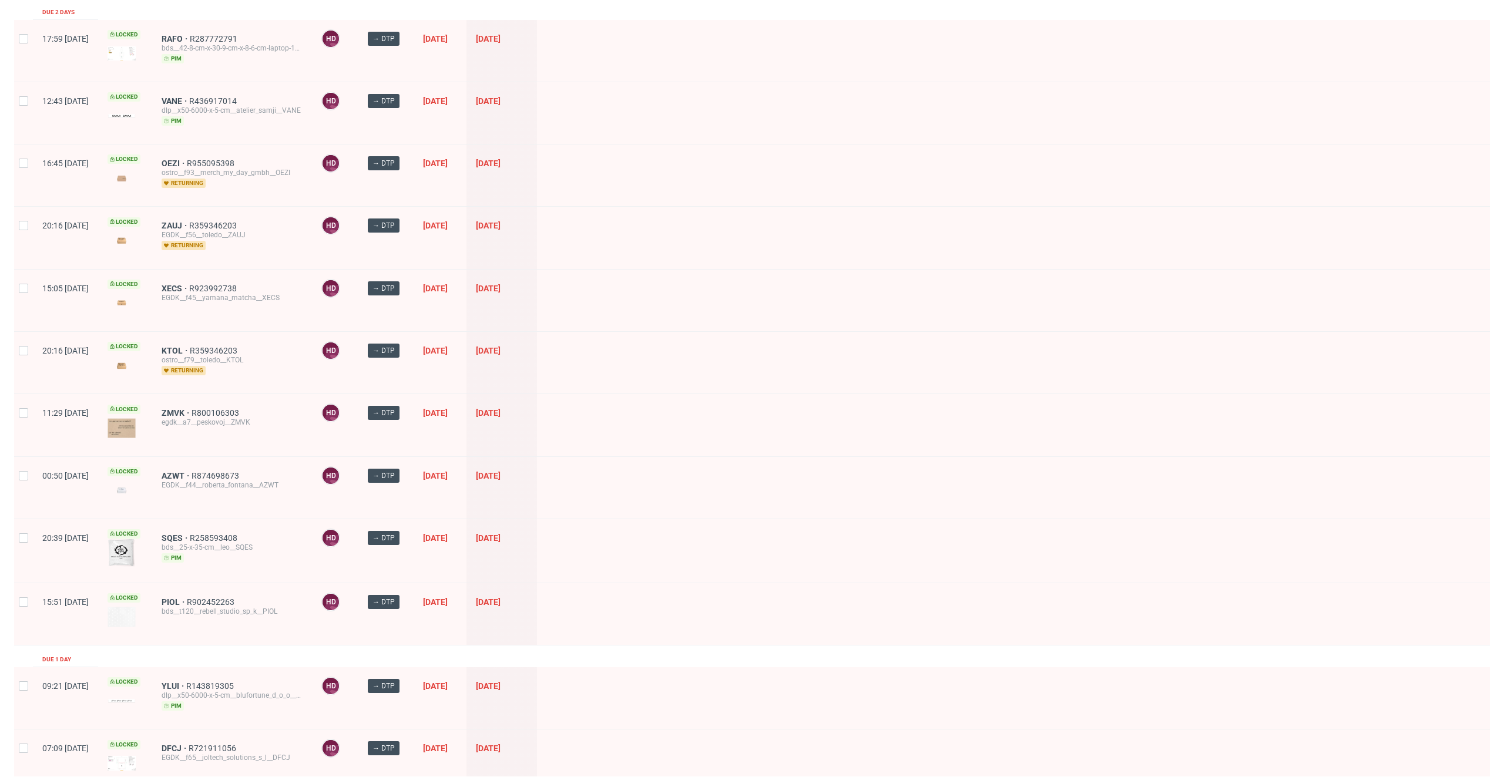
scroll to position [194, 0]
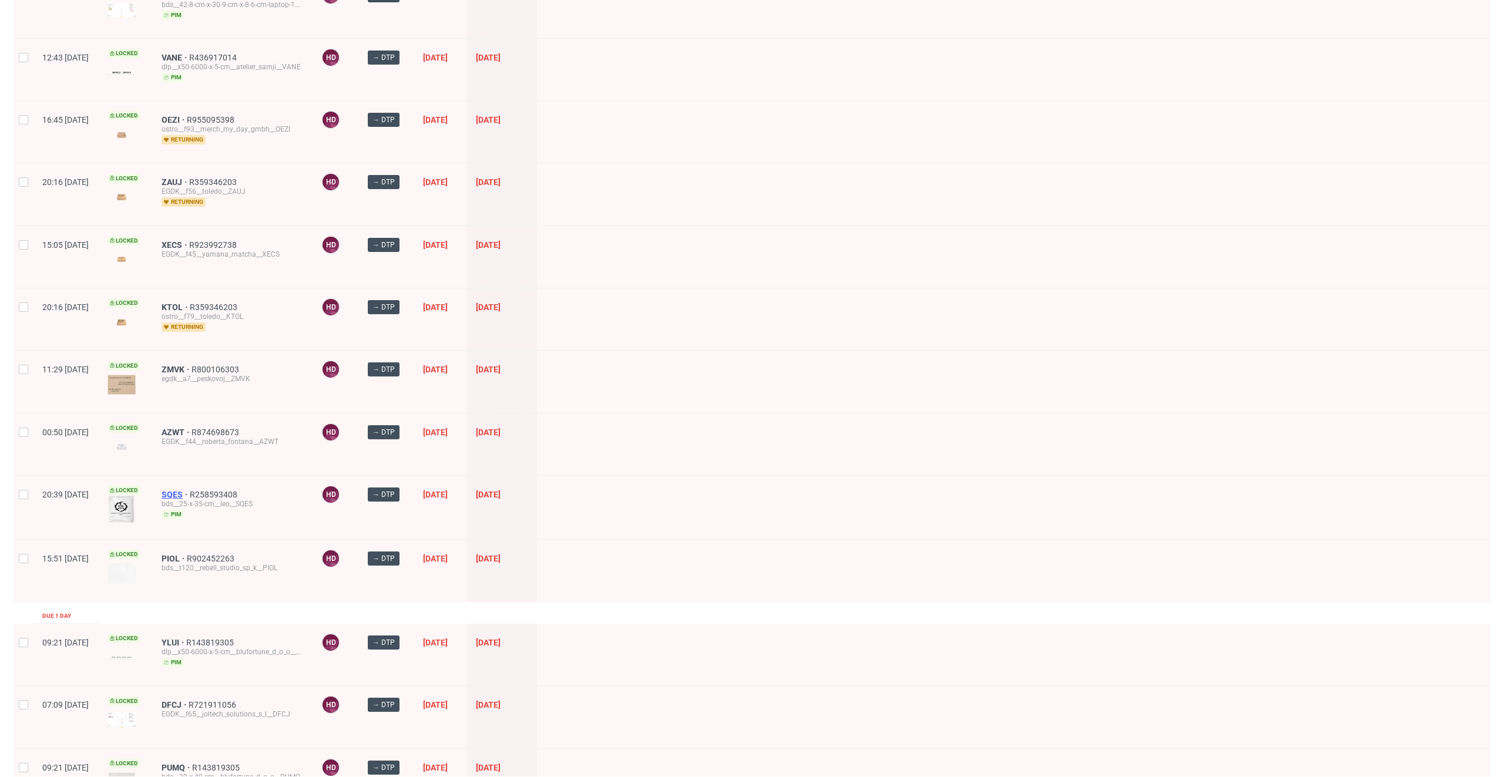
click at [190, 490] on span "SQES" at bounding box center [176, 494] width 28 height 9
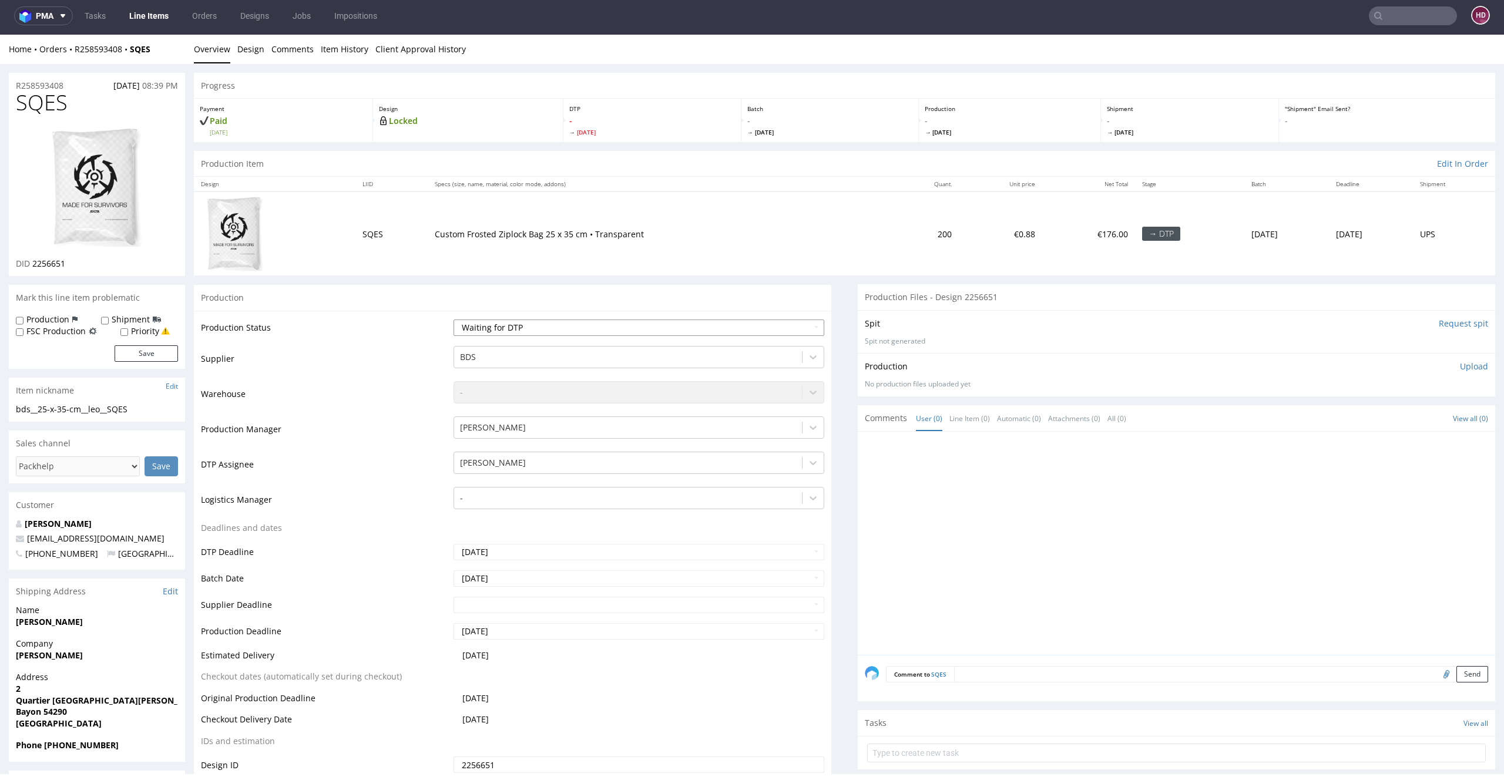
click at [522, 322] on select "Waiting for Artwork Waiting for Diecut Waiting for Mockup Waiting for DTP Waiti…" at bounding box center [639, 328] width 371 height 16
select select "dtp_in_process"
click at [454, 320] on select "Waiting for Artwork Waiting for Diecut Waiting for Mockup Waiting for DTP Waiti…" at bounding box center [639, 328] width 371 height 16
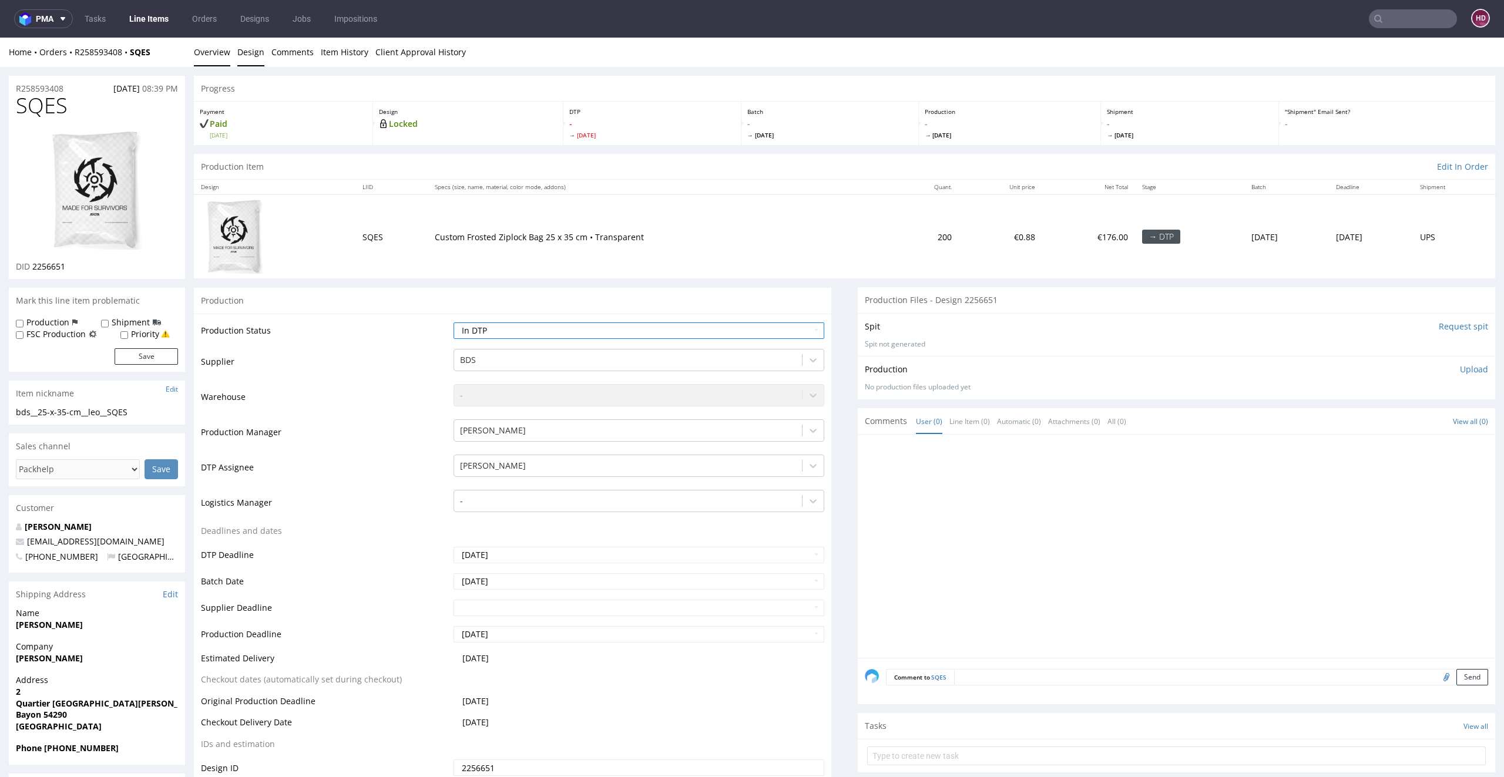
click at [236, 58] on div "Home Orders R258593408 SQES Overview Design Comments Item History Client Approv…" at bounding box center [752, 52] width 1504 height 29
click at [239, 51] on link "Design" at bounding box center [250, 52] width 27 height 29
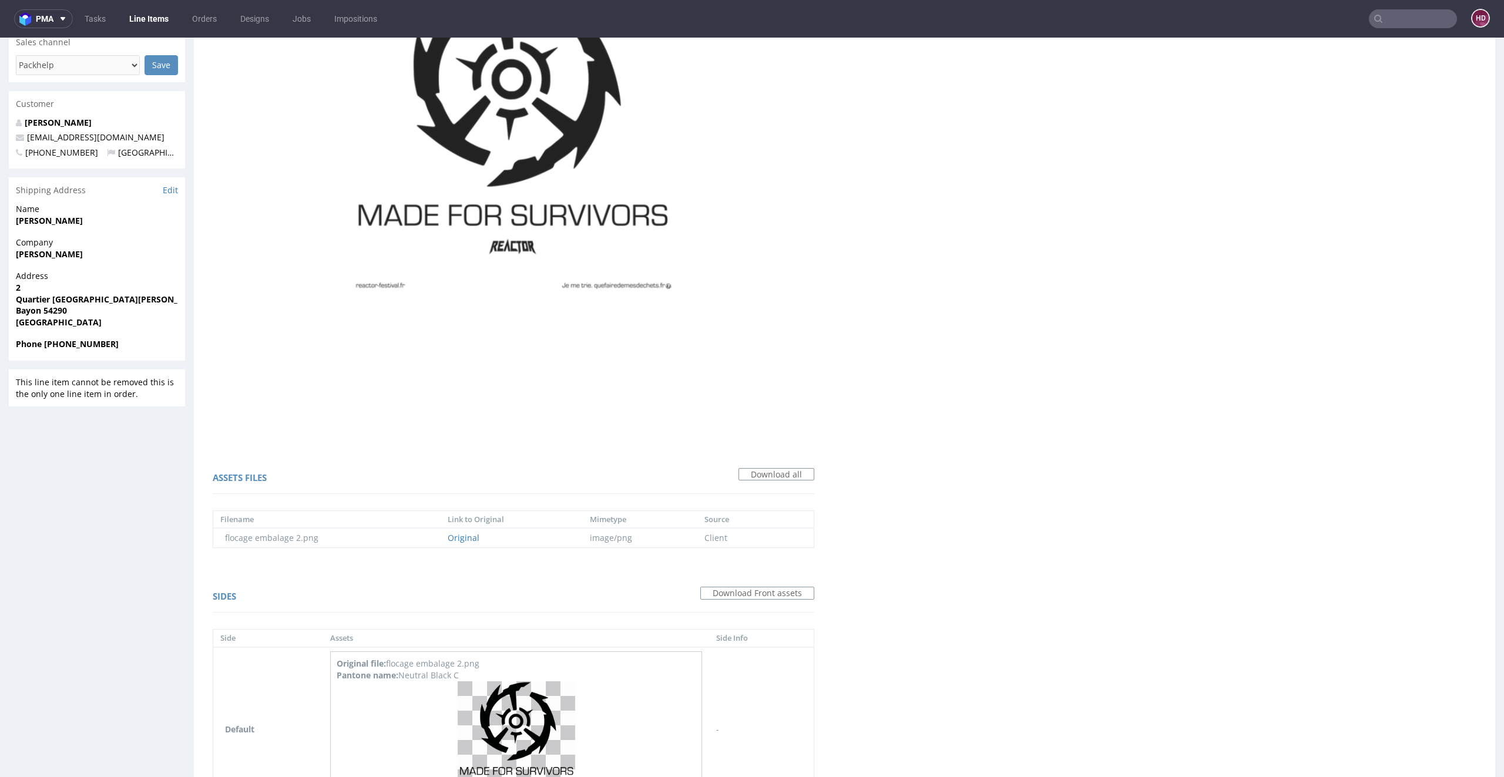
scroll to position [498, 0]
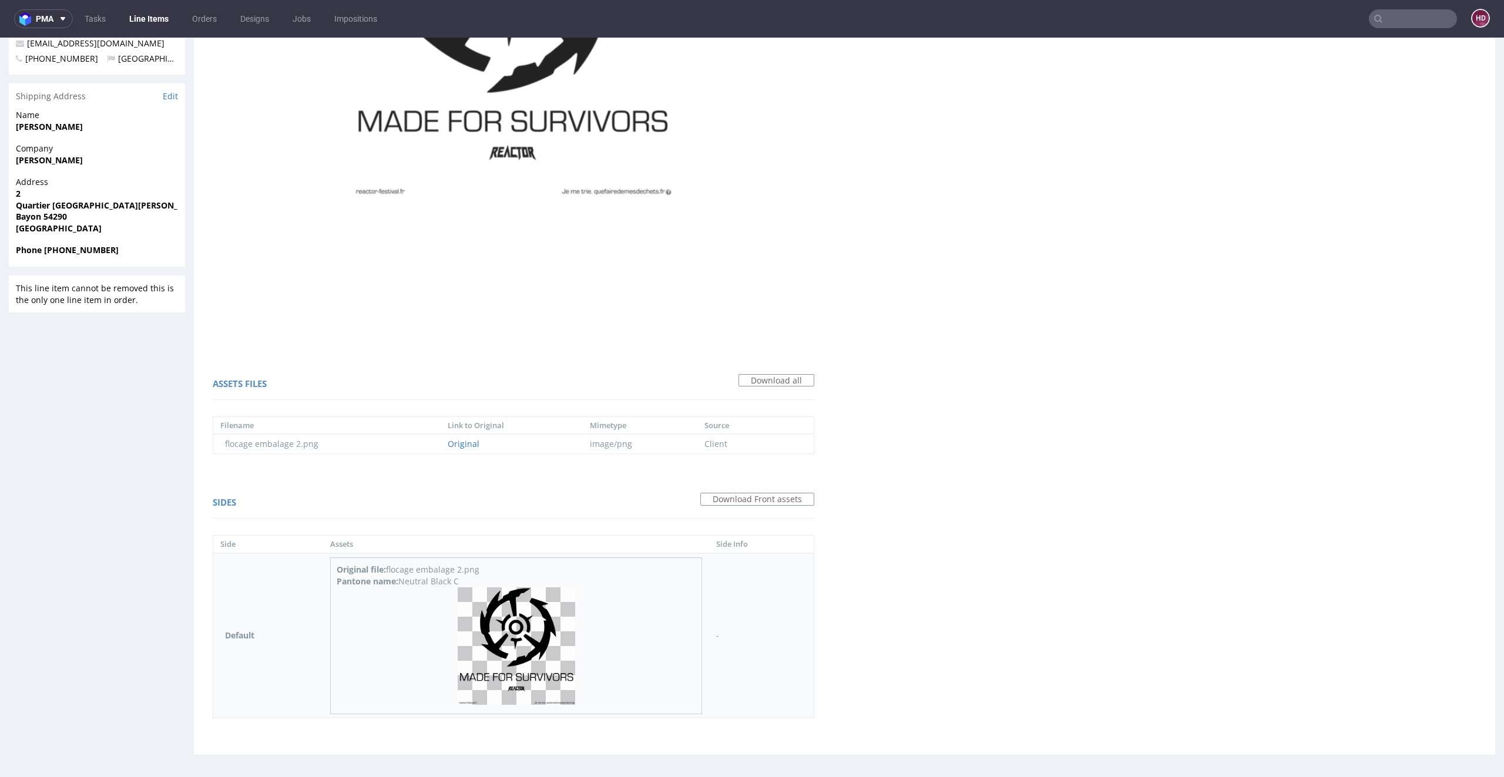
click at [534, 640] on img at bounding box center [517, 647] width 118 height 118
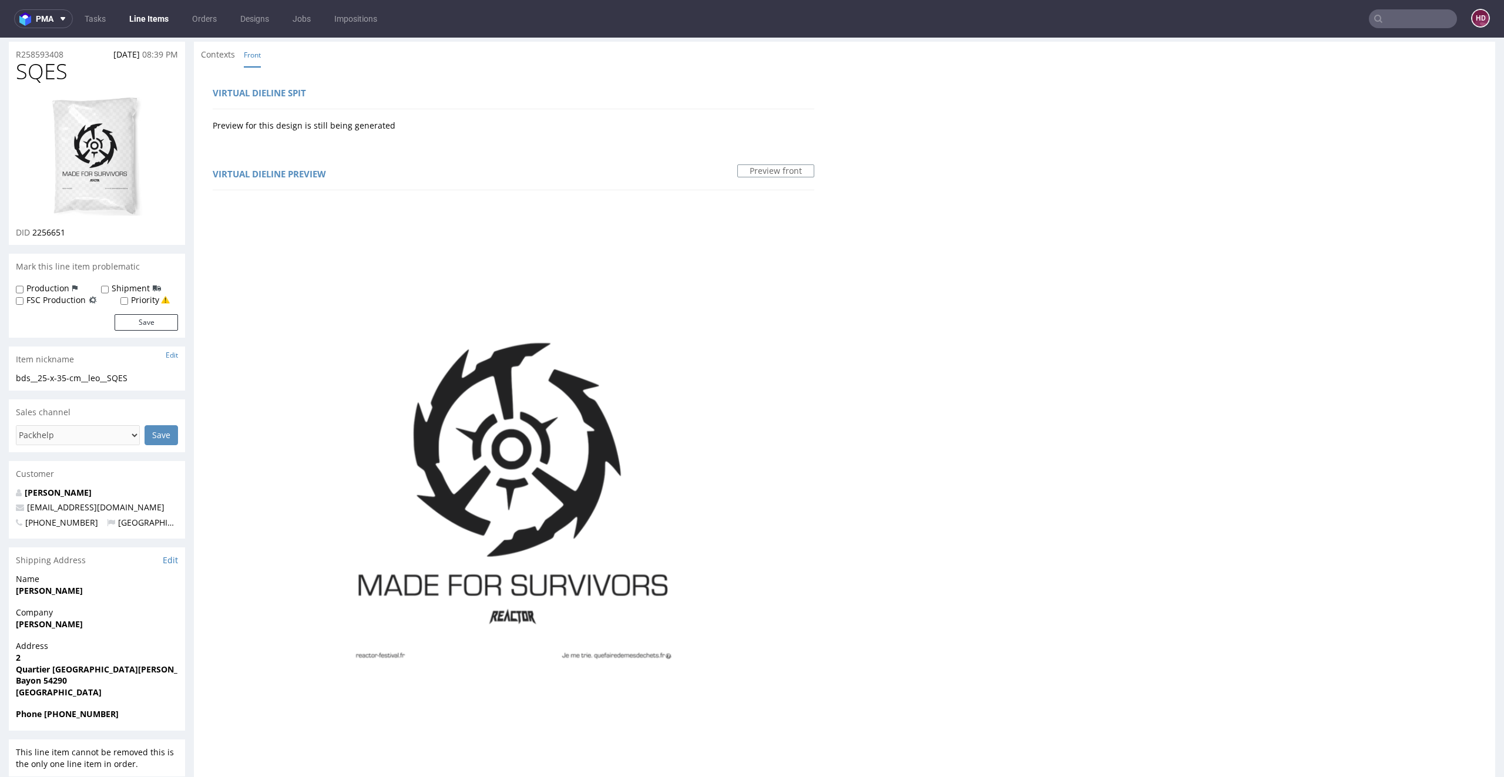
scroll to position [0, 0]
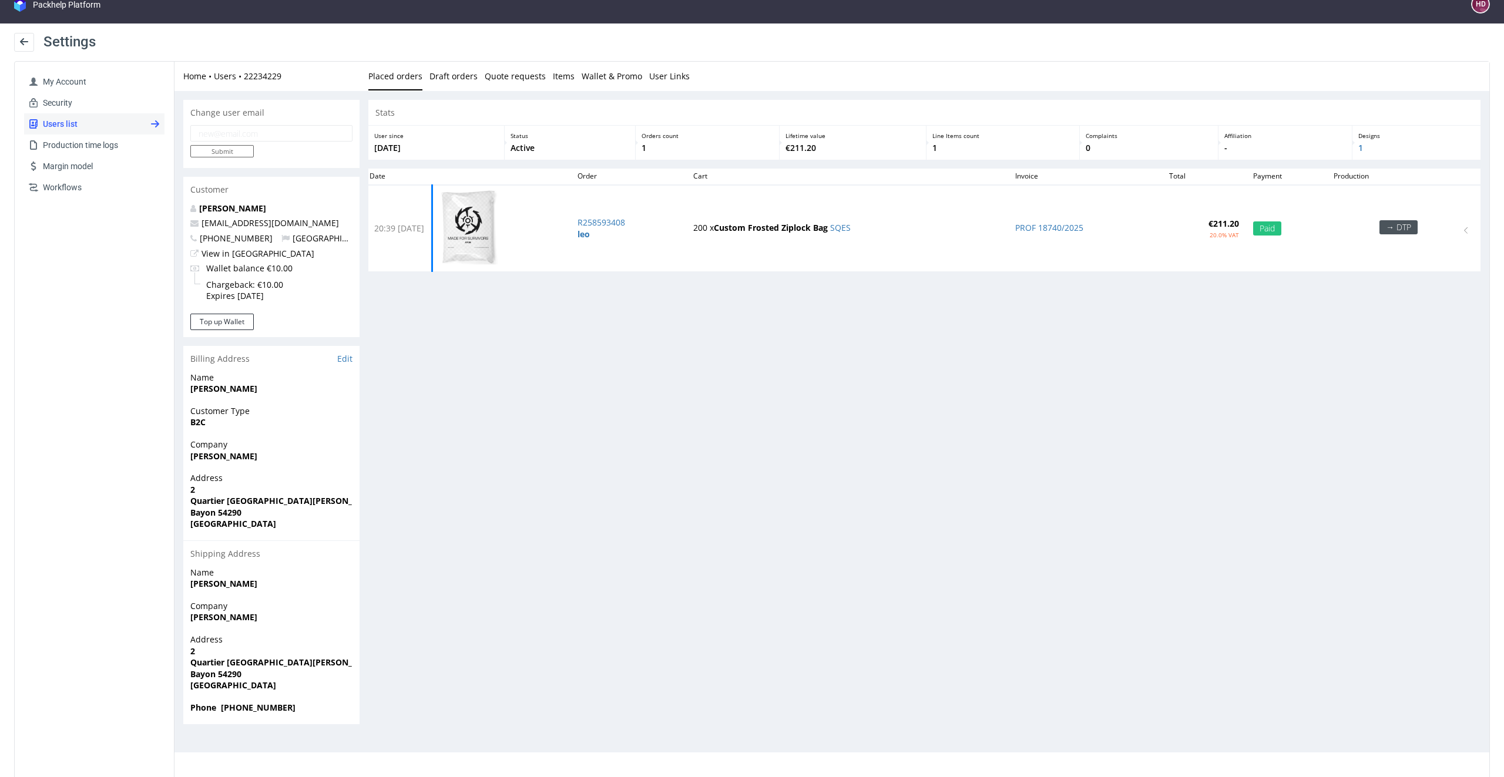
scroll to position [11, 0]
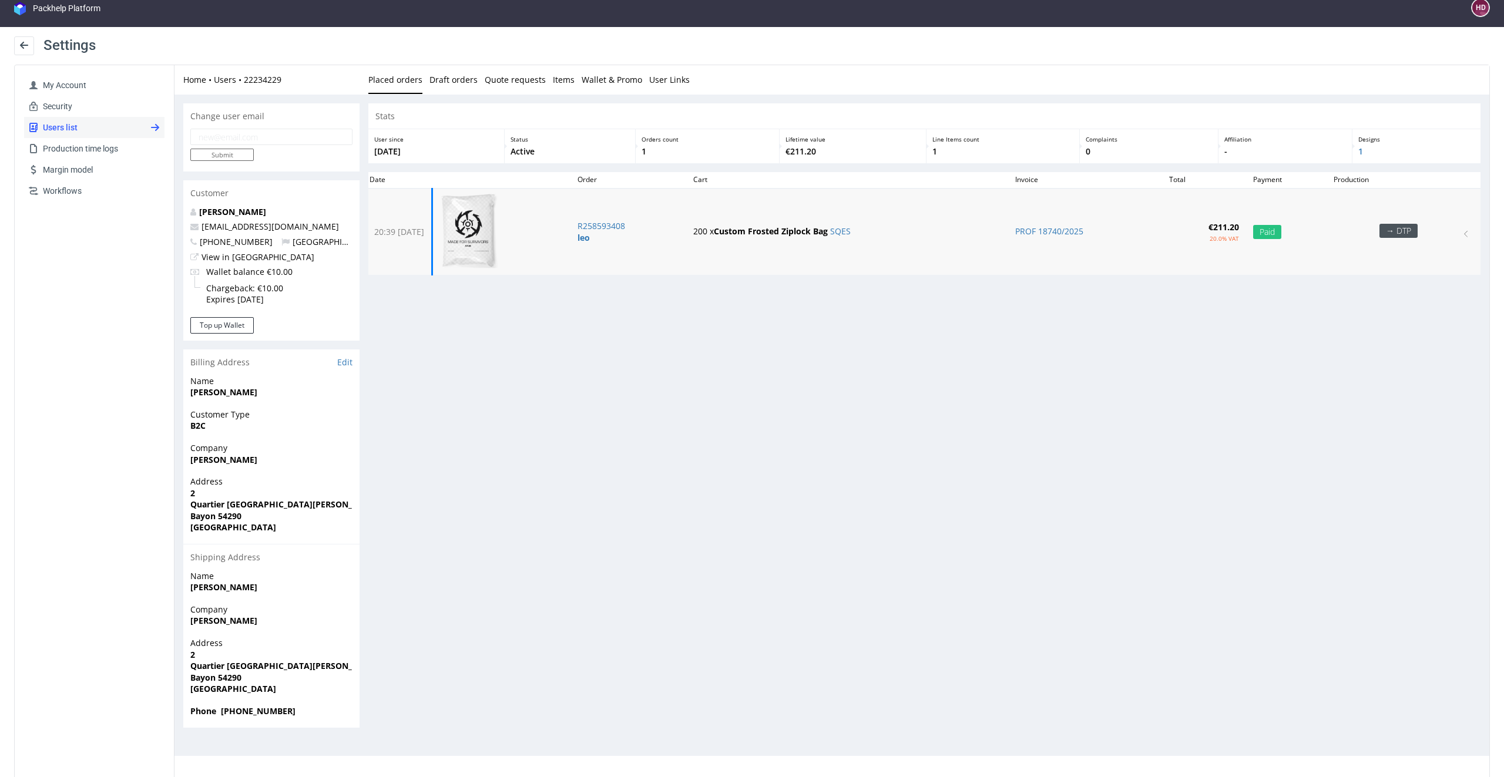
click at [499, 227] on img at bounding box center [469, 231] width 59 height 76
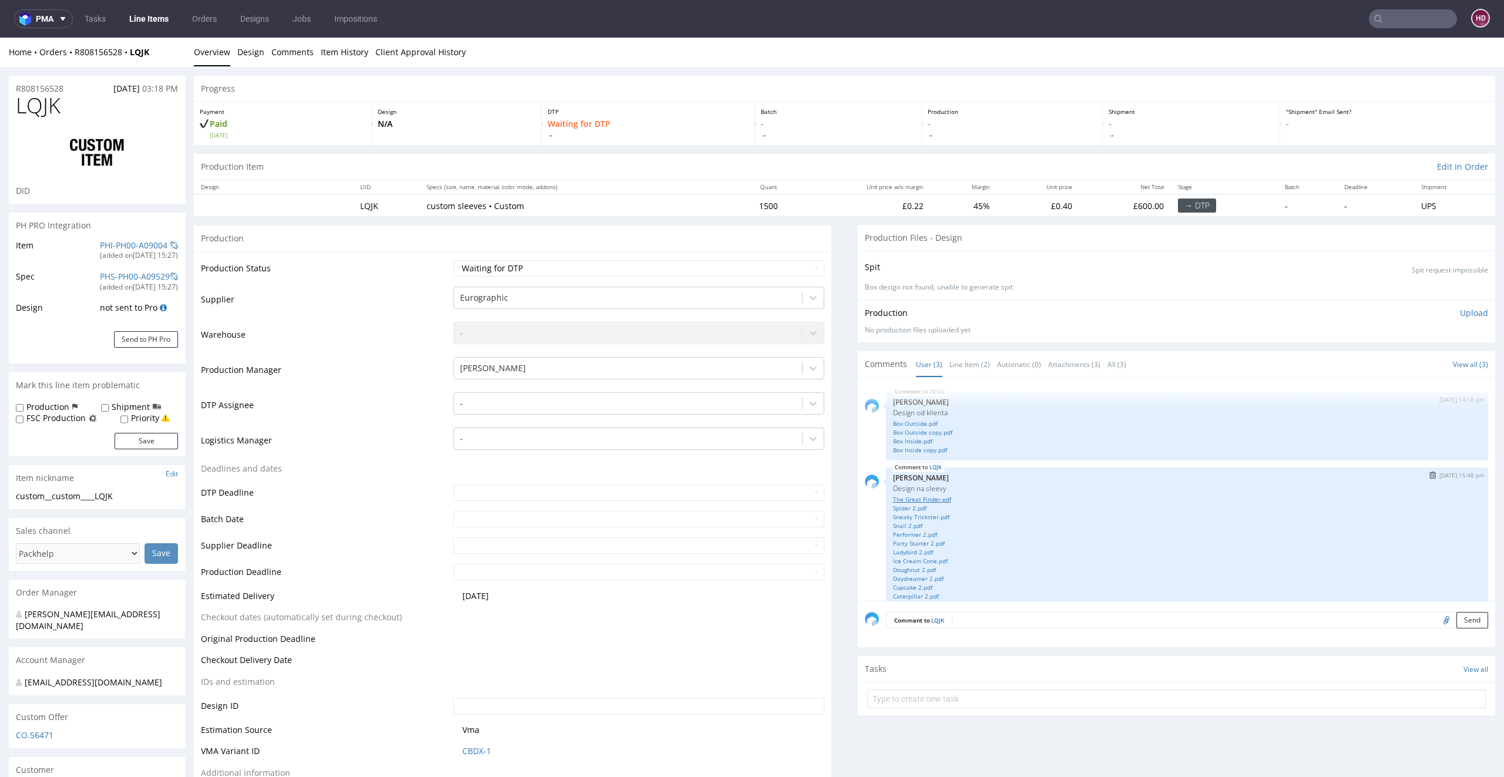
click at [925, 498] on link "The Great Finder.pdf" at bounding box center [1187, 499] width 588 height 9
click at [902, 504] on link "Spider 2.pdf" at bounding box center [1187, 508] width 588 height 9
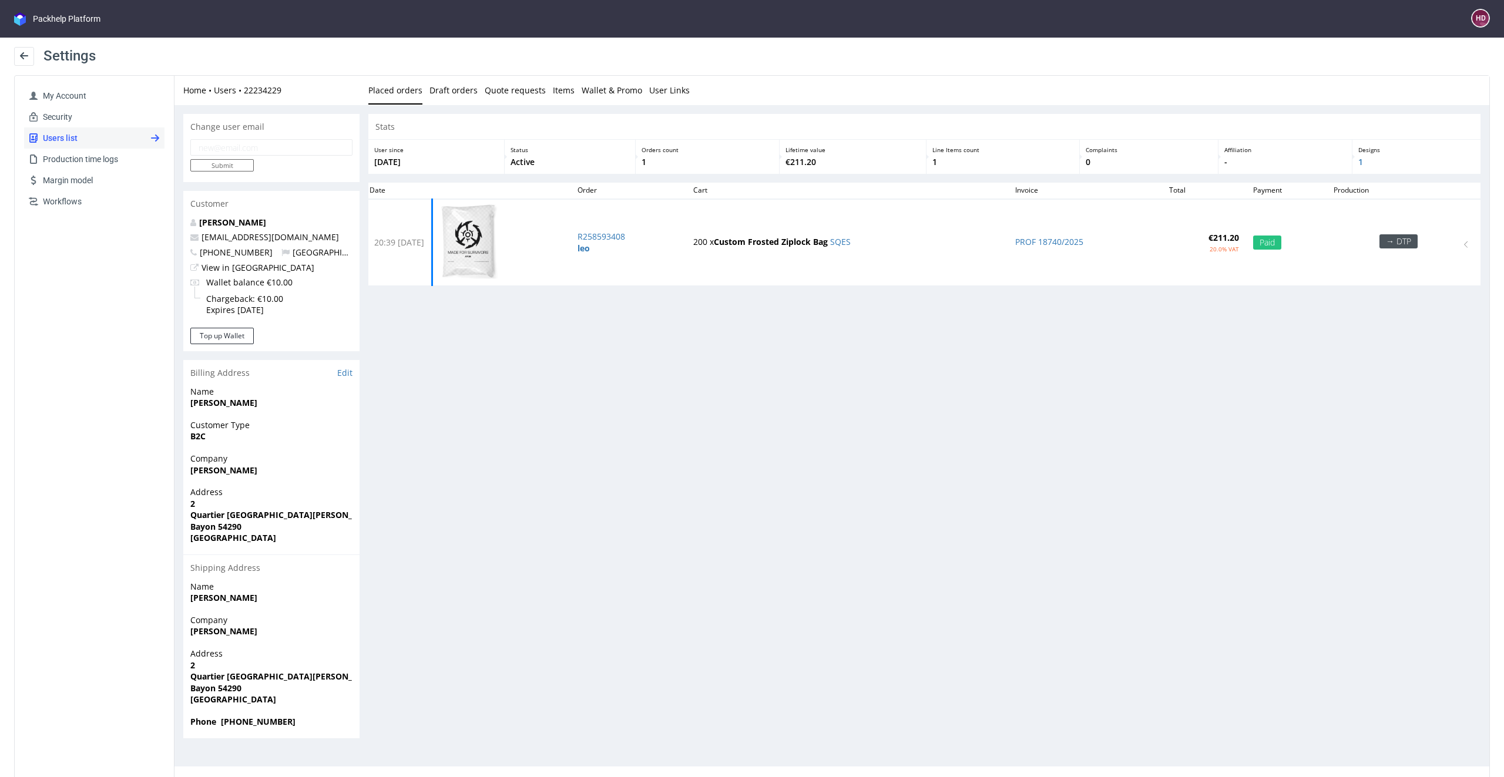
scroll to position [11, 0]
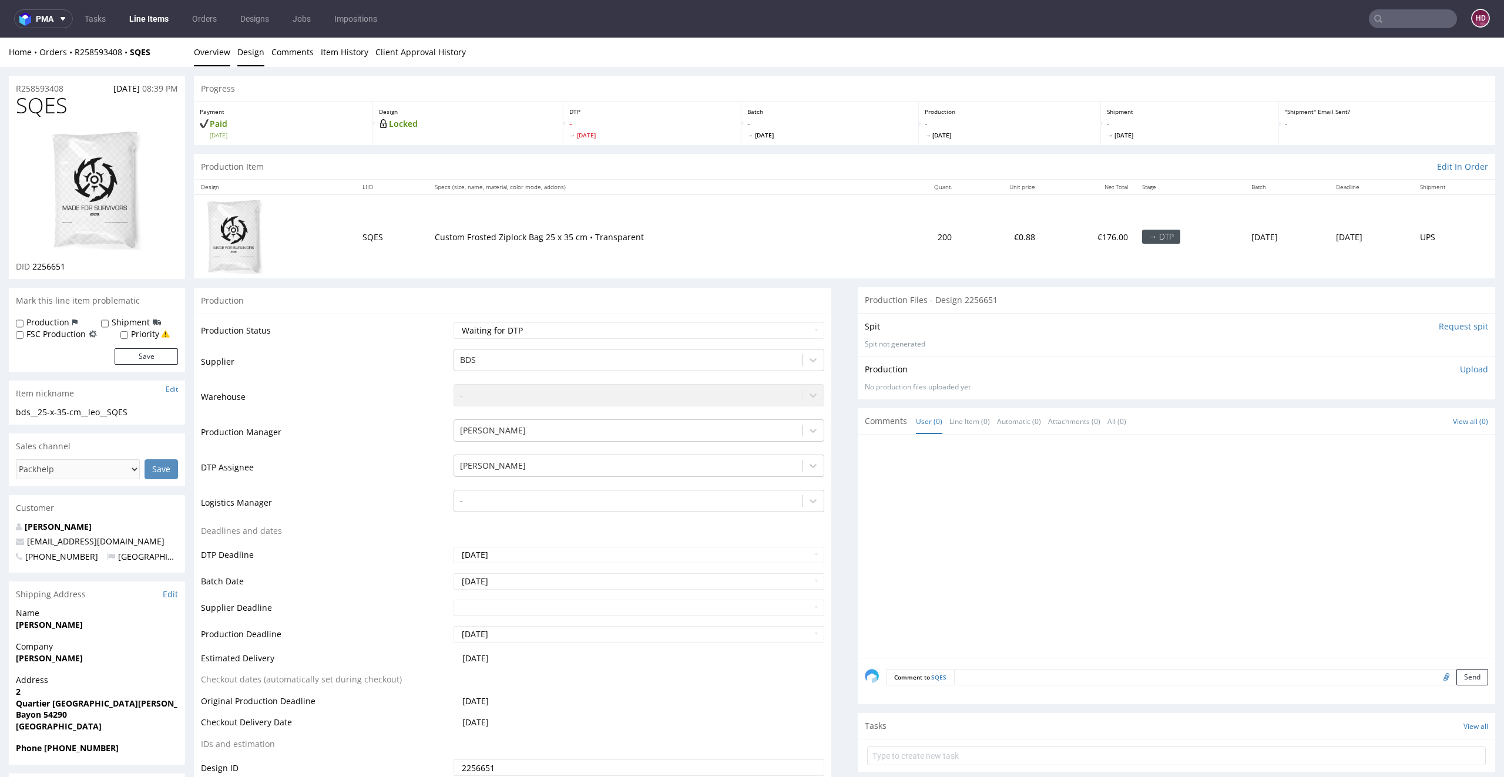
click at [252, 51] on link "Design" at bounding box center [250, 52] width 27 height 29
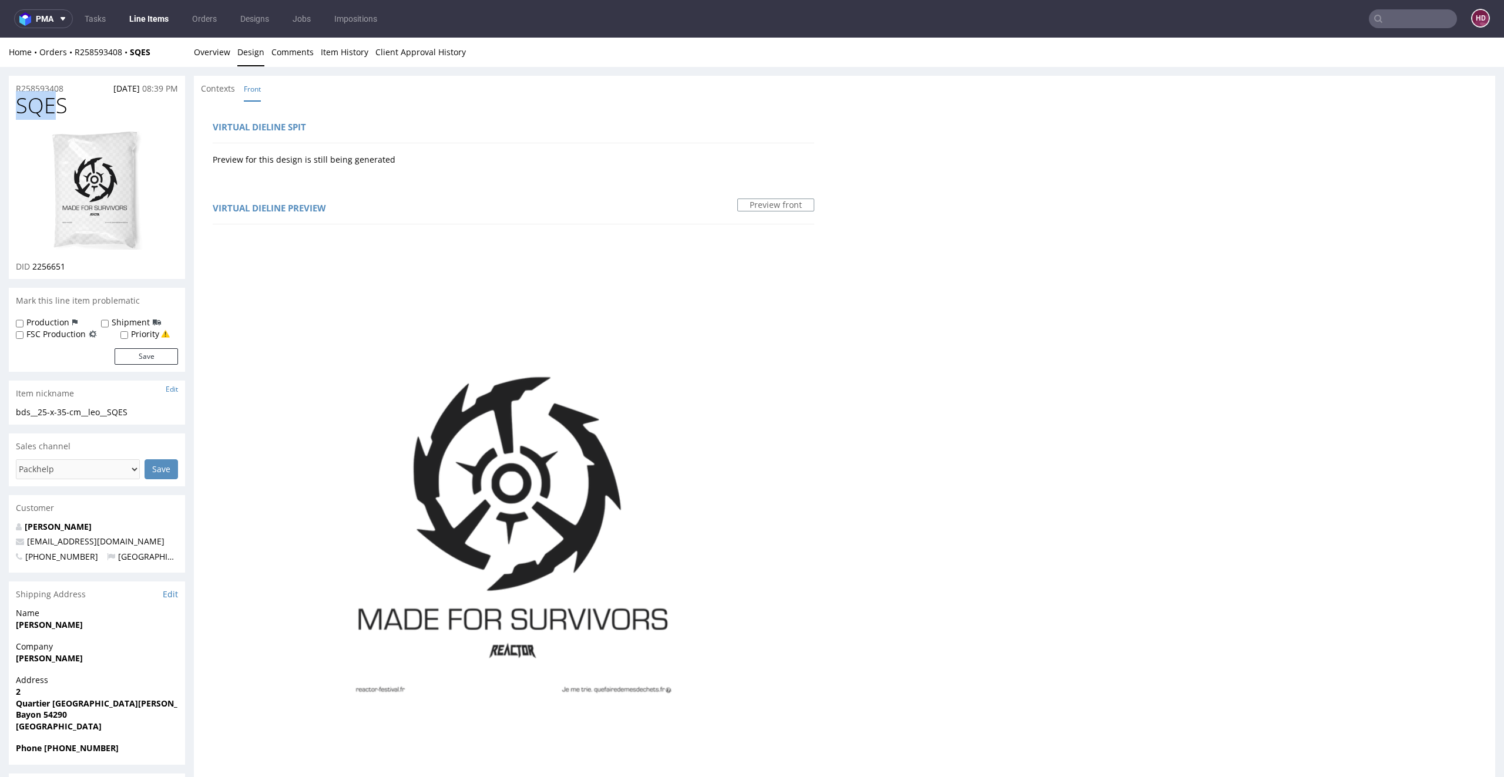
drag, startPoint x: 57, startPoint y: 116, endPoint x: 0, endPoint y: 104, distance: 58.3
click at [0, 104] on div "R258593408 [DATE] 08:39 PM SQES DID 2256651 Mark this line item problematic Pro…" at bounding box center [752, 669] width 1504 height 1204
drag, startPoint x: 85, startPoint y: 108, endPoint x: 0, endPoint y: 108, distance: 84.6
click at [0, 108] on div "R258593408 [DATE] 08:39 PM SQES DID 2256651 Mark this line item problematic Pro…" at bounding box center [752, 669] width 1504 height 1204
copy span "SQES"
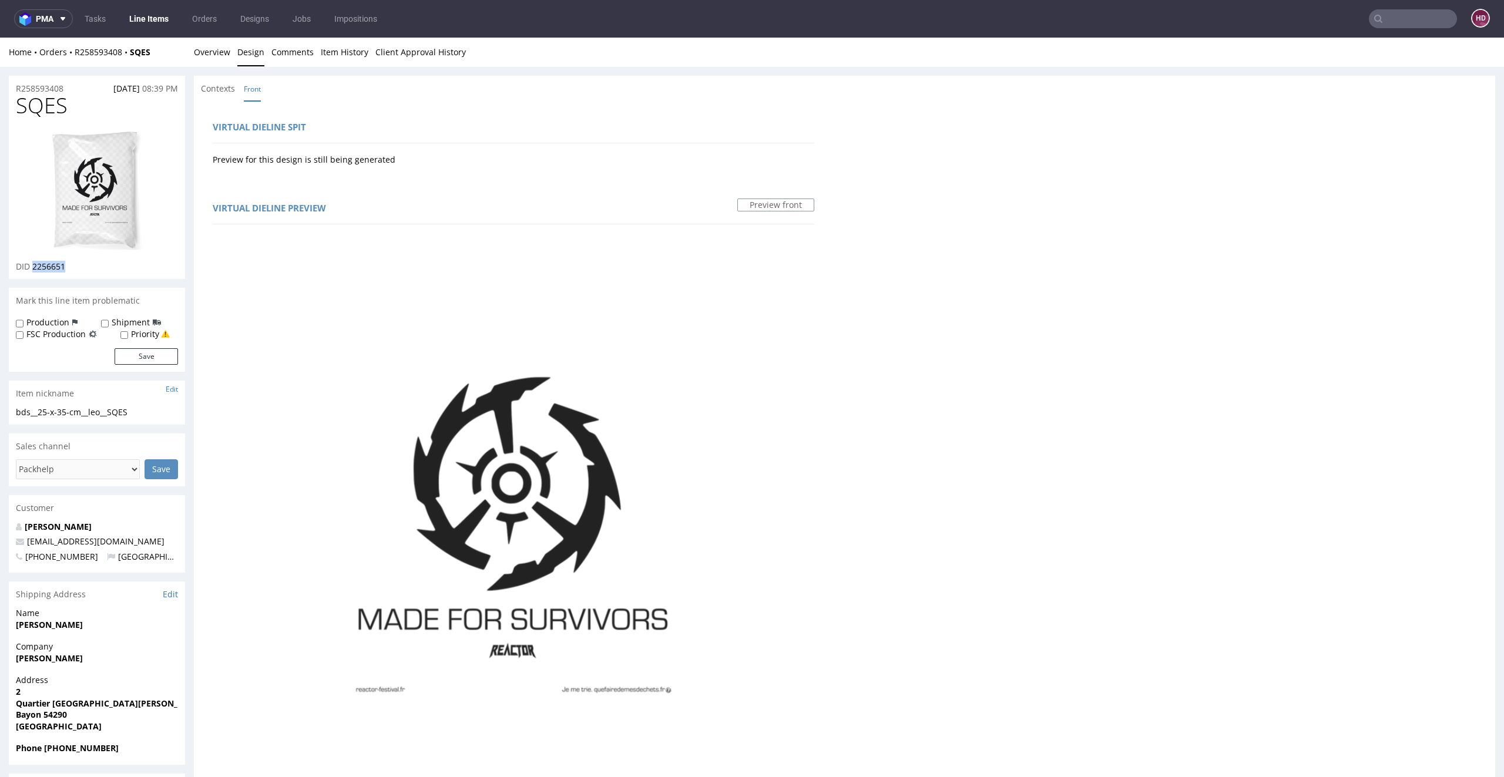
drag, startPoint x: 80, startPoint y: 268, endPoint x: 31, endPoint y: 263, distance: 49.6
click at [31, 263] on div "DID 2256651" at bounding box center [97, 267] width 162 height 12
copy span "2256651"
click at [208, 51] on link "Overview" at bounding box center [212, 52] width 36 height 29
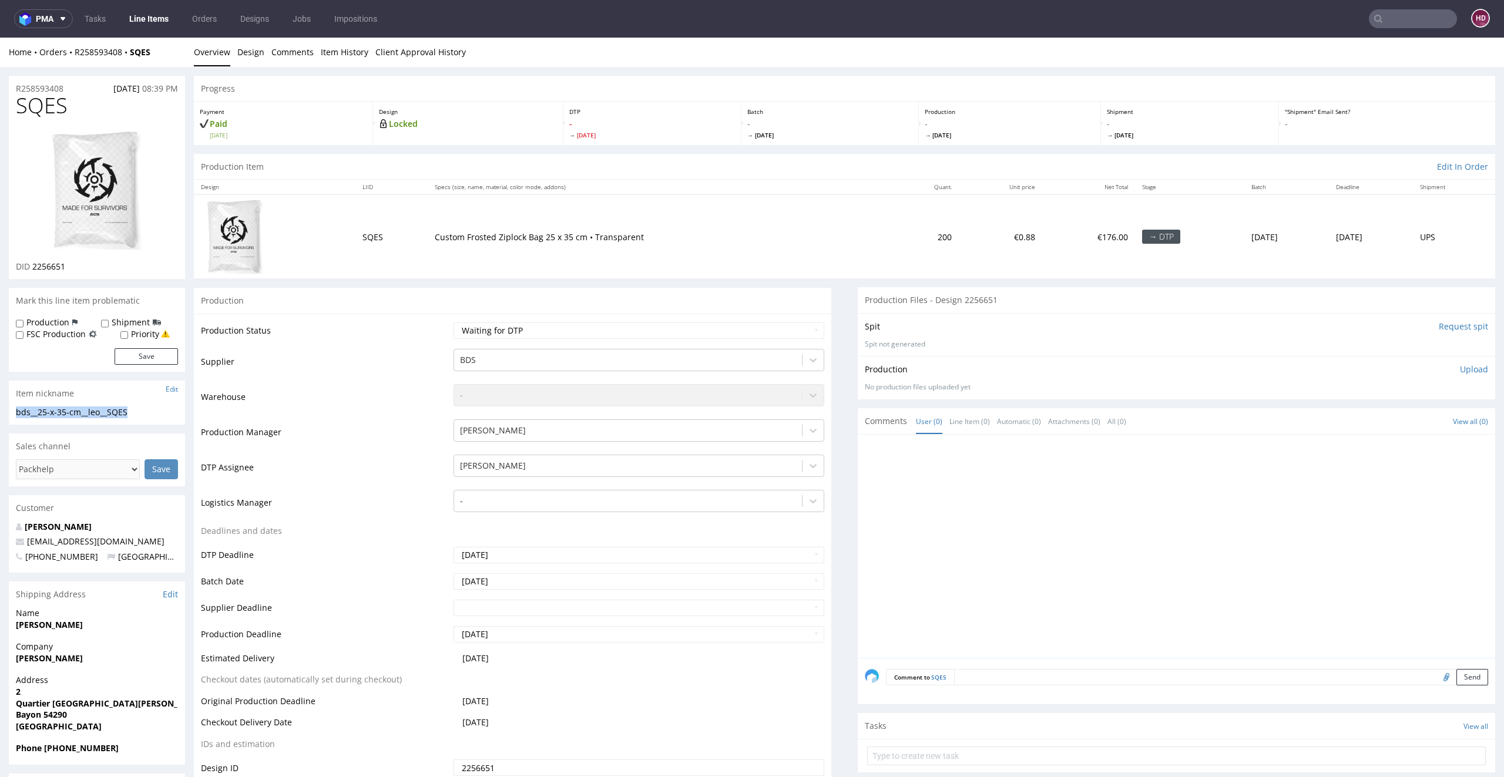
drag, startPoint x: 165, startPoint y: 414, endPoint x: 9, endPoint y: 411, distance: 155.7
click at [9, 411] on div "bds__25-x-35-cm__leo__SQES bds__25-x-35-cm __leo__SQES Update" at bounding box center [97, 416] width 176 height 19
copy div "bds__25-x-35-cm__leo__SQES"
drag, startPoint x: 71, startPoint y: 88, endPoint x: 2, endPoint y: 84, distance: 69.4
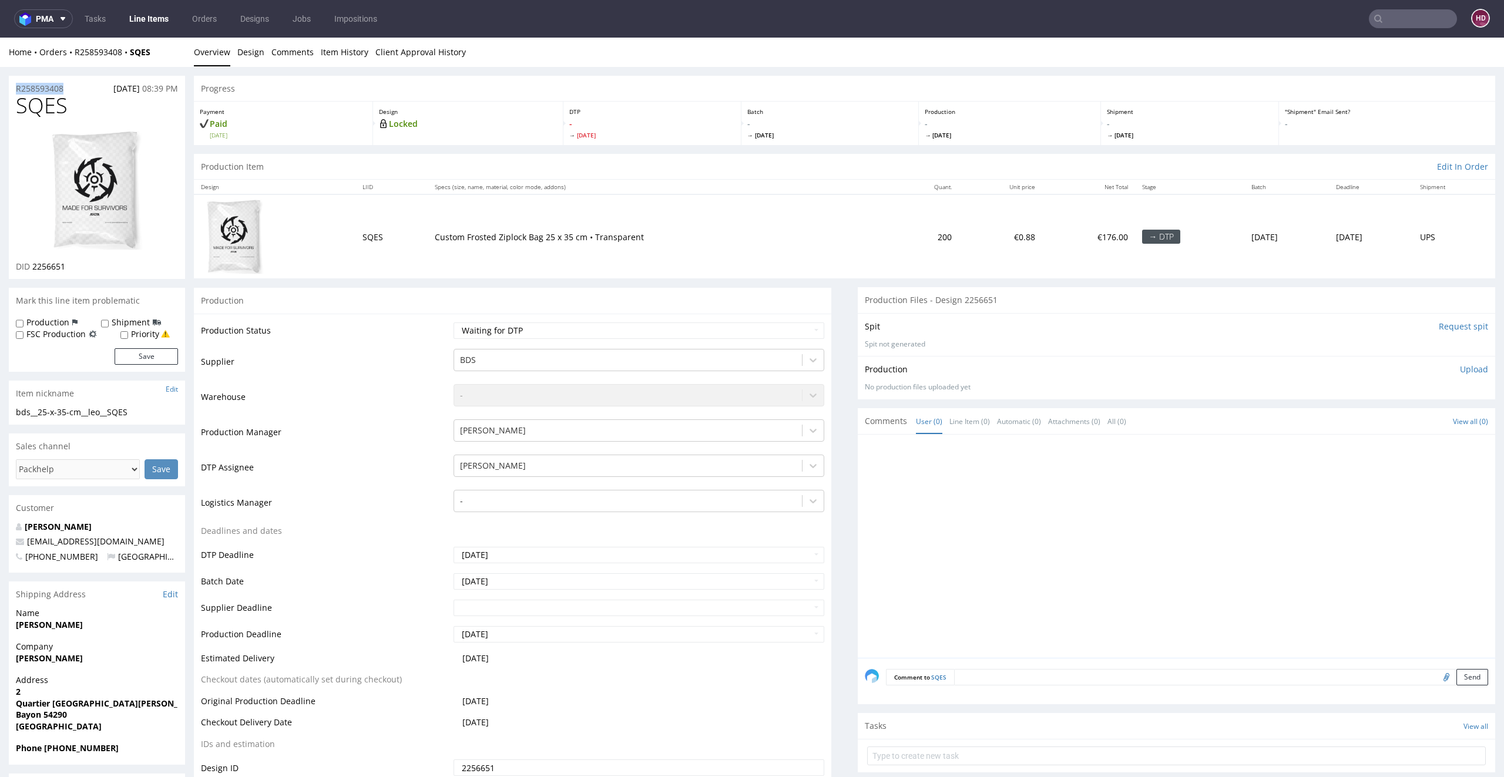
copy p "R258593408"
drag, startPoint x: 72, startPoint y: 265, endPoint x: 33, endPoint y: 263, distance: 38.8
click at [33, 263] on div "DID 2256651" at bounding box center [97, 267] width 162 height 12
copy span "2256651"
click at [1460, 372] on p "Upload" at bounding box center [1474, 370] width 28 height 12
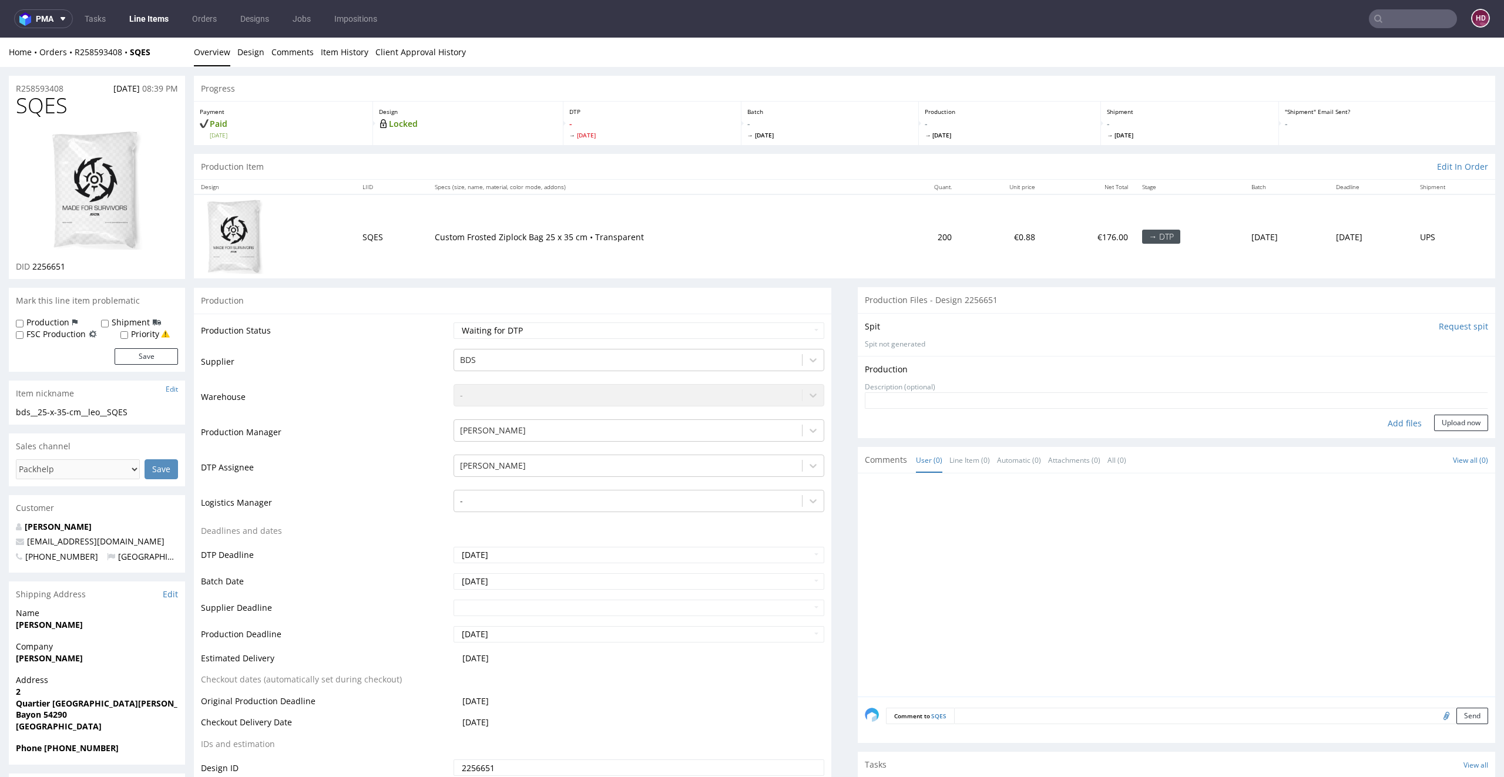
click at [1382, 421] on div "Add files" at bounding box center [1404, 424] width 59 height 18
type input "C:\fakepath\bds__25-x-35-cm__leo__SQES__d2256651__oR258593408.pdf"
click at [1434, 434] on button "Upload now" at bounding box center [1461, 441] width 54 height 16
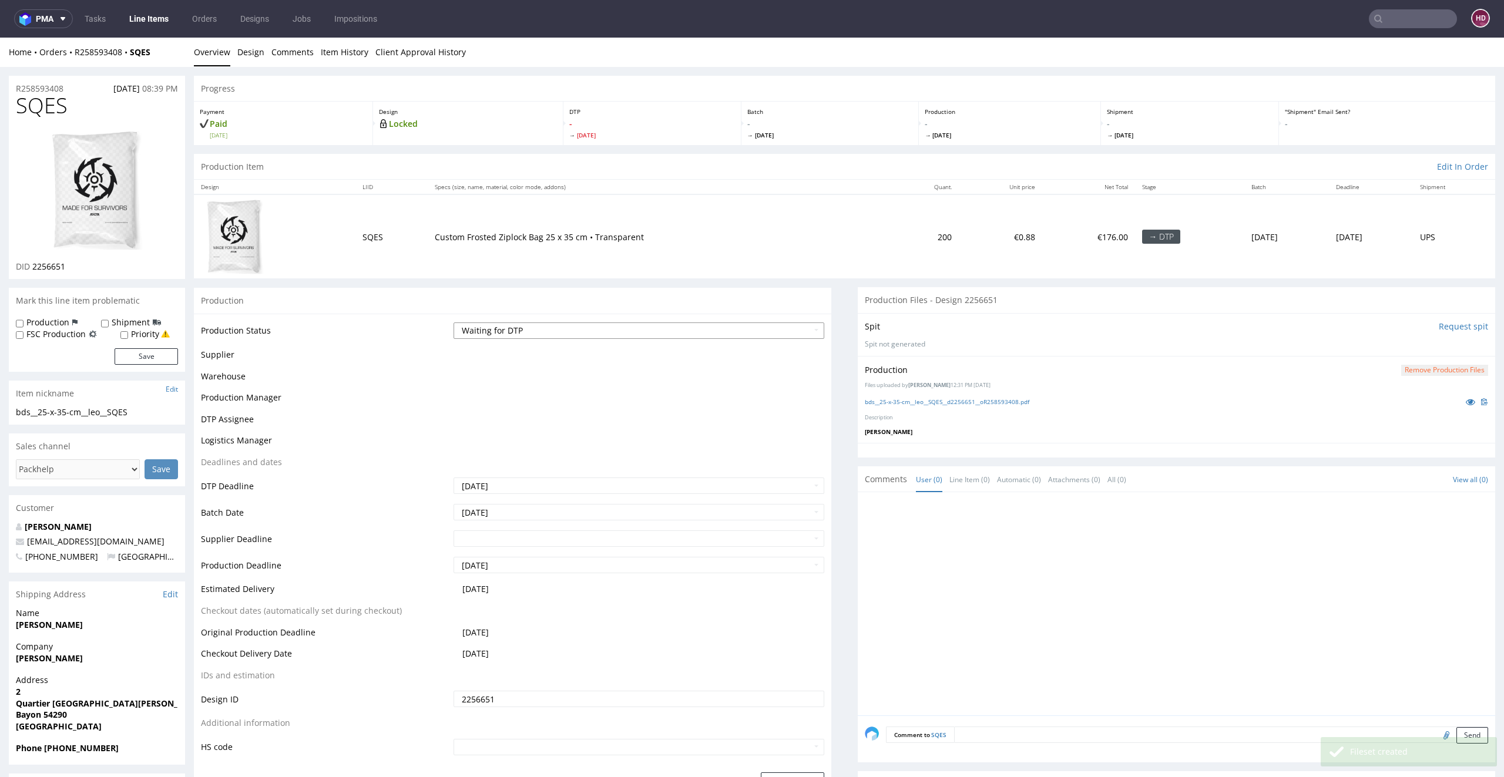
click at [656, 329] on select "Waiting for Artwork Waiting for Diecut Waiting for Mockup Waiting for DTP Waiti…" at bounding box center [639, 331] width 371 height 16
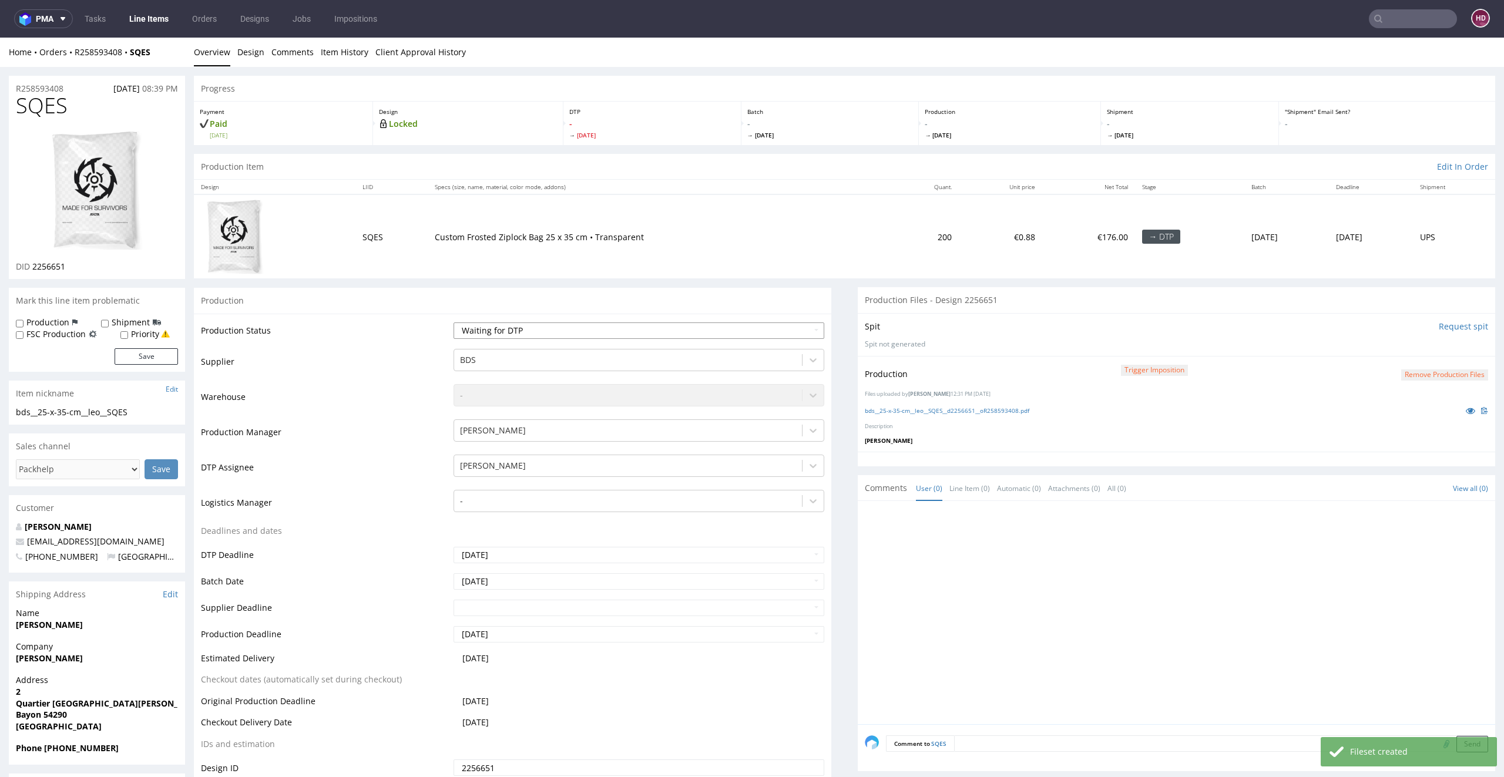
select select "dtp_production_ready"
click at [454, 323] on select "Waiting for Artwork Waiting for Diecut Waiting for Mockup Waiting for DTP Waiti…" at bounding box center [639, 331] width 371 height 16
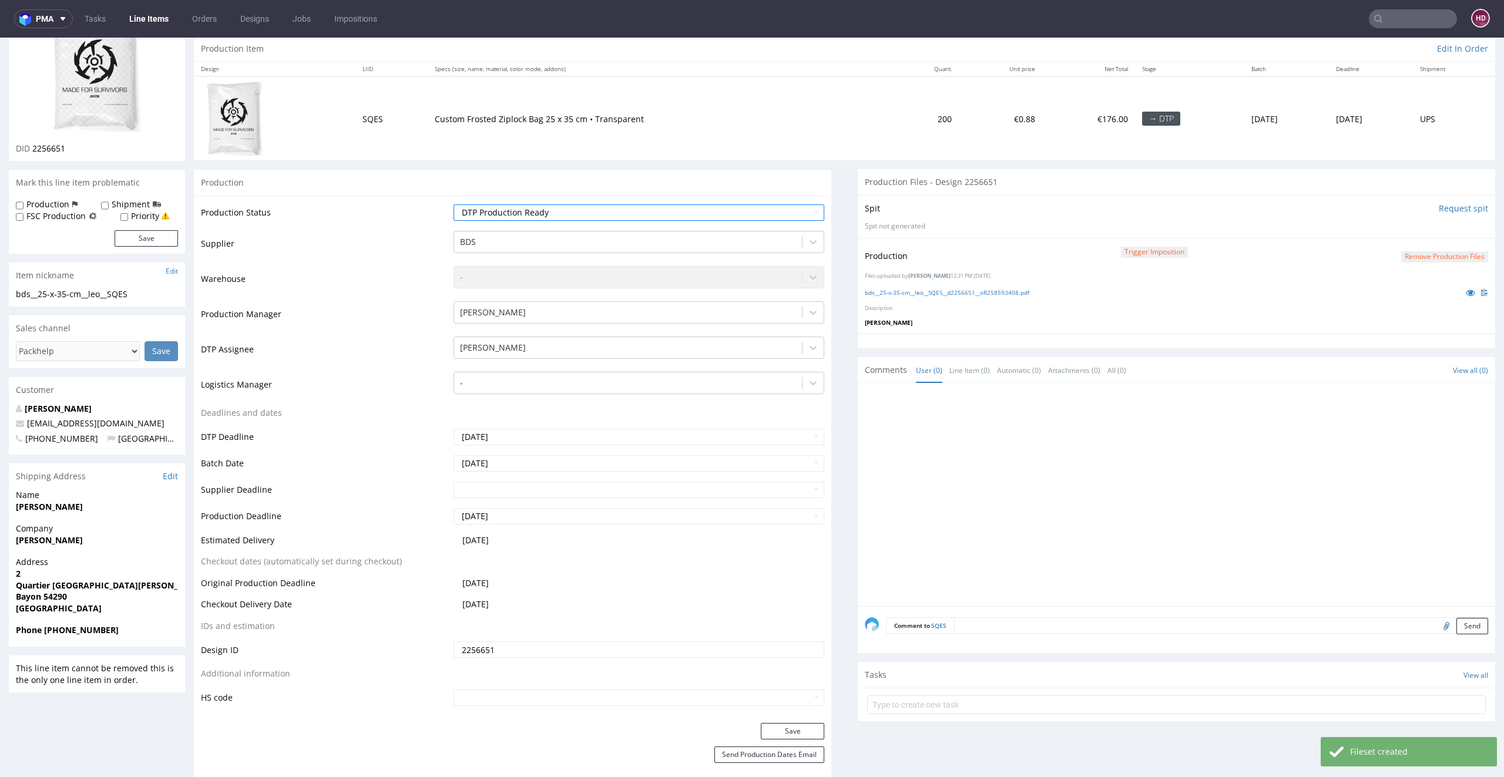
scroll to position [228, 0]
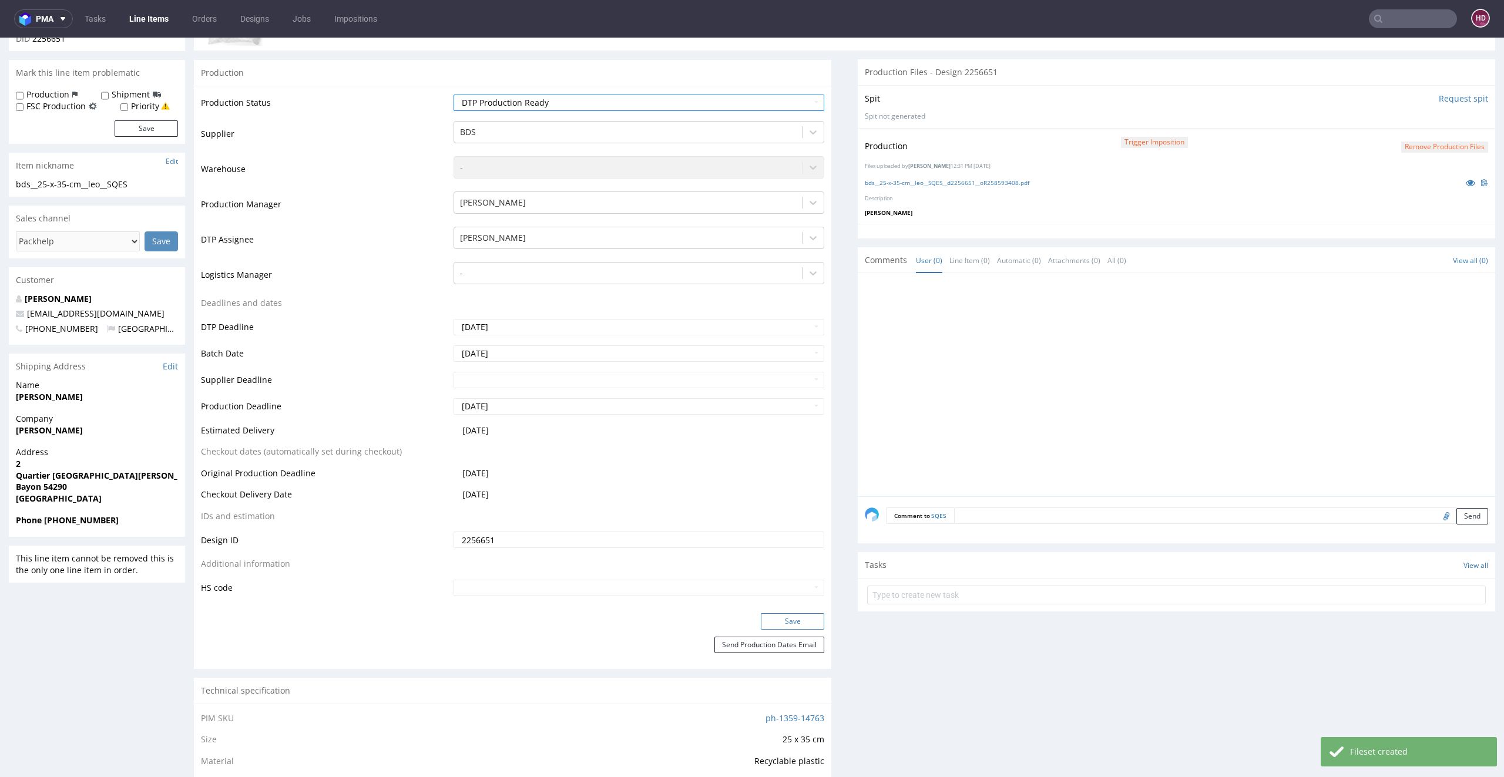
click at [784, 617] on button "Save" at bounding box center [792, 621] width 63 height 16
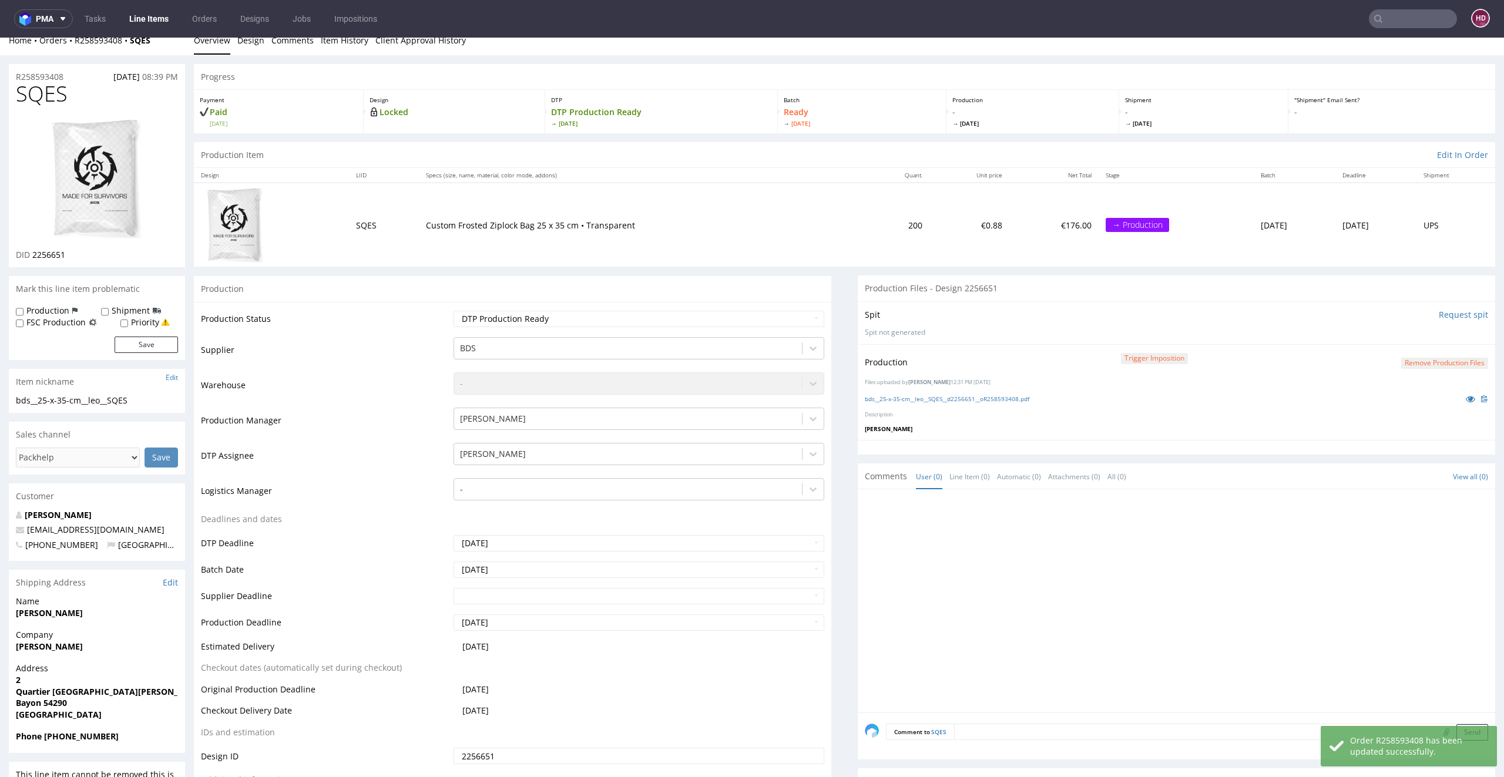
scroll to position [0, 0]
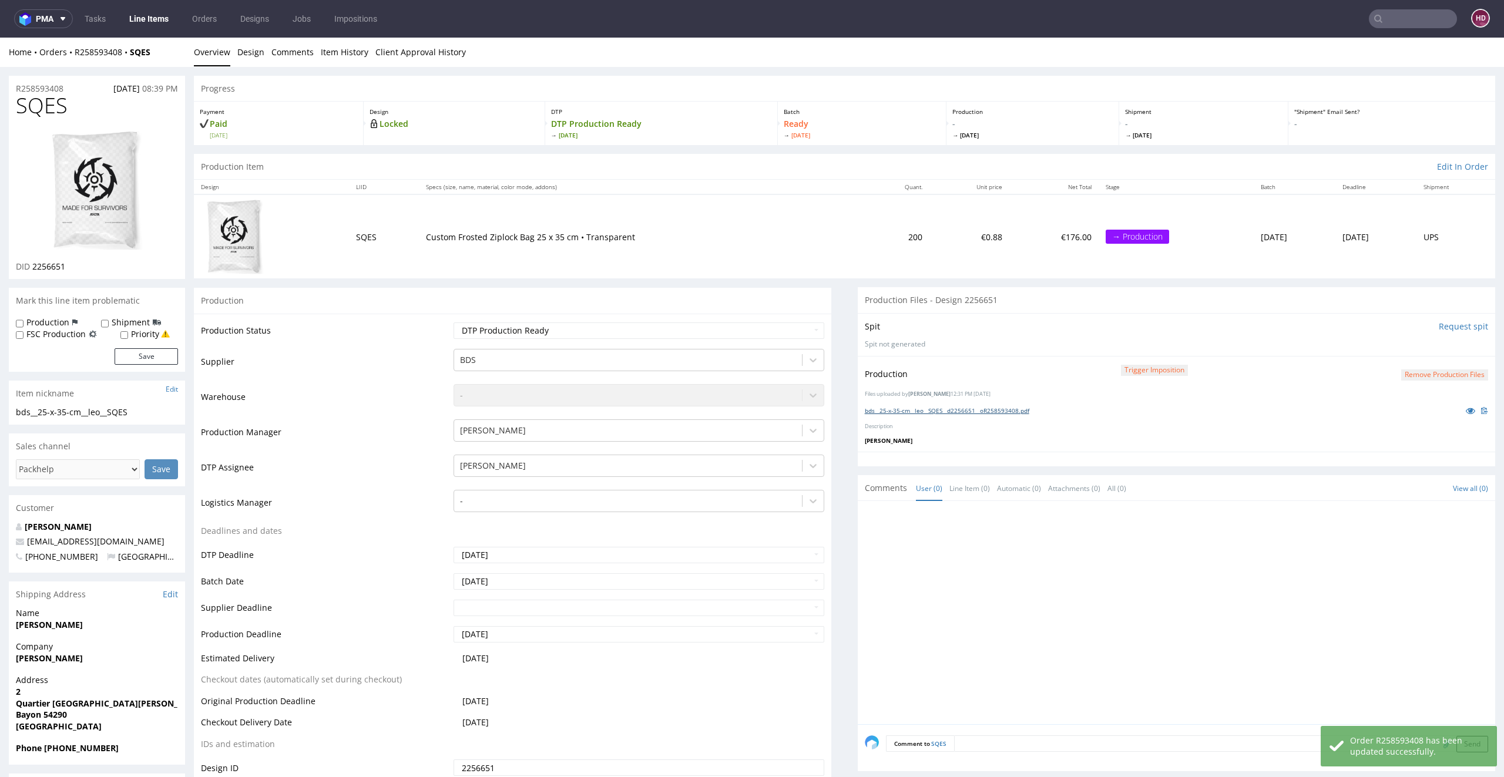
click at [866, 408] on link "bds__25-x-35-cm__leo__SQES__d2256651__oR258593408.pdf" at bounding box center [947, 411] width 165 height 8
click at [63, 194] on img at bounding box center [97, 190] width 94 height 122
click at [135, 8] on nav "pma Tasks Line Items Orders Designs Jobs Impositions HD" at bounding box center [752, 19] width 1504 height 38
click at [137, 13] on link "Line Items" at bounding box center [148, 18] width 53 height 19
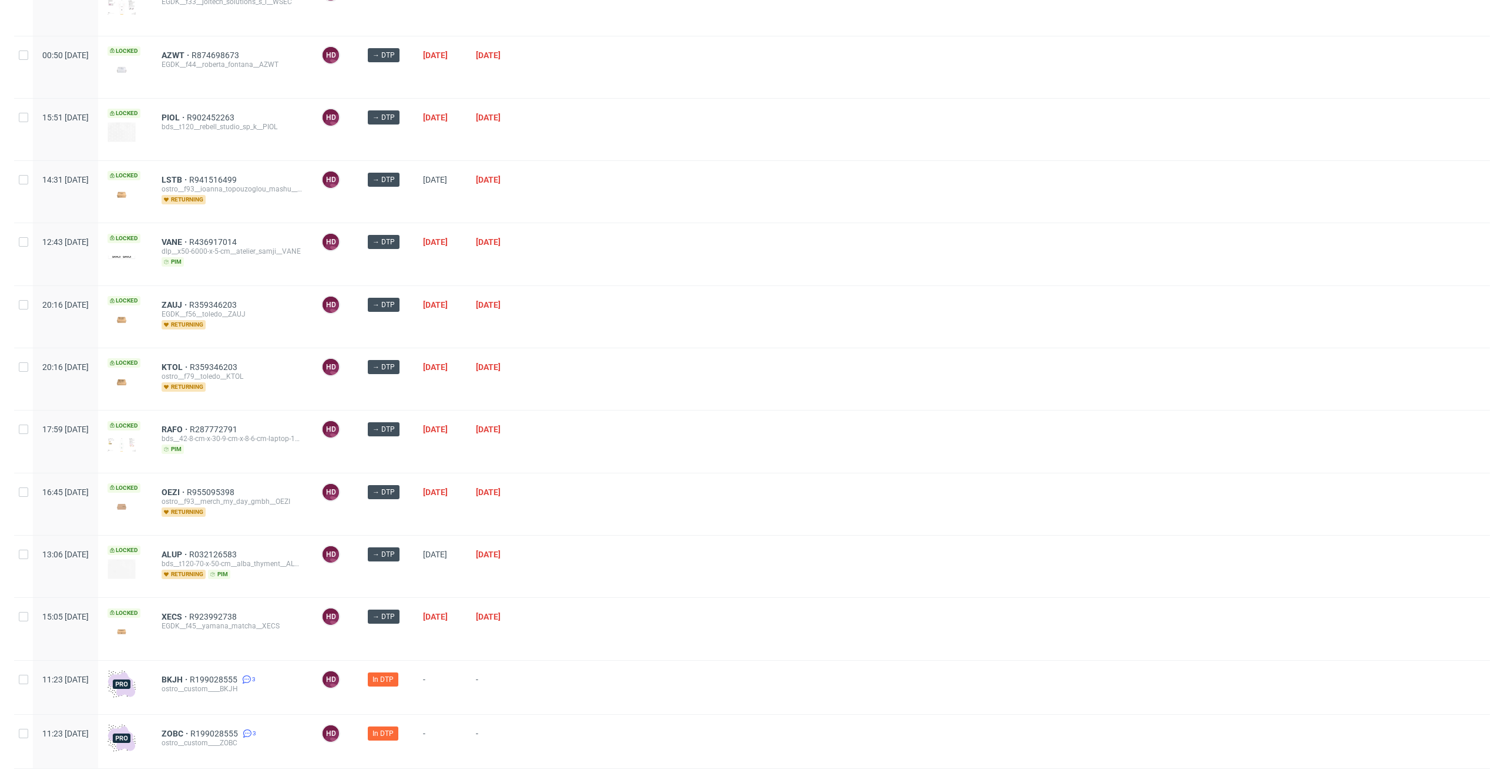
scroll to position [851, 0]
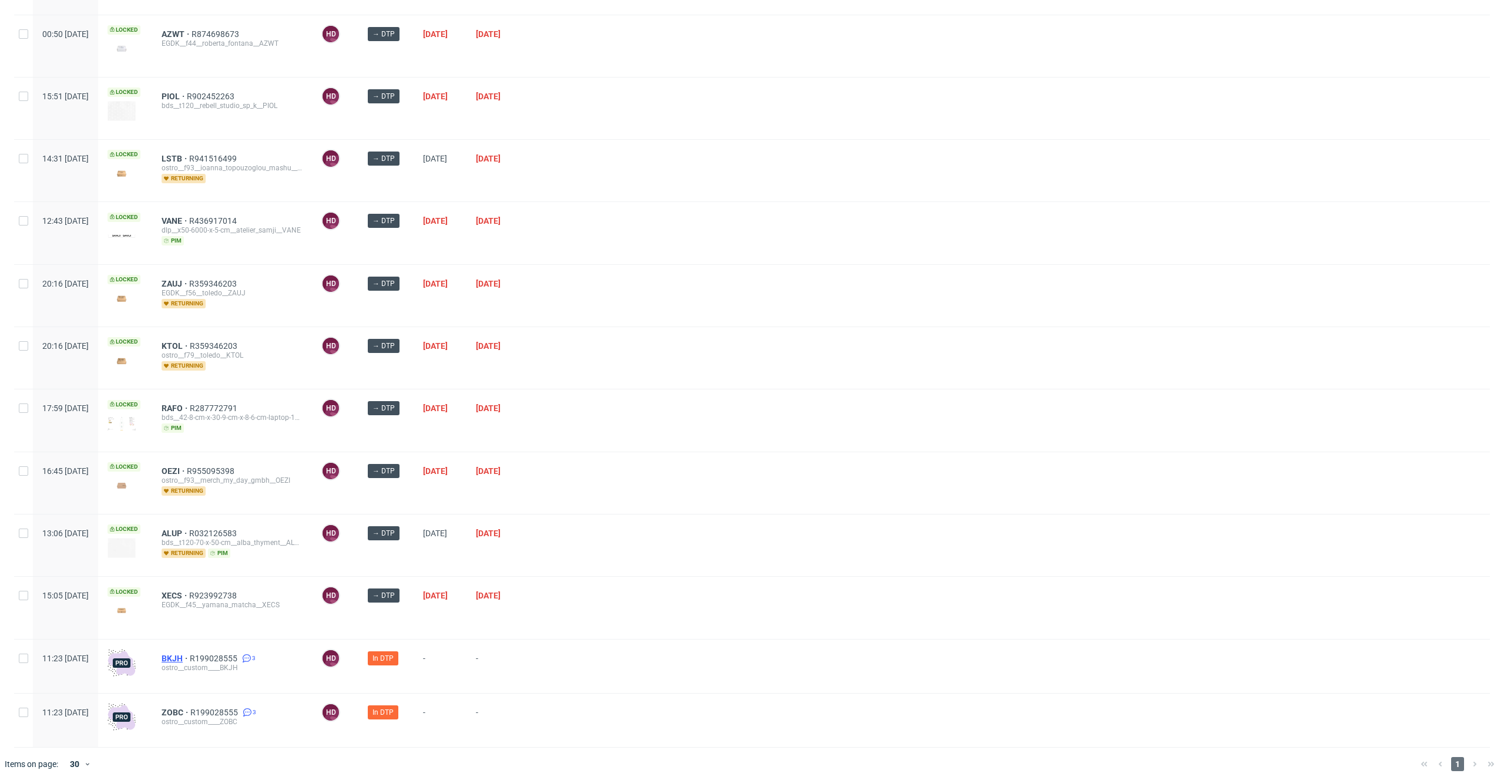
click at [190, 654] on span "BKJH" at bounding box center [176, 658] width 28 height 9
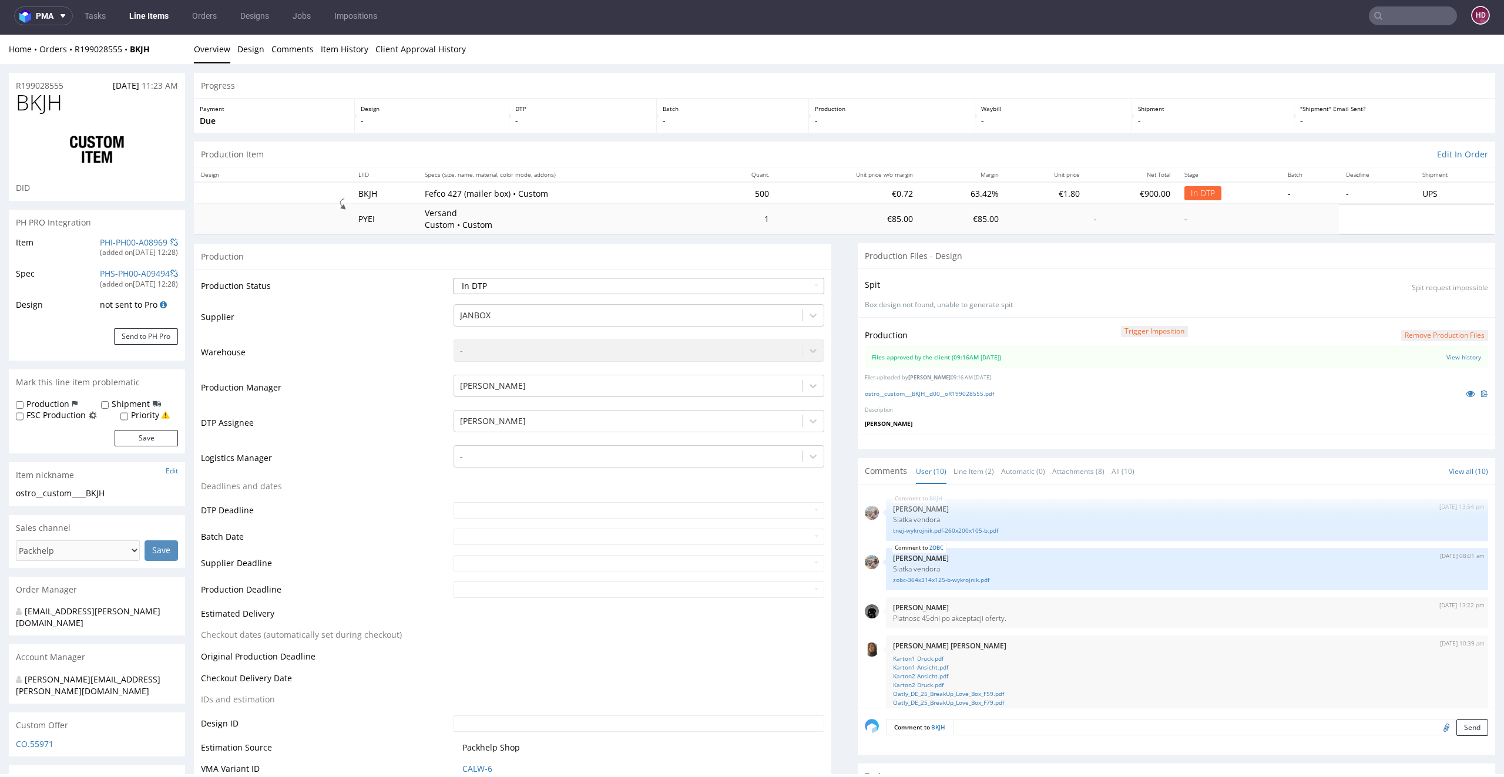
scroll to position [253, 0]
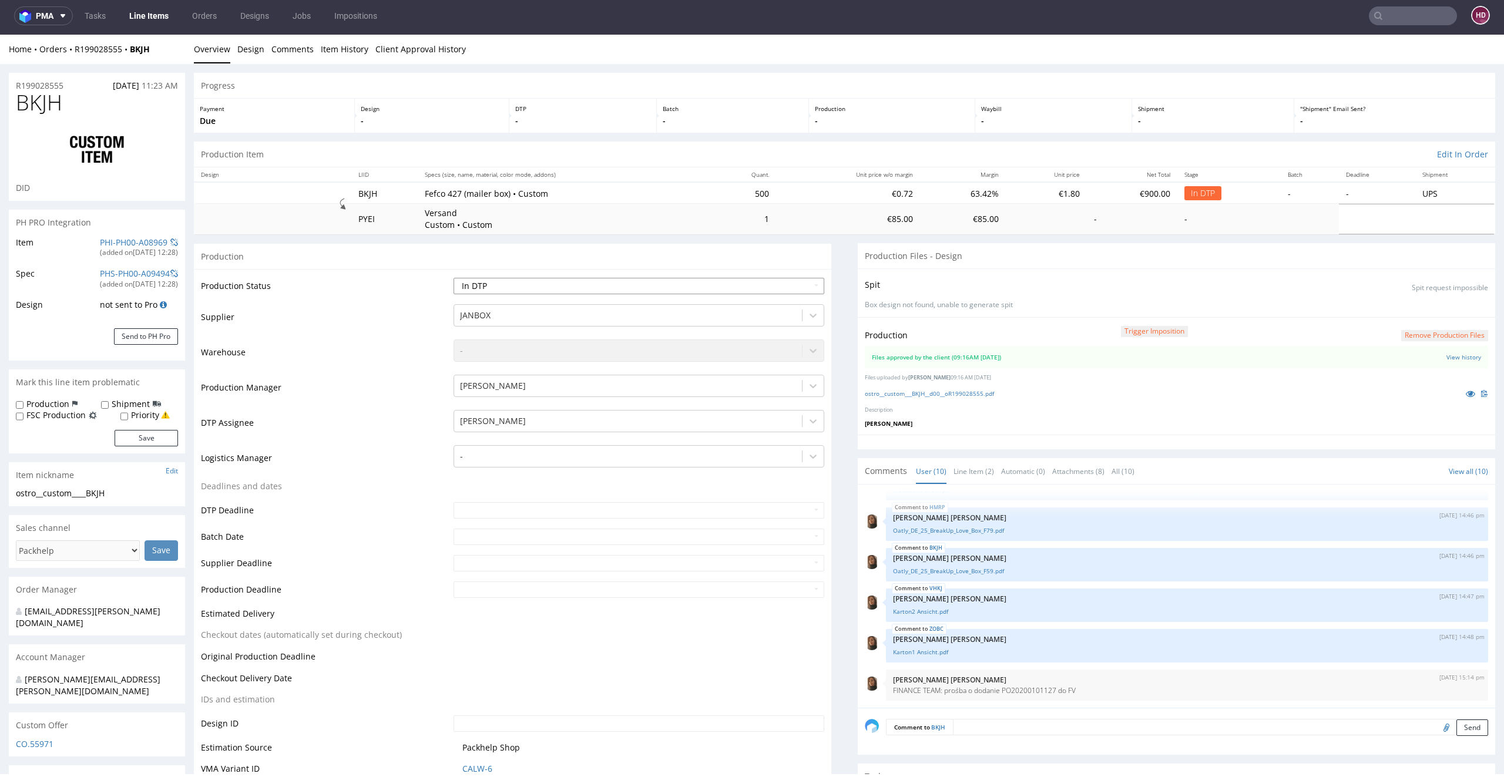
click at [650, 291] on select "Waiting for Artwork Waiting for Diecut Waiting for Mockup Waiting for DTP Waiti…" at bounding box center [639, 286] width 371 height 16
click at [454, 278] on select "Waiting for Artwork Waiting for Diecut Waiting for Mockup Waiting for DTP Waiti…" at bounding box center [639, 286] width 371 height 16
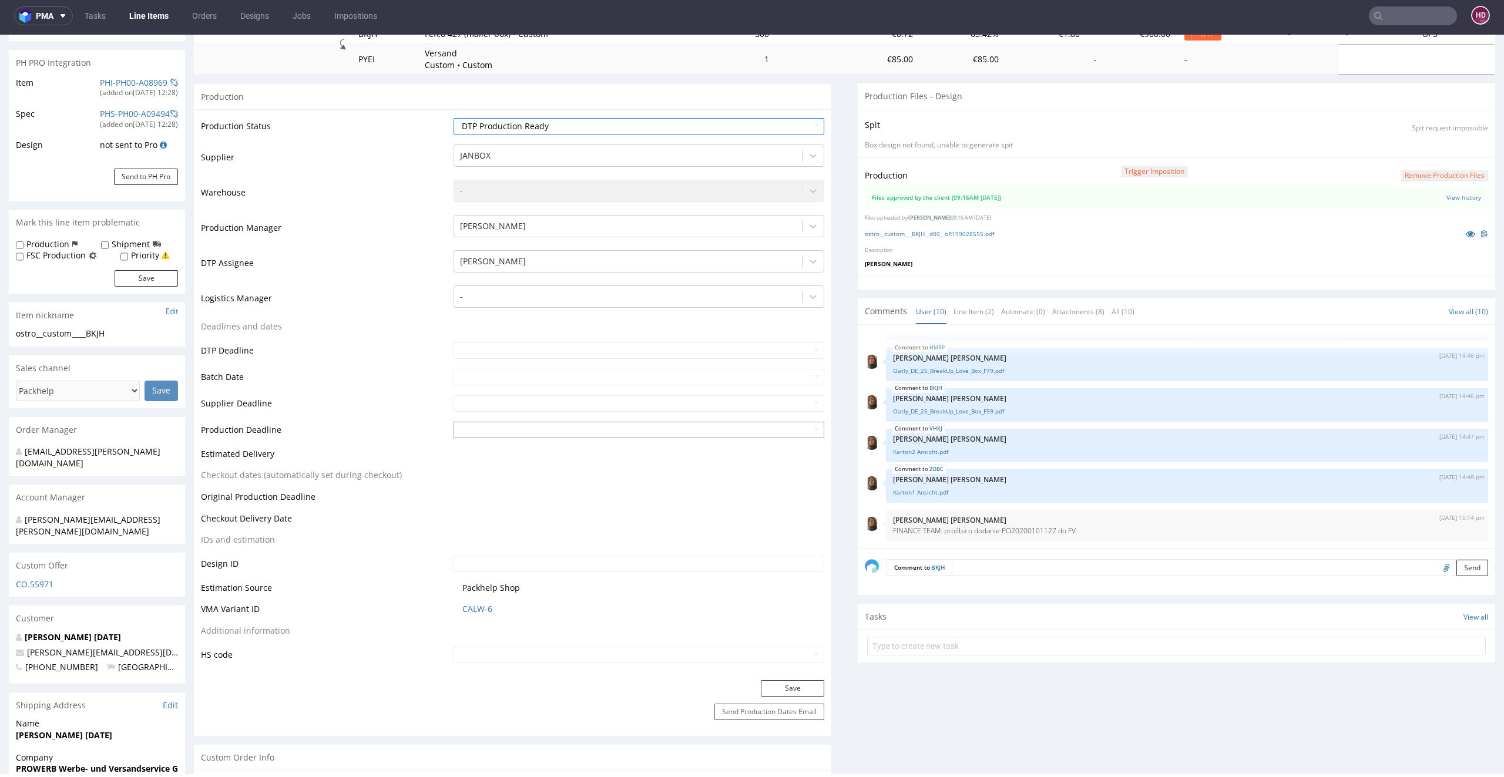
scroll to position [329, 0]
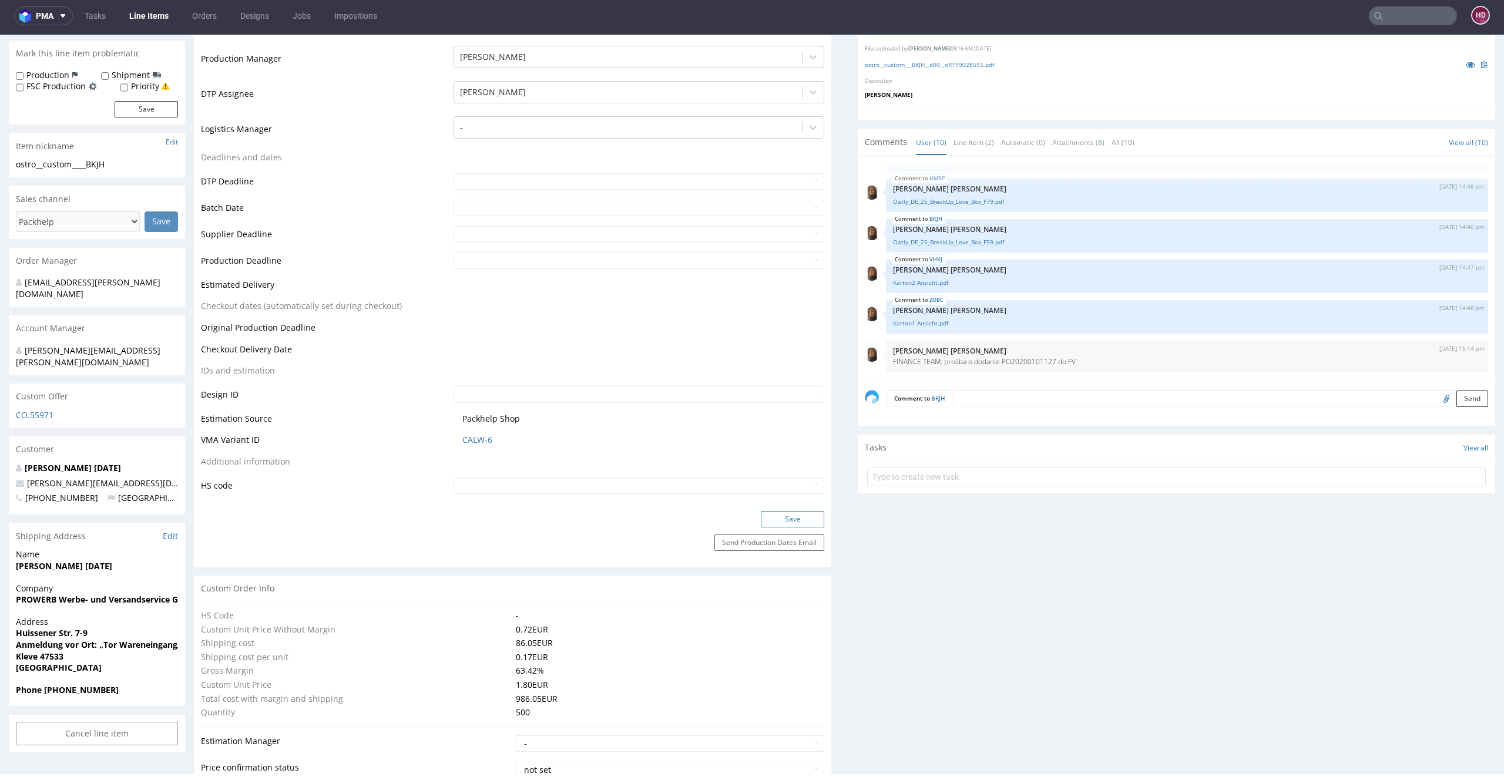
click at [791, 519] on button "Save" at bounding box center [792, 519] width 63 height 16
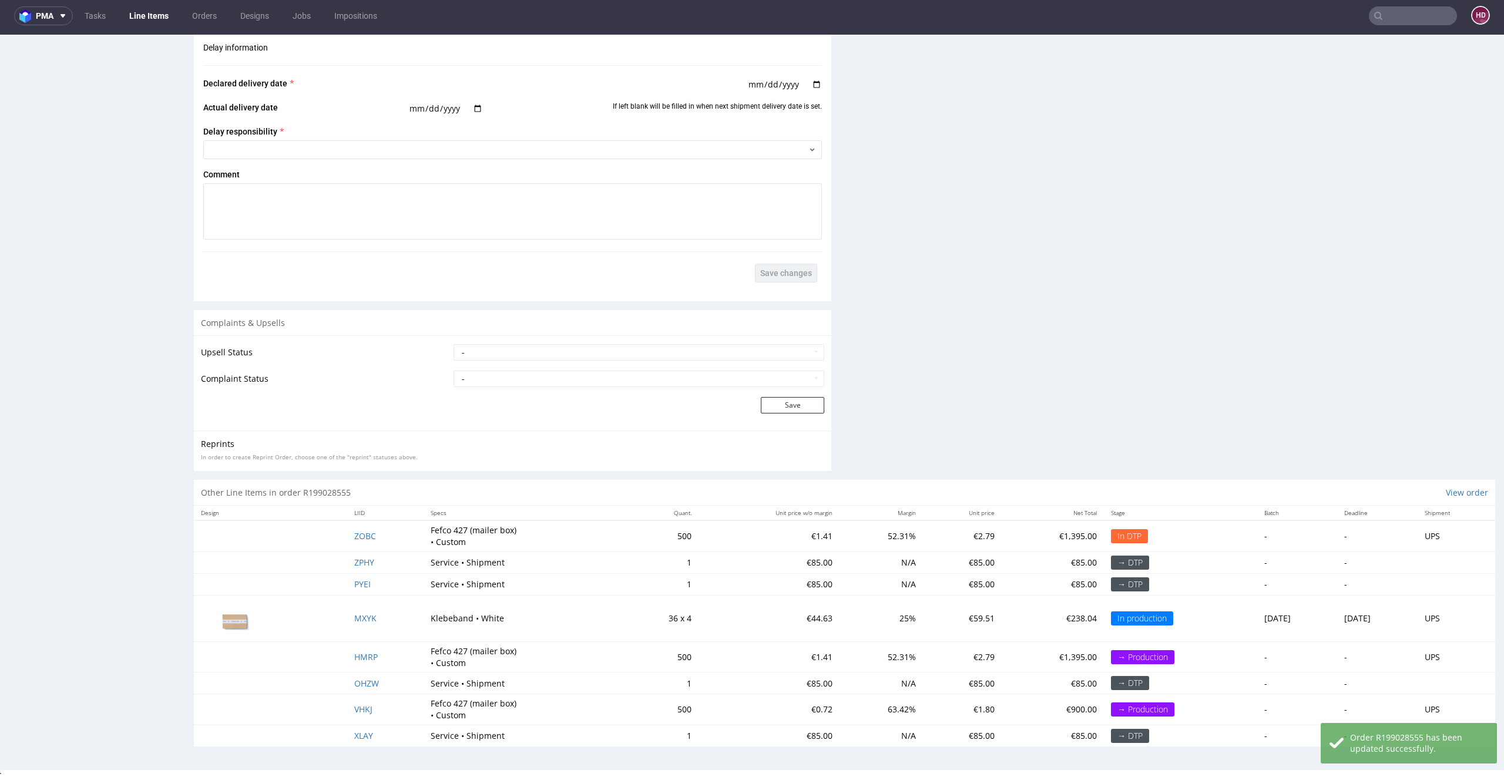
scroll to position [1912, 0]
click at [361, 529] on span "ZOBC" at bounding box center [365, 533] width 22 height 11
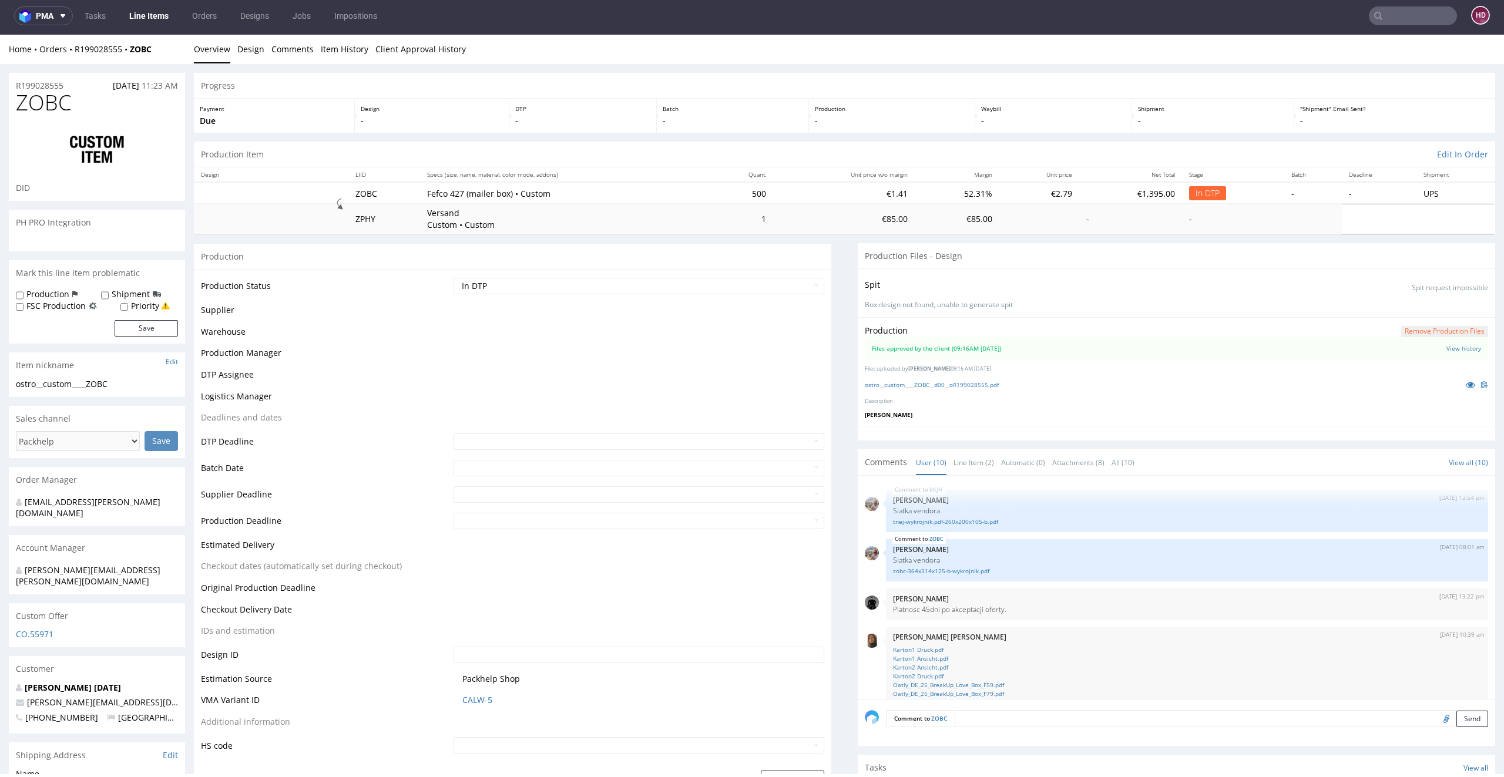
scroll to position [253, 0]
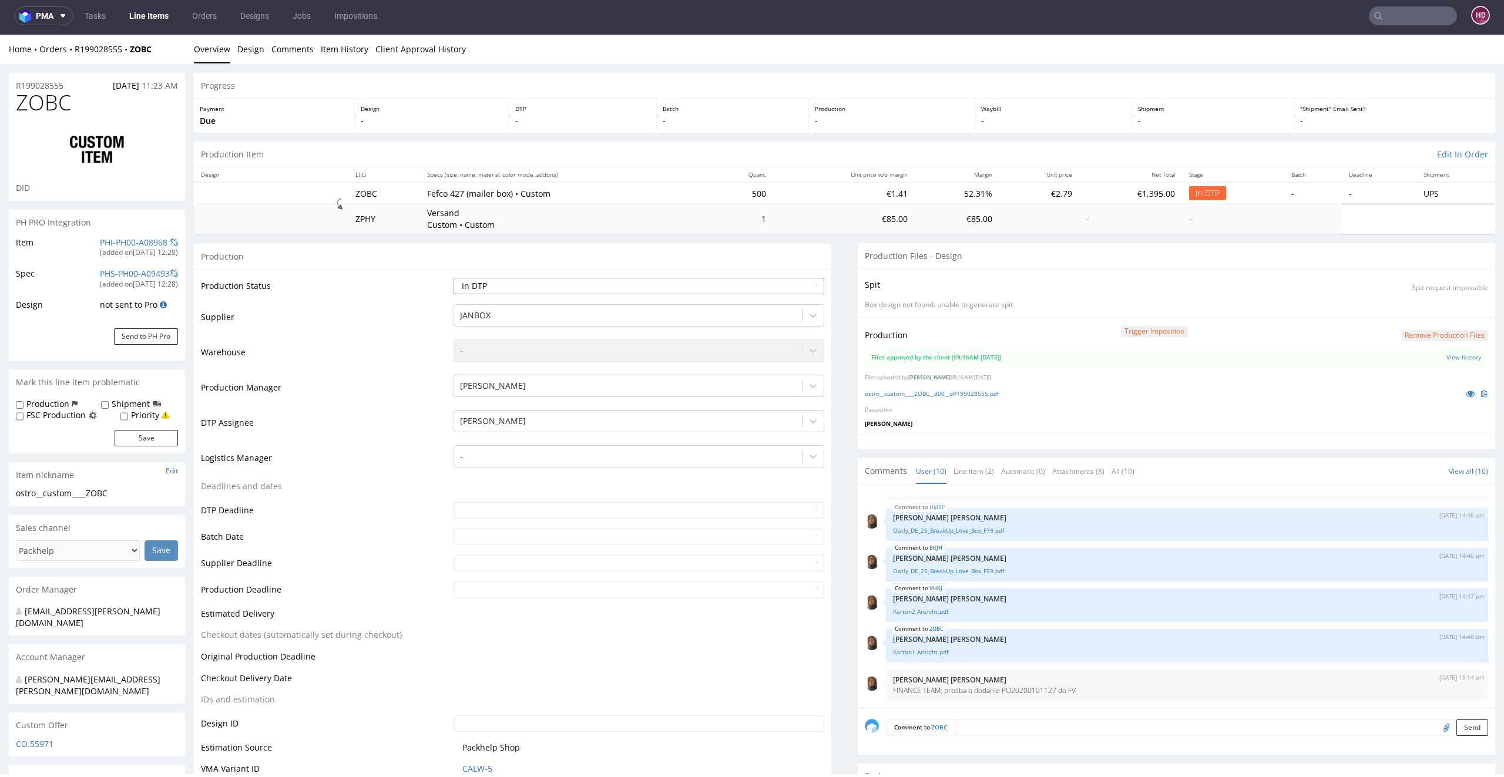
click at [491, 285] on select "Waiting for Artwork Waiting for Diecut Waiting for Mockup Waiting for DTP Waiti…" at bounding box center [639, 286] width 371 height 16
select select "dtp_production_ready"
click at [454, 278] on select "Waiting for Artwork Waiting for Diecut Waiting for Mockup Waiting for DTP Waiti…" at bounding box center [639, 286] width 371 height 16
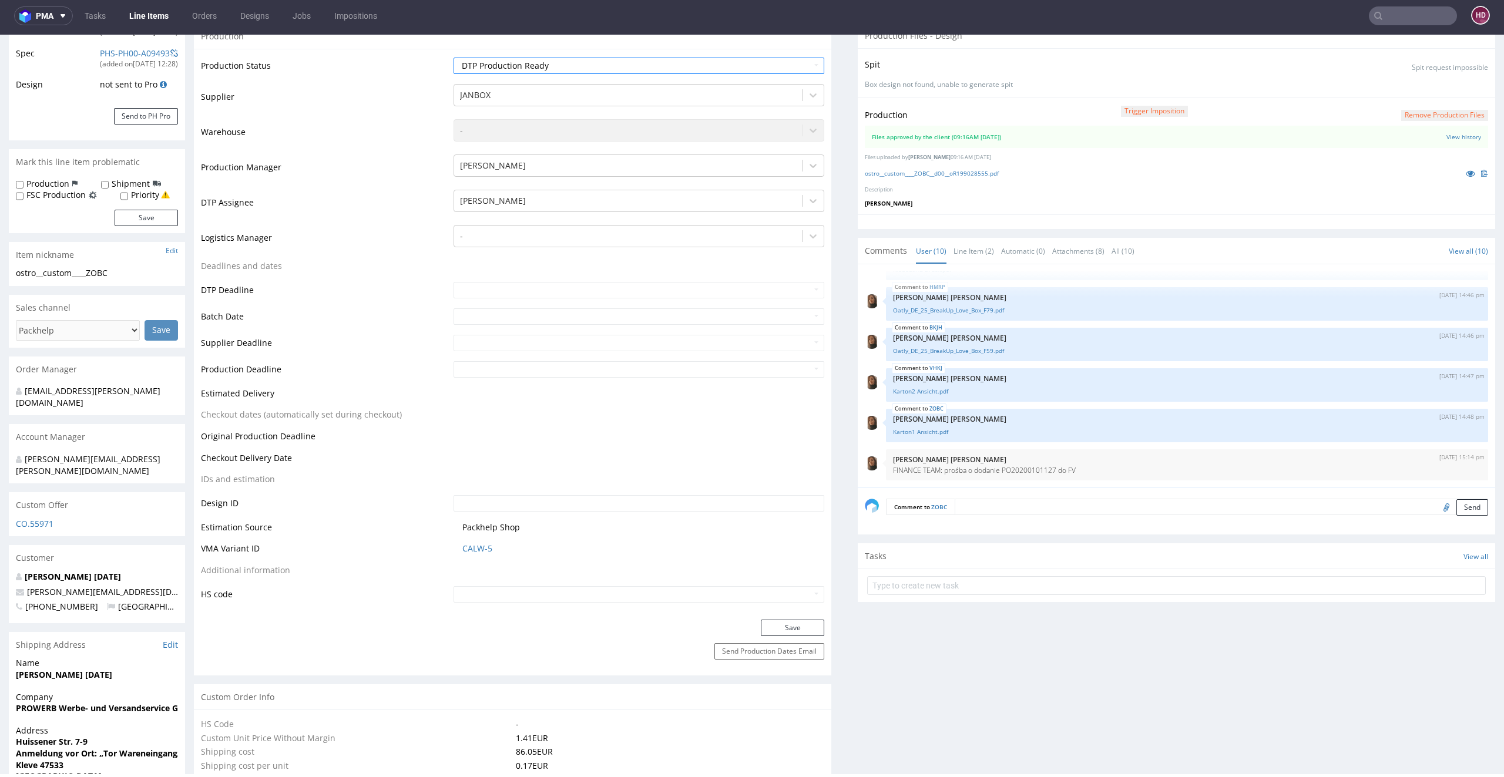
scroll to position [435, 0]
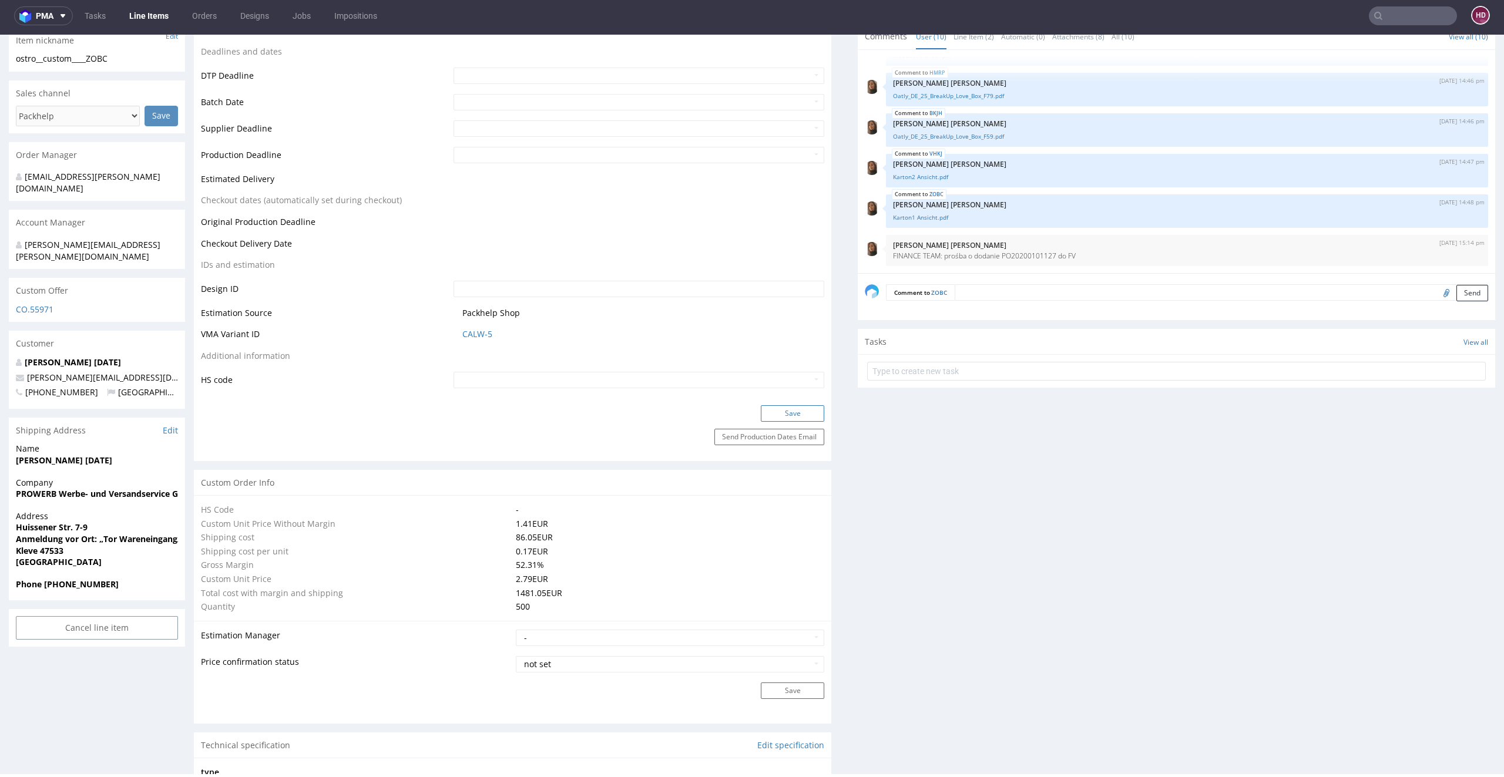
click at [768, 411] on button "Save" at bounding box center [792, 413] width 63 height 16
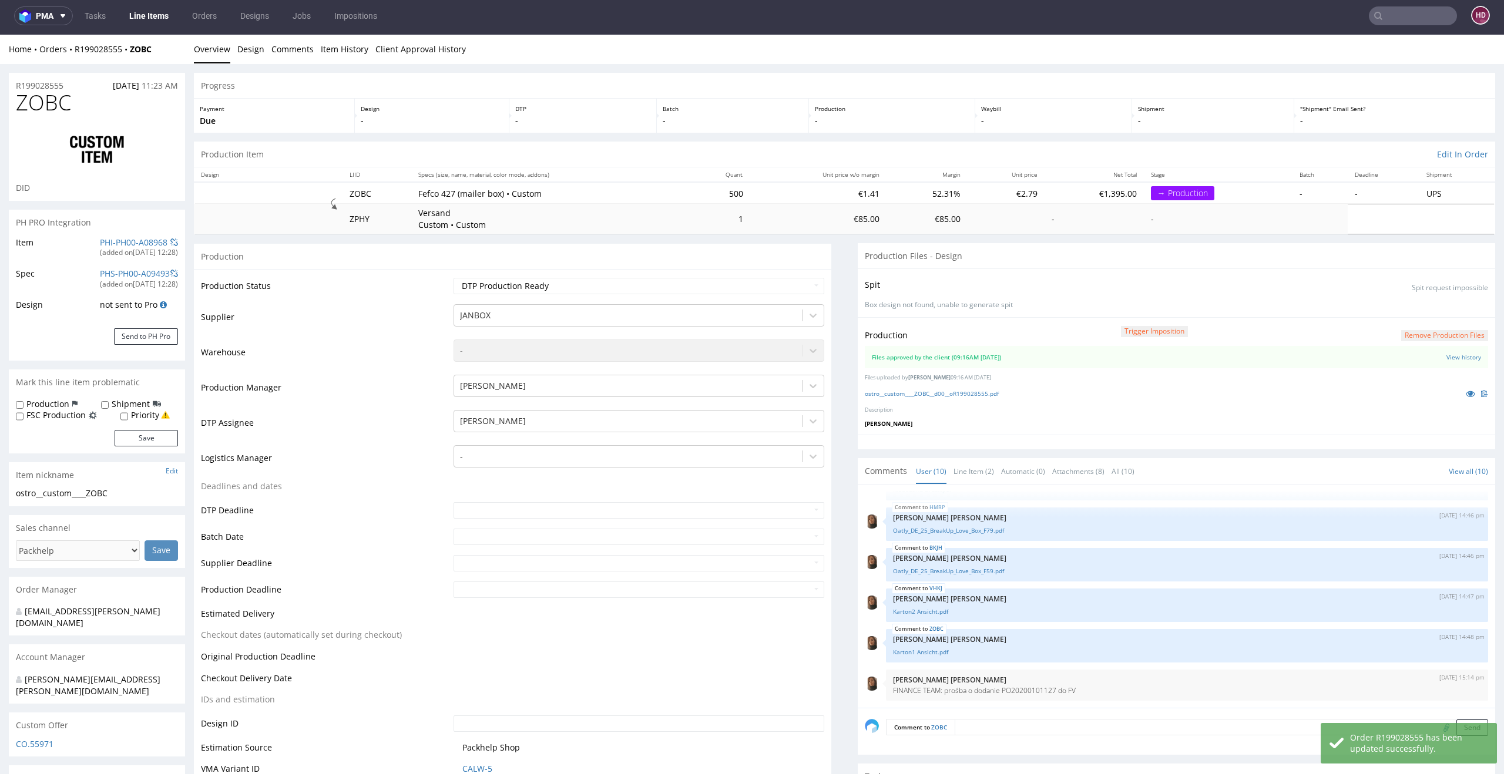
scroll to position [0, 0]
